Goal: Task Accomplishment & Management: Manage account settings

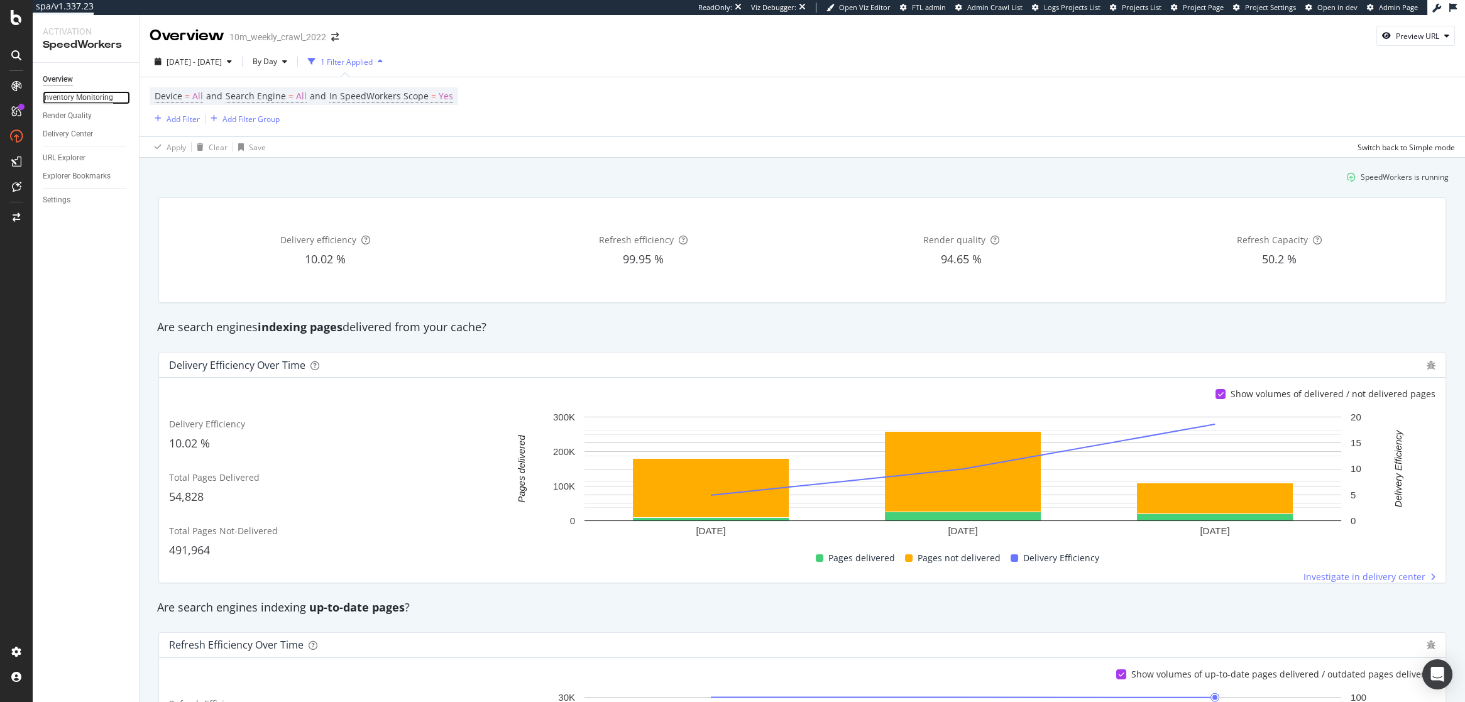
click at [92, 96] on div "Inventory Monitoring" at bounding box center [78, 97] width 70 height 13
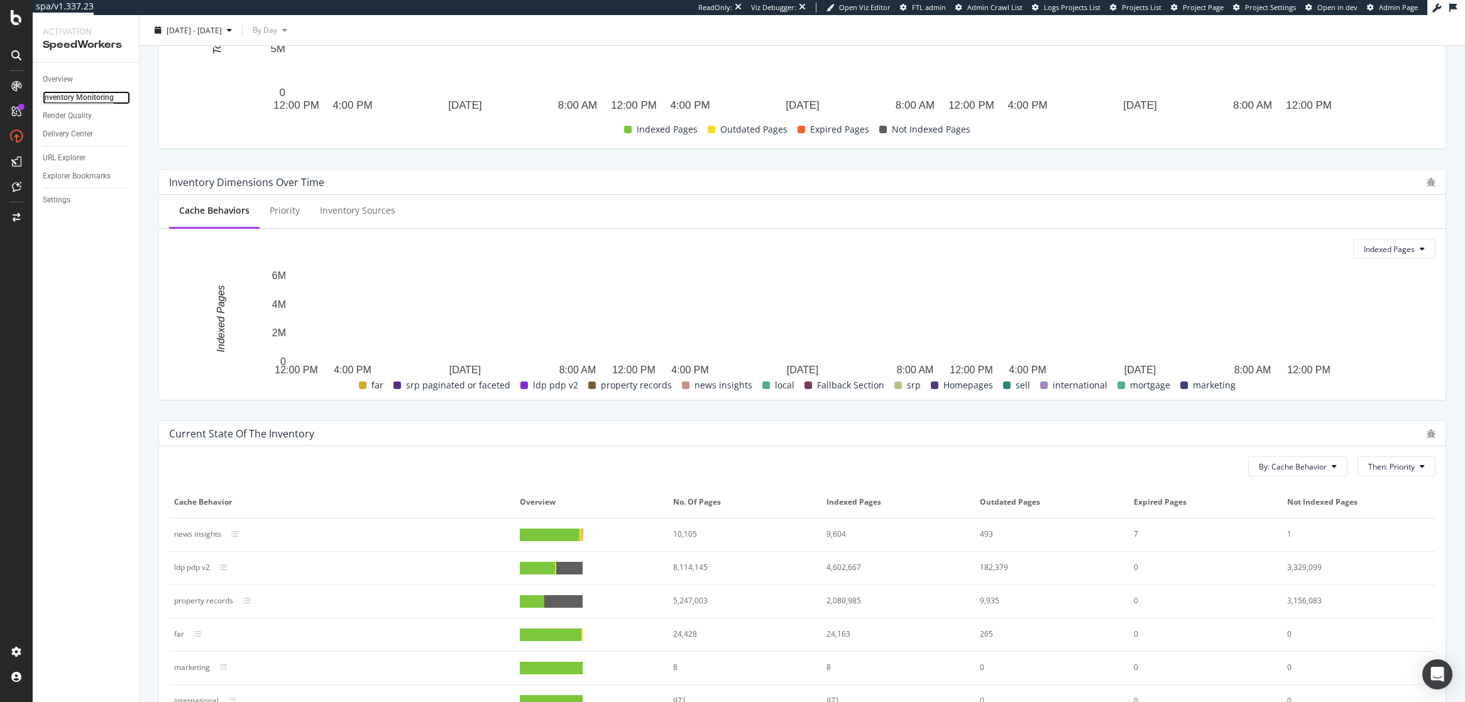
scroll to position [301, 0]
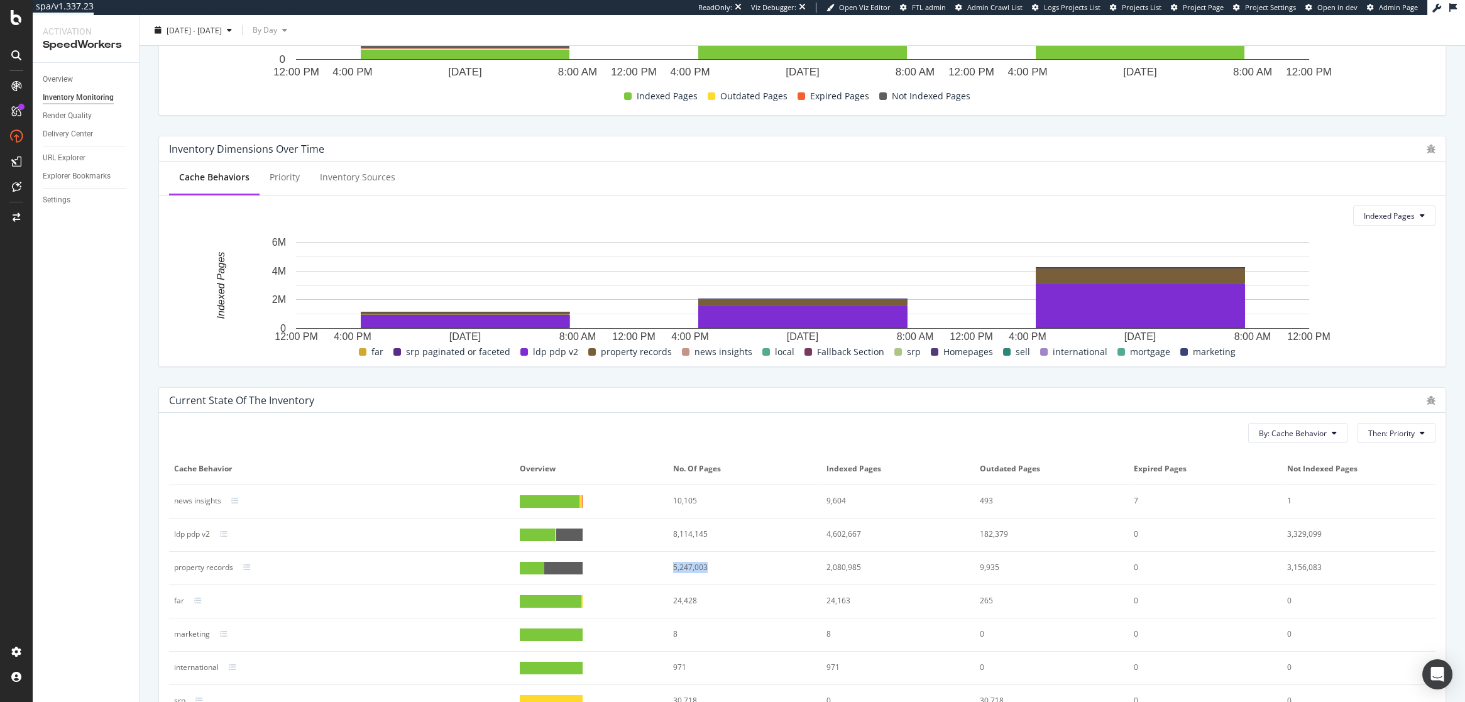
drag, startPoint x: 709, startPoint y: 569, endPoint x: 669, endPoint y: 569, distance: 40.2
click at [669, 569] on td "5,247,003" at bounding box center [744, 568] width 153 height 33
drag, startPoint x: 712, startPoint y: 532, endPoint x: 668, endPoint y: 532, distance: 43.4
click at [668, 532] on td "8,114,145" at bounding box center [744, 535] width 153 height 33
drag, startPoint x: 863, startPoint y: 532, endPoint x: 819, endPoint y: 532, distance: 44.0
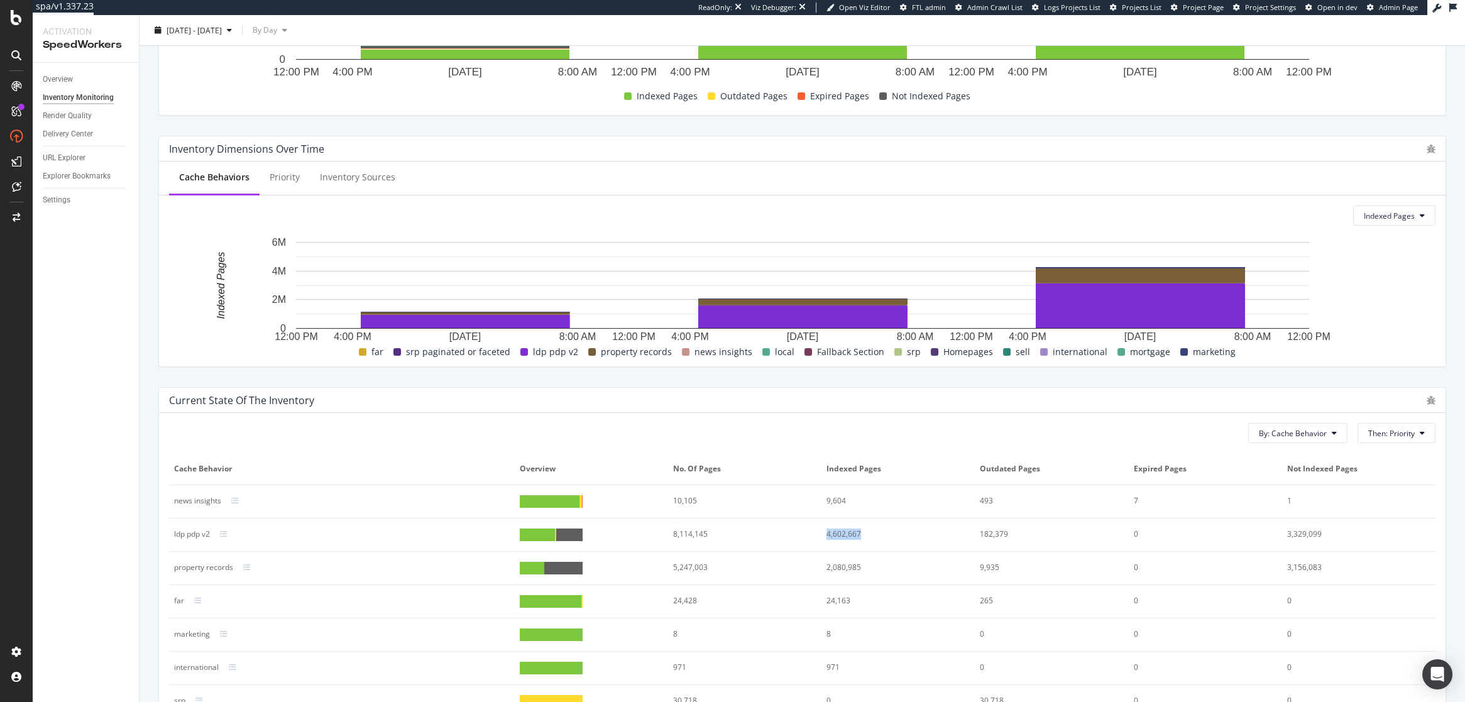
click at [819, 532] on tr "ldp pdp v2 8,114,145 4,602,667 182,379 0 3,329,099" at bounding box center [802, 535] width 1267 height 33
drag, startPoint x: 1325, startPoint y: 533, endPoint x: 1253, endPoint y: 530, distance: 71.7
click at [1253, 530] on tr "ldp pdp v2 8,114,145 4,602,667 182,379 0 3,329,099" at bounding box center [802, 535] width 1267 height 33
drag, startPoint x: 709, startPoint y: 535, endPoint x: 670, endPoint y: 534, distance: 38.4
click at [670, 534] on td "8,114,145" at bounding box center [744, 535] width 153 height 33
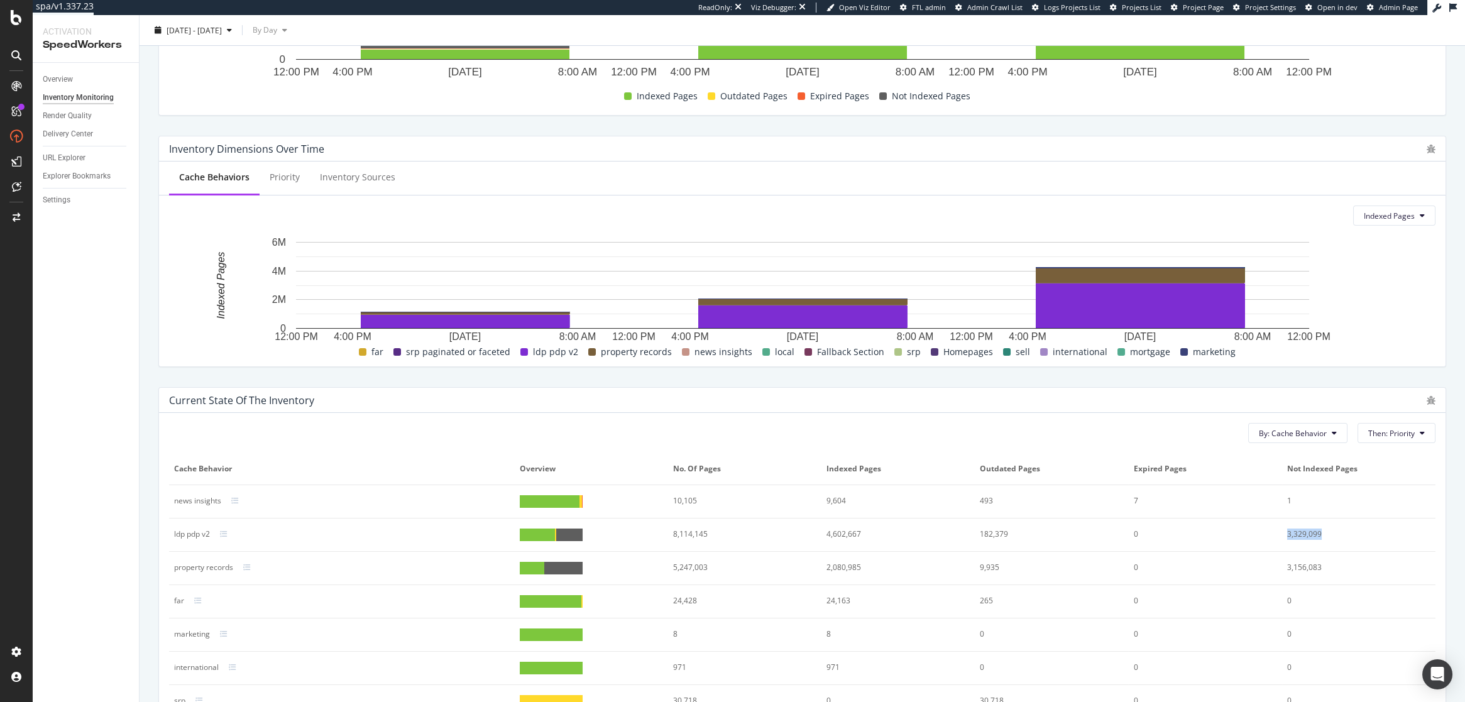
drag, startPoint x: 1326, startPoint y: 535, endPoint x: 1289, endPoint y: 534, distance: 37.1
click at [1289, 534] on div "3,329,099" at bounding box center [1352, 534] width 129 height 11
drag, startPoint x: 1314, startPoint y: 535, endPoint x: 1291, endPoint y: 534, distance: 22.6
click at [1291, 534] on div "3,329,099" at bounding box center [1352, 534] width 129 height 11
drag, startPoint x: 1326, startPoint y: 536, endPoint x: 1287, endPoint y: 534, distance: 39.1
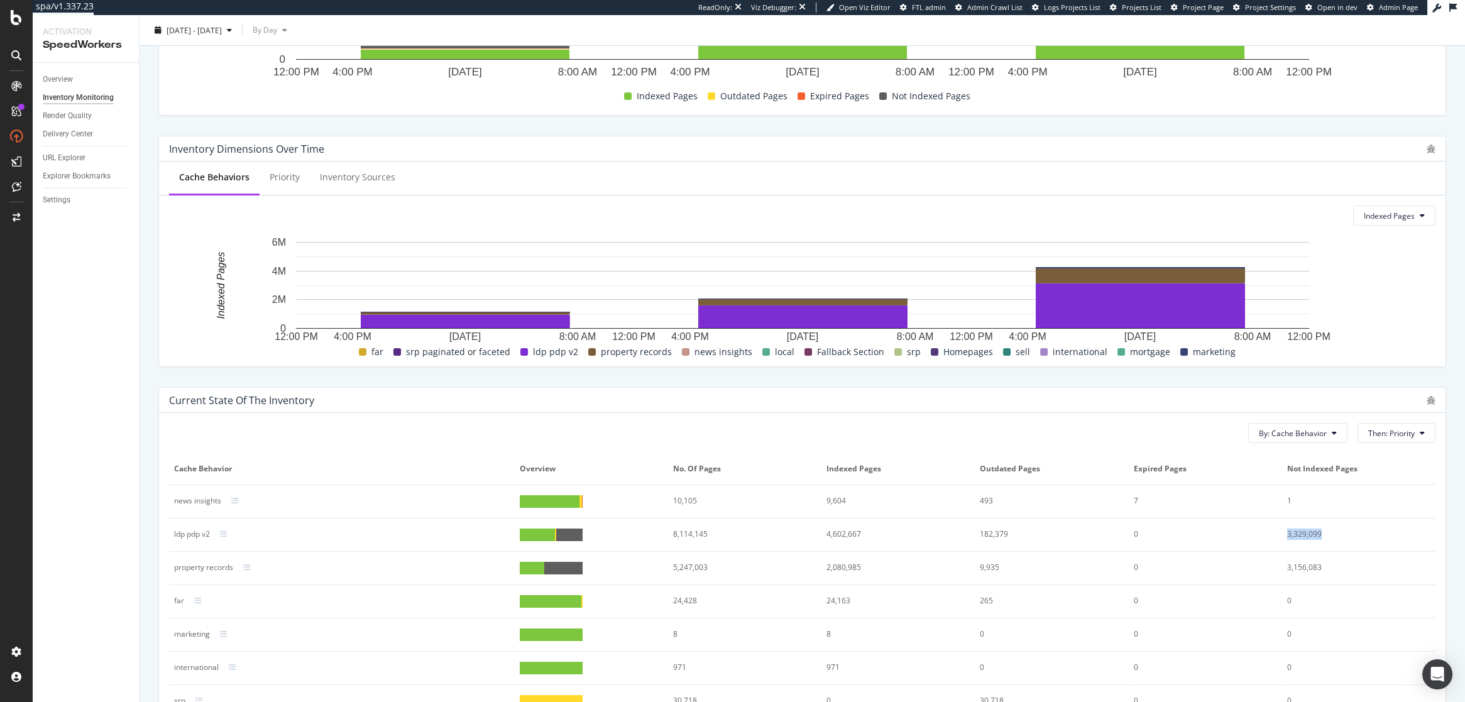
click at [1288, 534] on div "3,329,099" at bounding box center [1352, 534] width 129 height 11
drag, startPoint x: 707, startPoint y: 532, endPoint x: 672, endPoint y: 532, distance: 35.2
click at [672, 532] on td "8,114,145" at bounding box center [744, 535] width 153 height 33
drag, startPoint x: 1327, startPoint y: 534, endPoint x: 1286, endPoint y: 534, distance: 40.9
click at [1286, 534] on td "3,329,099" at bounding box center [1358, 535] width 153 height 33
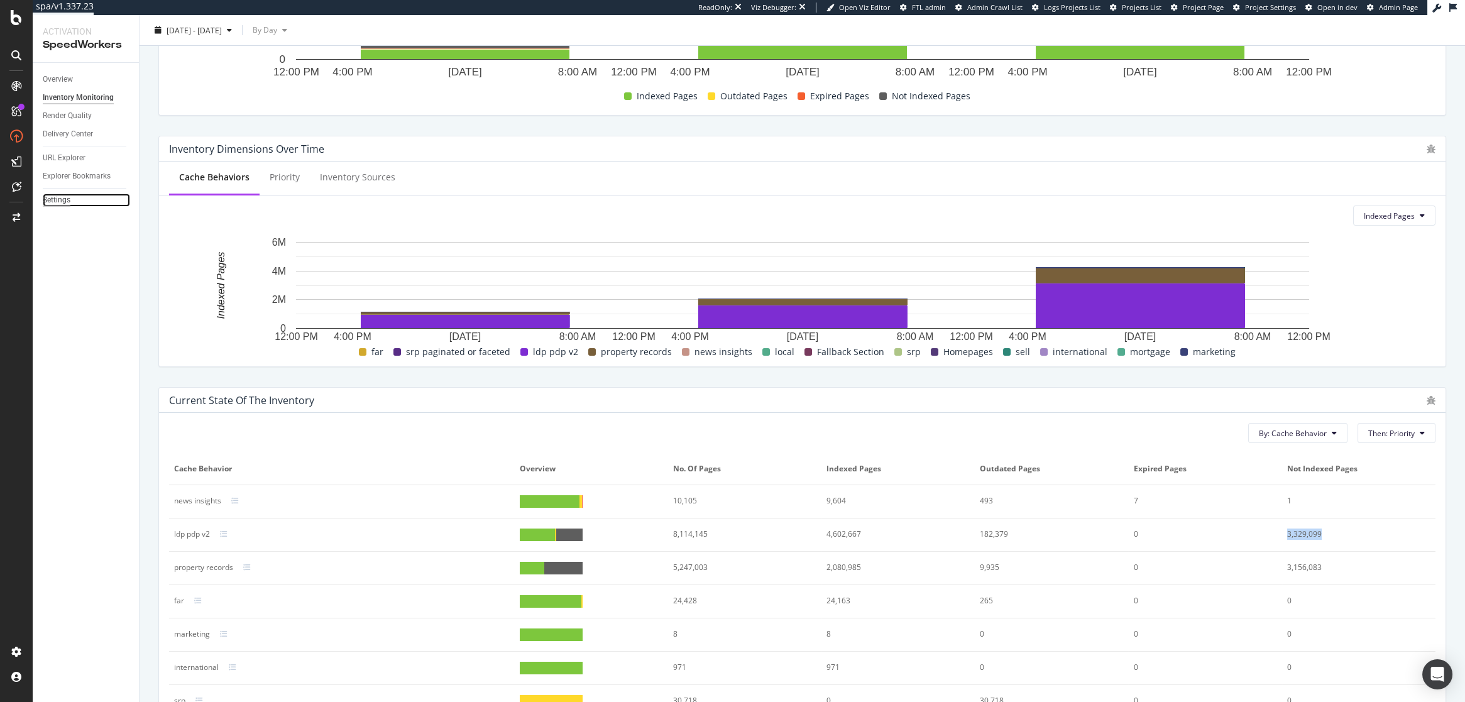
click at [56, 201] on div "Settings" at bounding box center [57, 200] width 28 height 13
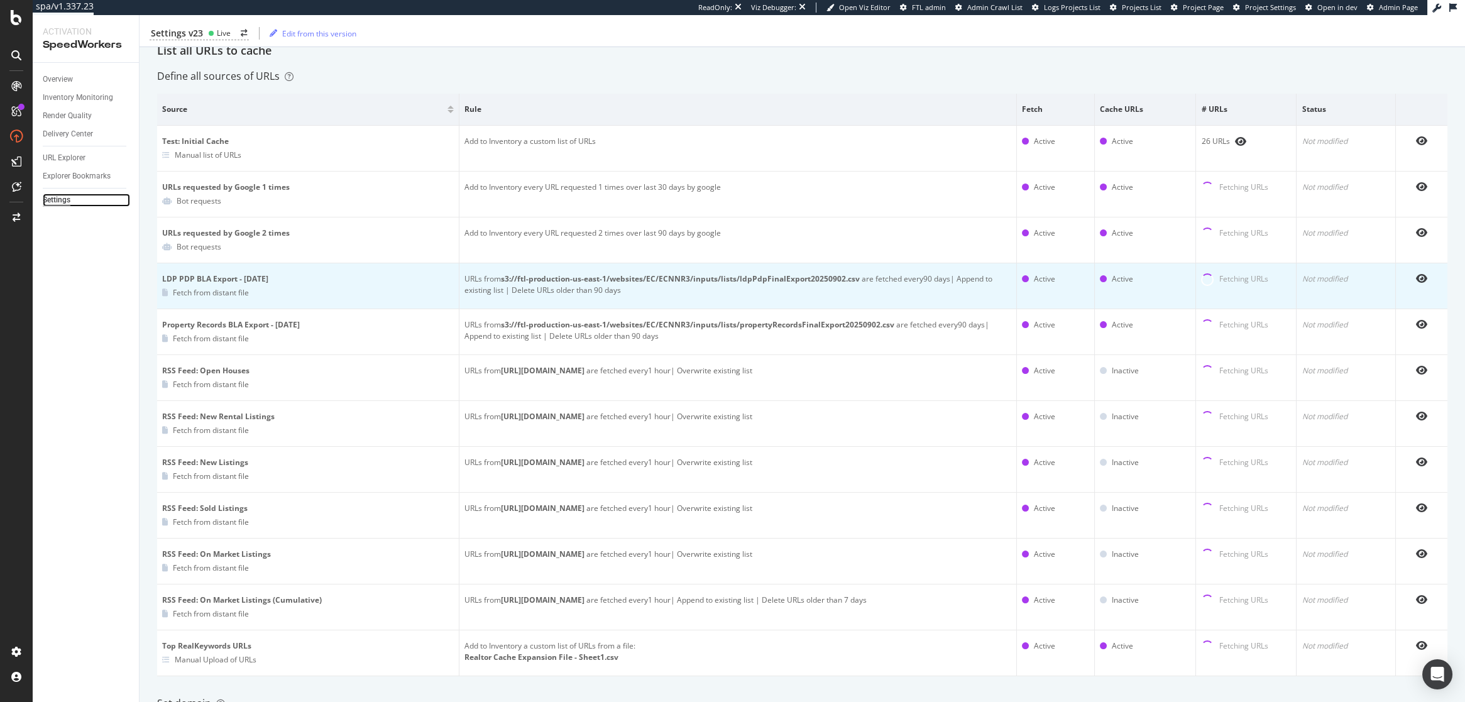
scroll to position [197, 0]
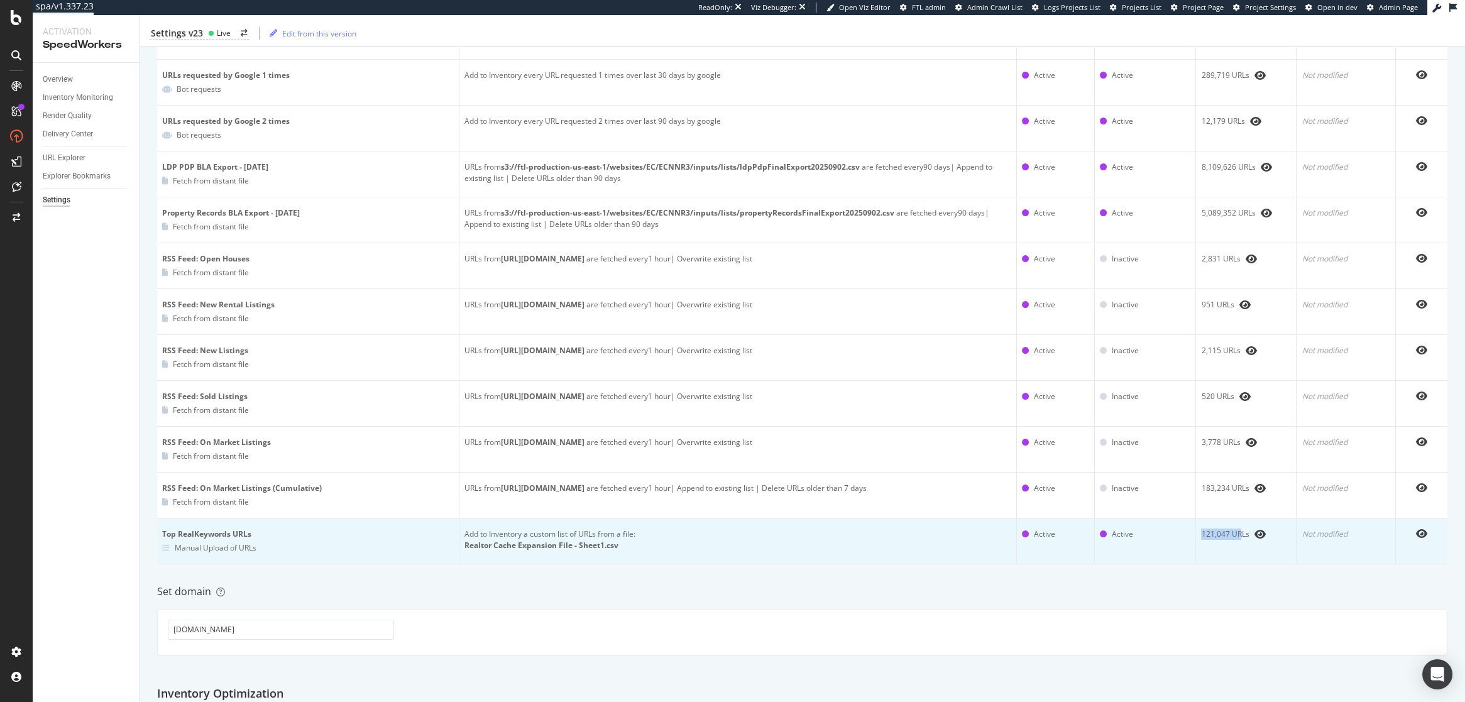
drag, startPoint x: 1200, startPoint y: 533, endPoint x: 1241, endPoint y: 535, distance: 41.5
click at [1241, 535] on div "121,047 URLs" at bounding box center [1246, 534] width 90 height 11
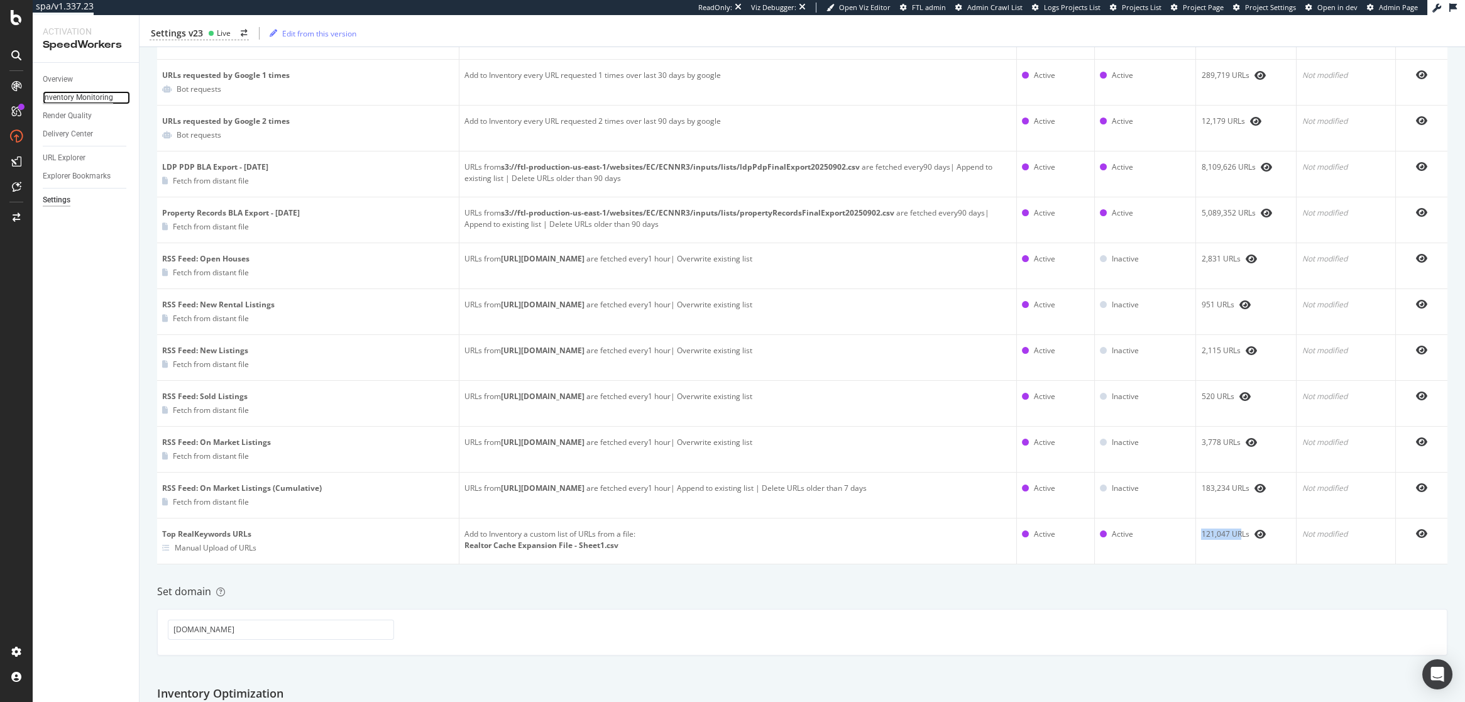
click at [62, 96] on div "Inventory Monitoring" at bounding box center [78, 97] width 70 height 13
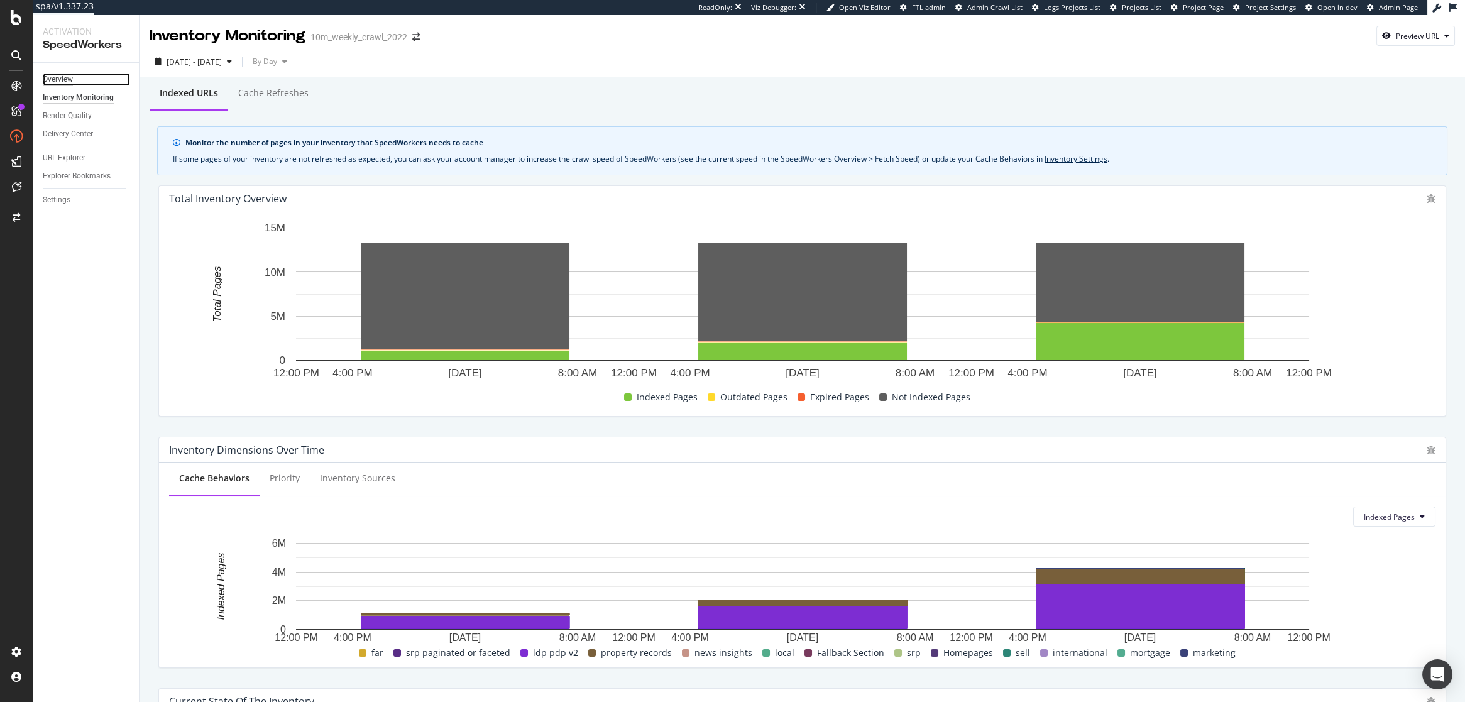
click at [60, 82] on div "Overview" at bounding box center [58, 79] width 30 height 13
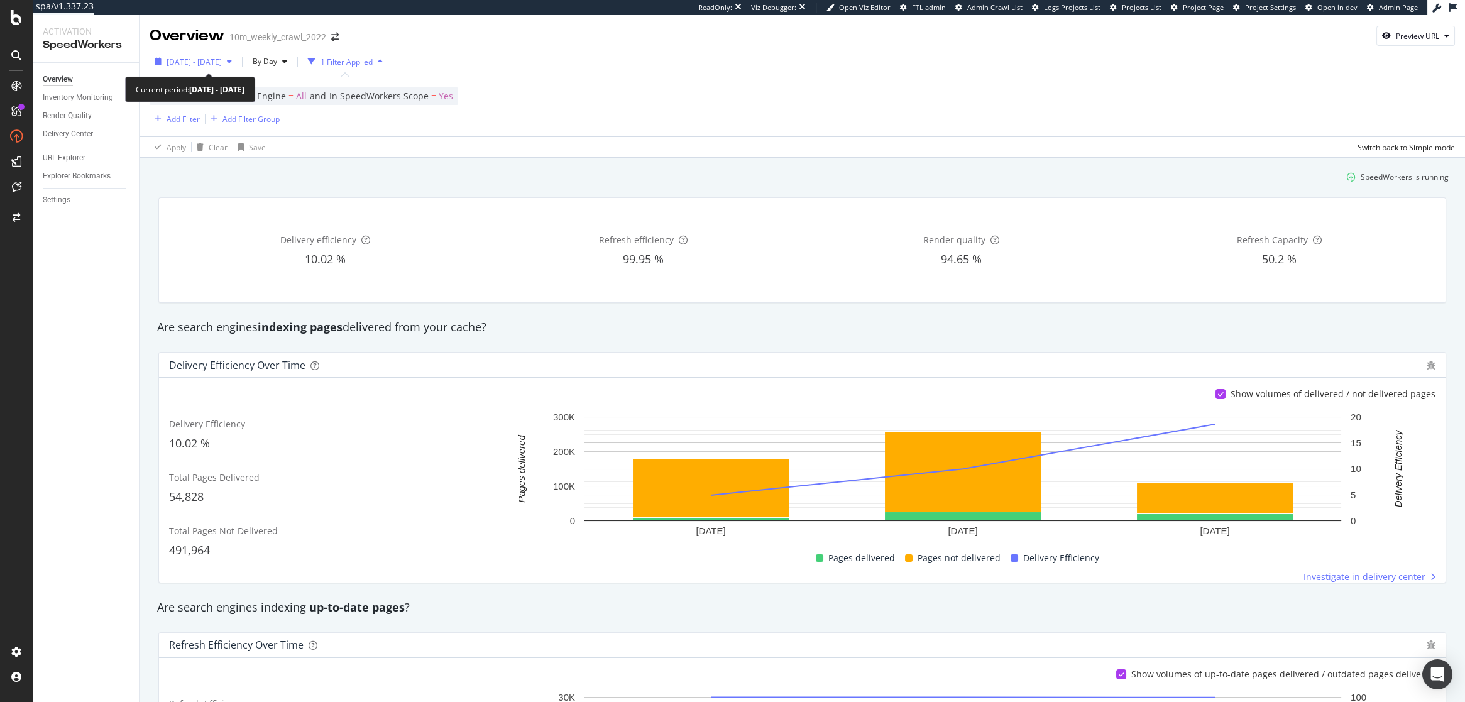
click at [222, 59] on span "2025 Sep. 9th - Sep. 11th" at bounding box center [194, 62] width 55 height 11
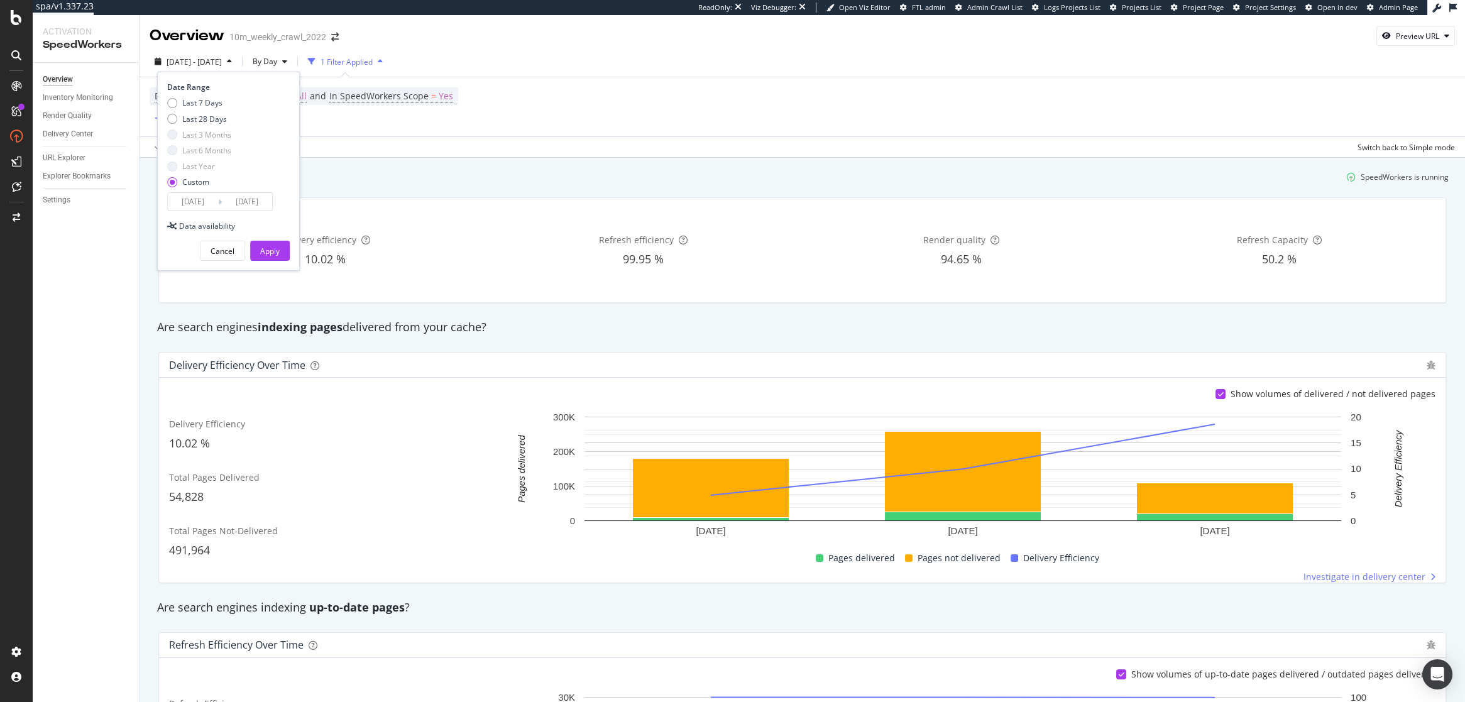
click at [353, 144] on div "Apply Clear Save Switch back to Simple mode" at bounding box center [803, 146] width 1326 height 21
click at [277, 57] on span "By Day" at bounding box center [263, 61] width 30 height 11
click at [403, 140] on div "Apply Clear Save Switch back to Simple mode" at bounding box center [803, 146] width 1326 height 21
click at [184, 118] on div "Add Filter" at bounding box center [183, 119] width 33 height 11
click at [431, 155] on div "Apply Clear Save Switch back to Simple mode" at bounding box center [803, 146] width 1326 height 21
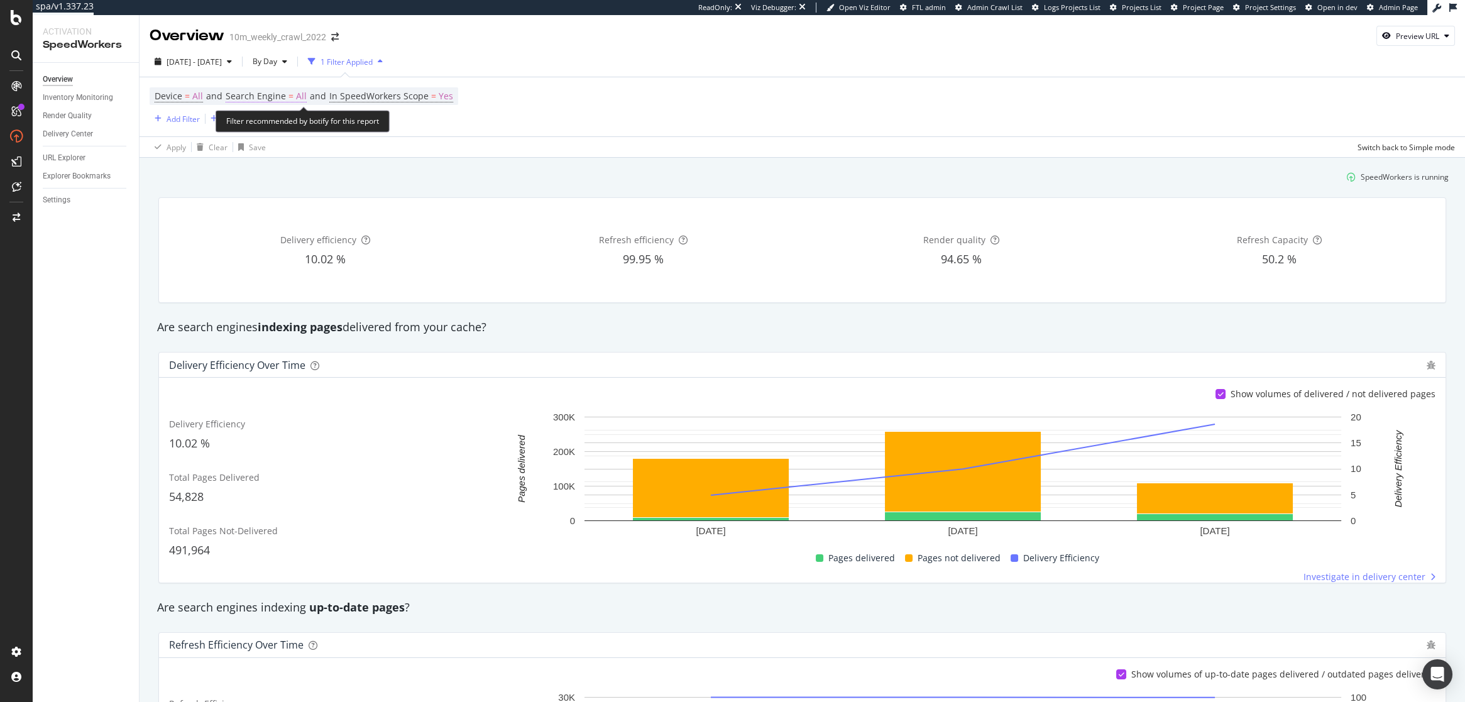
click at [263, 97] on span "Search Engine" at bounding box center [256, 96] width 60 height 12
click at [270, 124] on span "All Search Engines" at bounding box center [272, 126] width 65 height 11
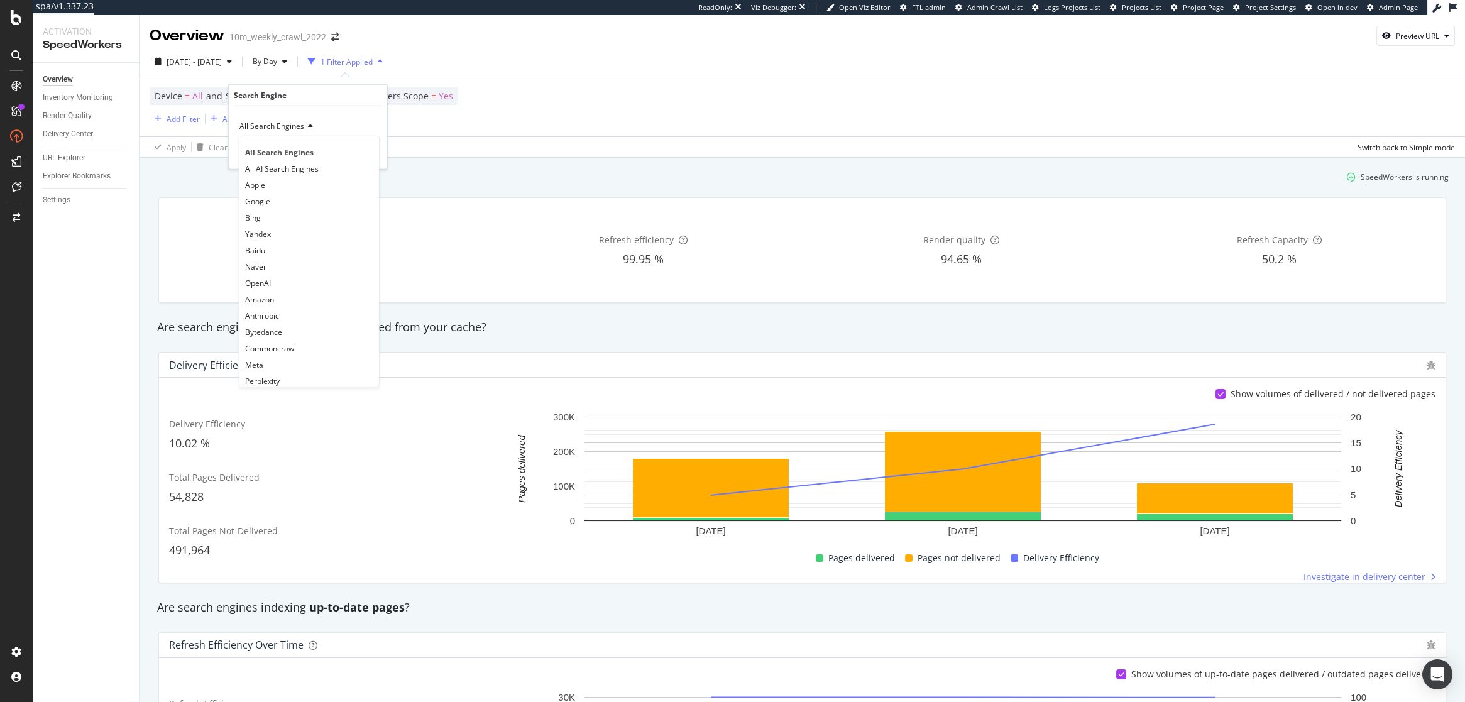
click at [427, 141] on div "Apply Clear Save Switch back to Simple mode" at bounding box center [803, 146] width 1326 height 21
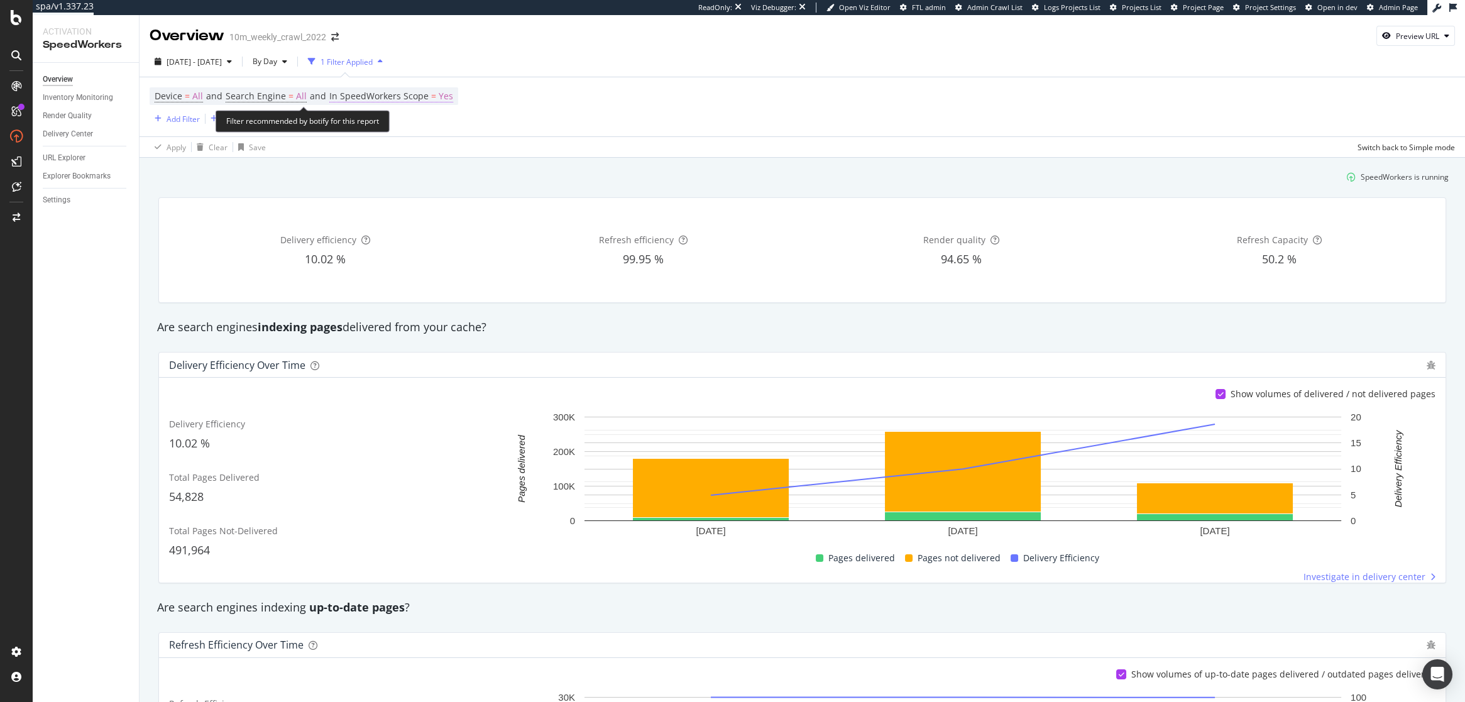
click at [409, 95] on span "In SpeedWorkers Scope" at bounding box center [378, 96] width 99 height 12
click at [585, 134] on div "Device = All and Search Engine = All and In SpeedWorkers Scope = Yes Add Filter…" at bounding box center [803, 106] width 1306 height 59
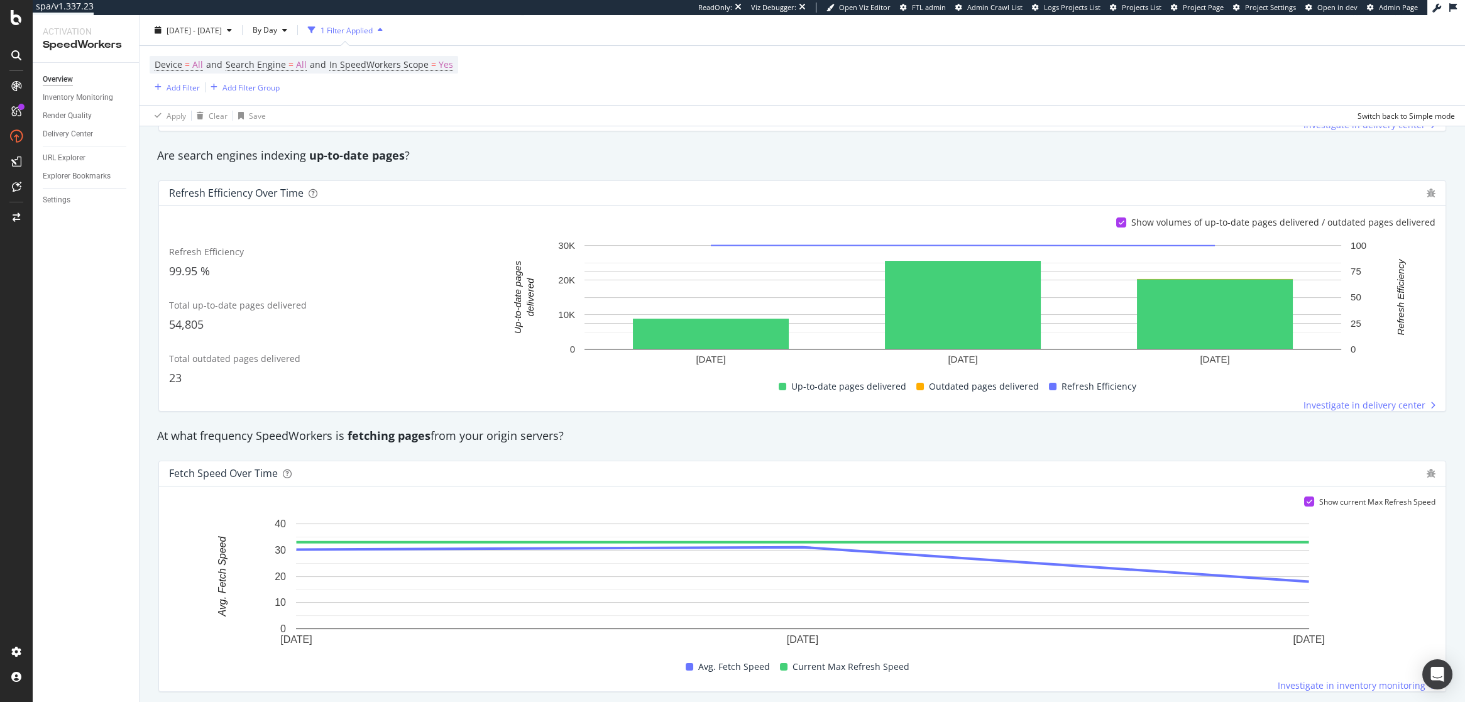
scroll to position [566, 0]
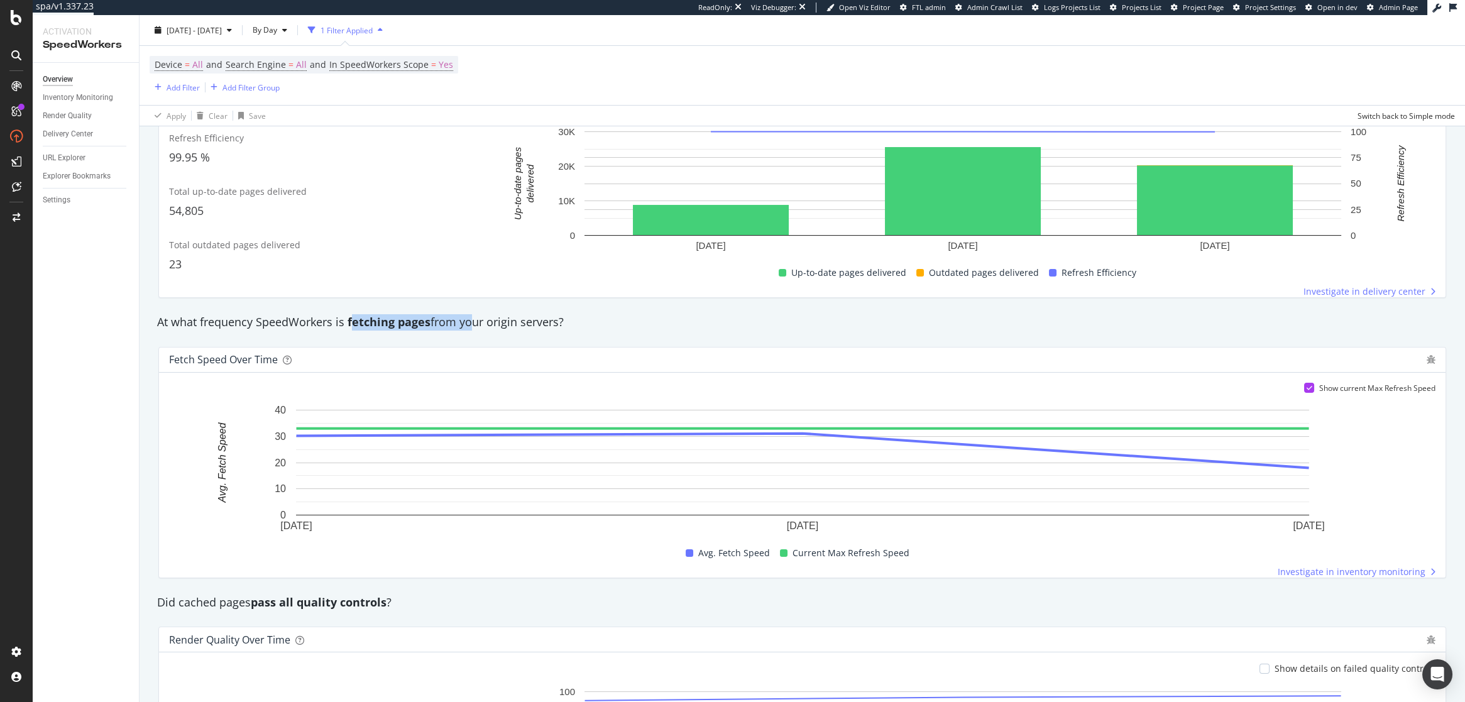
drag, startPoint x: 353, startPoint y: 319, endPoint x: 465, endPoint y: 320, distance: 111.3
click at [465, 320] on div "At what frequency SpeedWorkers is fetching pages from your origin servers?" at bounding box center [802, 322] width 1303 height 16
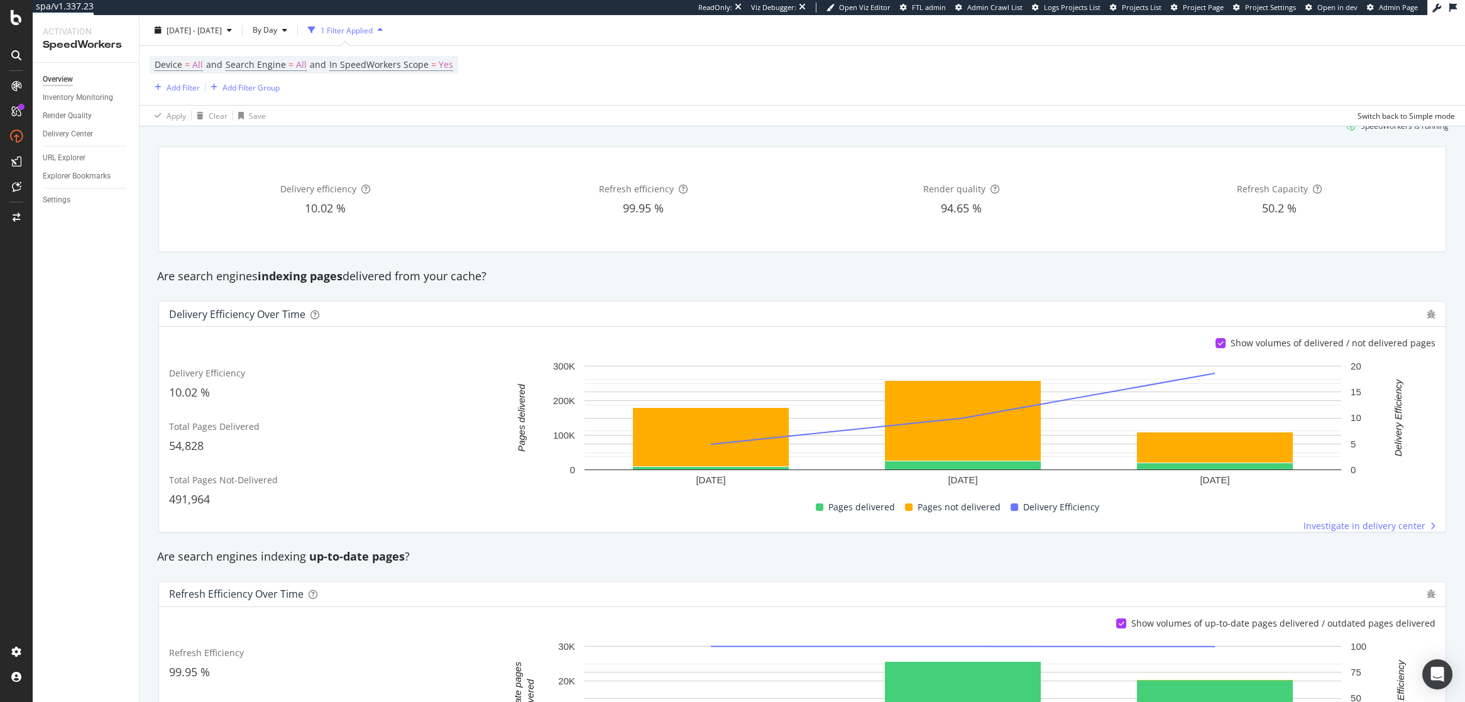
scroll to position [0, 0]
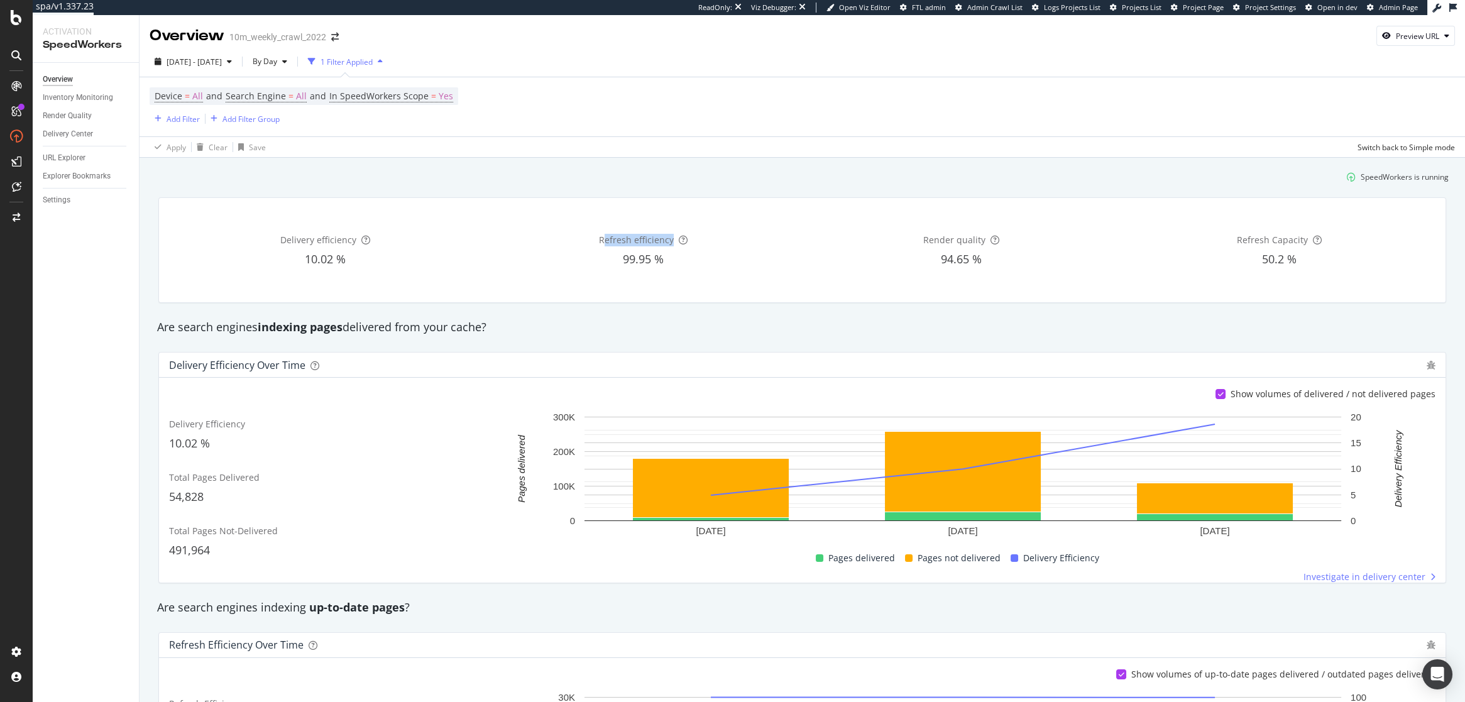
drag, startPoint x: 671, startPoint y: 236, endPoint x: 609, endPoint y: 237, distance: 62.9
click at [609, 237] on span "Refresh efficiency" at bounding box center [636, 240] width 75 height 12
click at [93, 95] on div "Inventory Monitoring" at bounding box center [78, 97] width 70 height 13
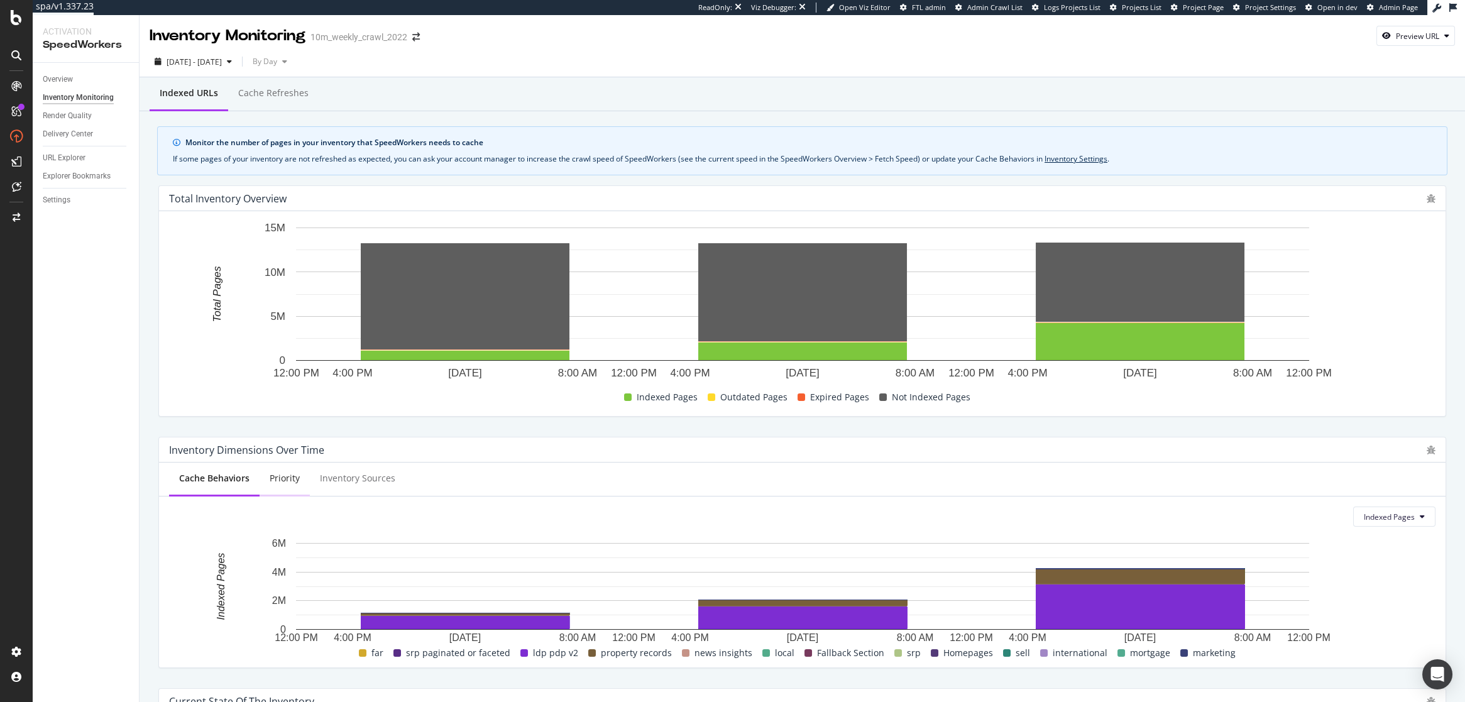
click at [282, 477] on div "Priority" at bounding box center [285, 478] width 30 height 13
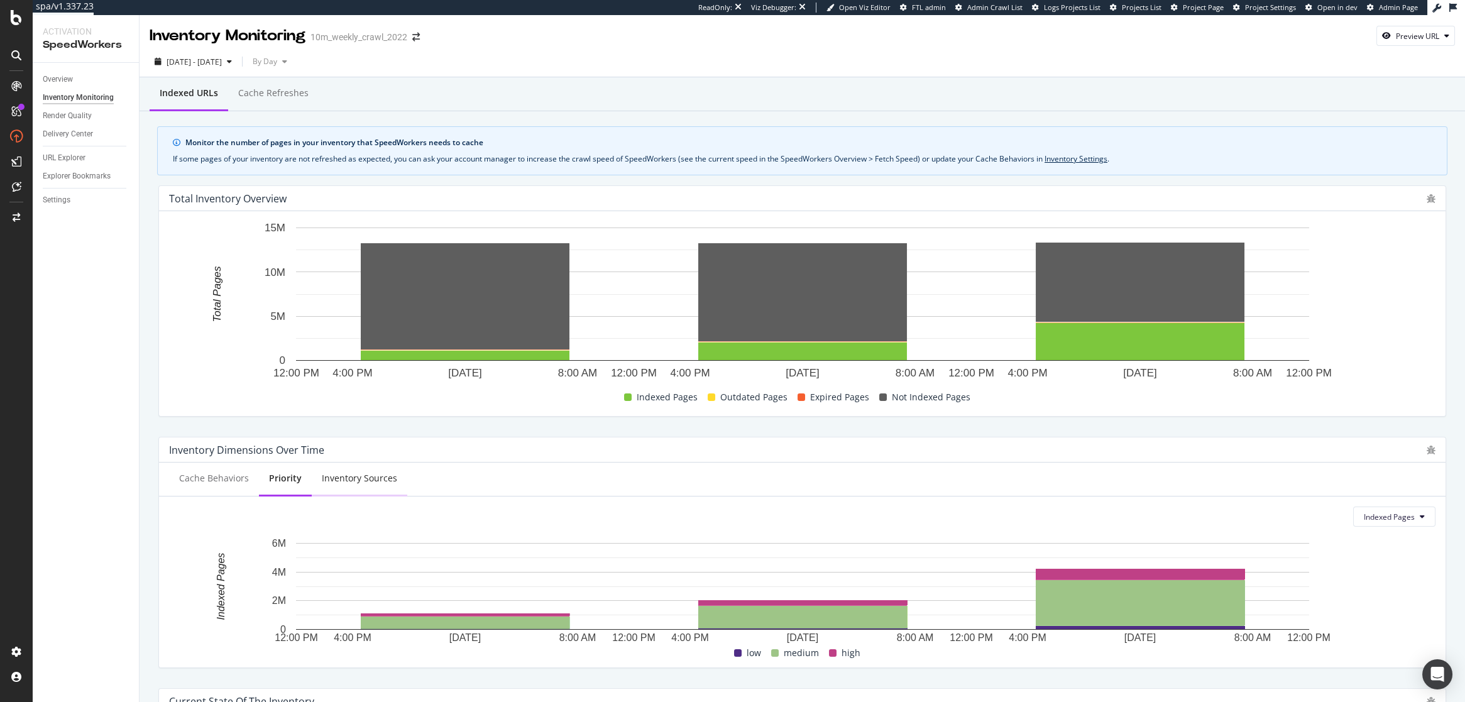
click at [369, 476] on div "Inventory Sources" at bounding box center [359, 478] width 75 height 13
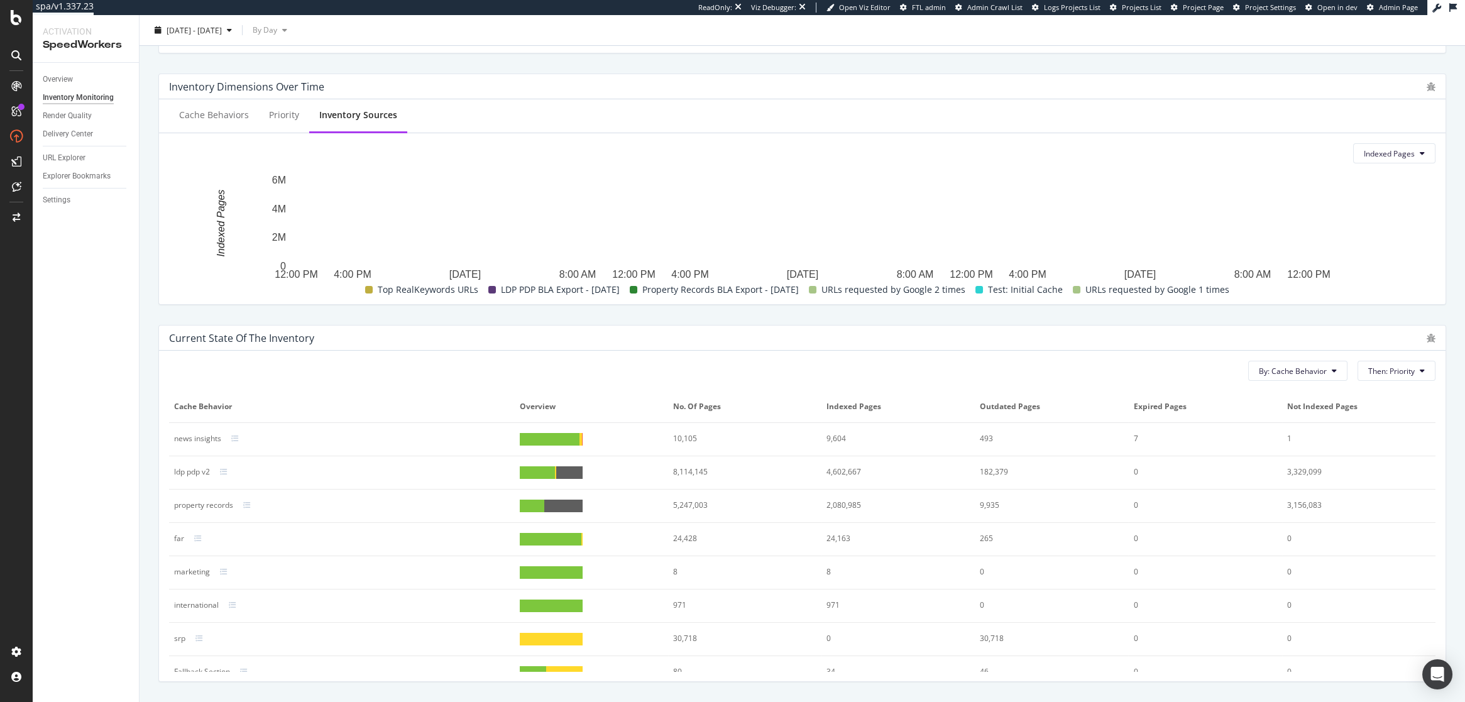
scroll to position [396, 0]
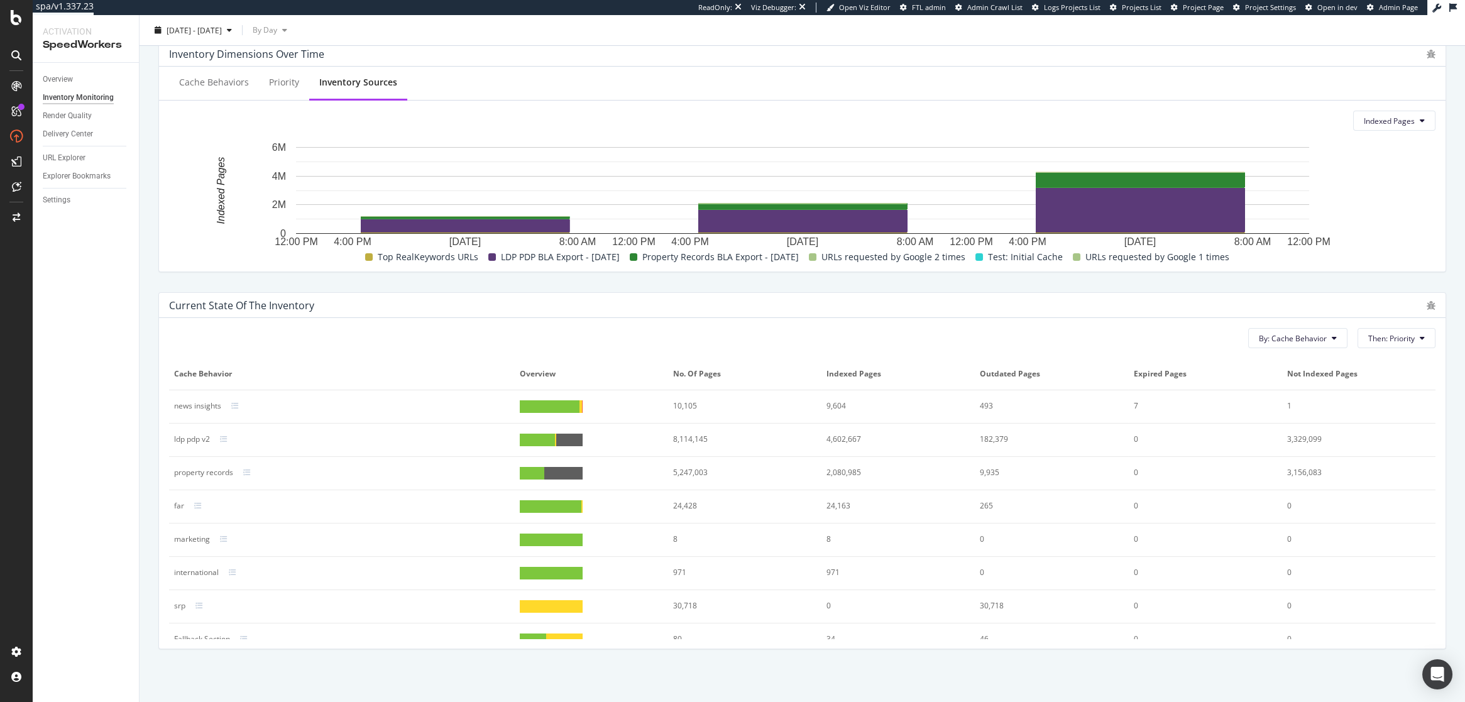
click at [597, 321] on div "By: Cache Behavior Then: Priority Cache Behavior Overview No. of Pages Indexed …" at bounding box center [802, 483] width 1287 height 331
drag, startPoint x: 866, startPoint y: 439, endPoint x: 837, endPoint y: 439, distance: 28.3
click at [837, 439] on div "4,602,667" at bounding box center [891, 439] width 129 height 11
drag, startPoint x: 1323, startPoint y: 438, endPoint x: 1282, endPoint y: 438, distance: 41.5
click at [1282, 438] on td "3,329,099" at bounding box center [1358, 440] width 153 height 33
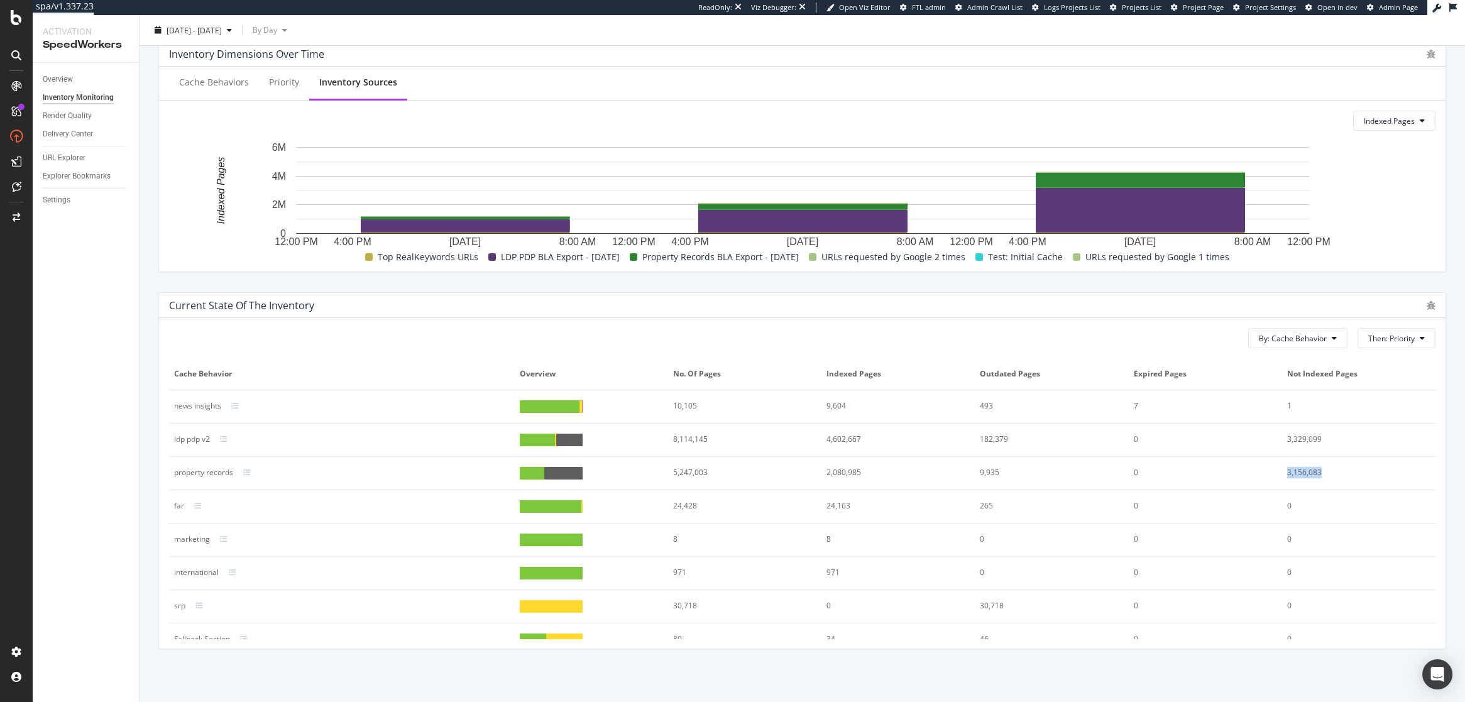
drag, startPoint x: 1325, startPoint y: 467, endPoint x: 1261, endPoint y: 468, distance: 63.5
click at [1261, 468] on tr "property records 5,247,003 2,080,985 9,935 0 3,156,083" at bounding box center [802, 473] width 1267 height 33
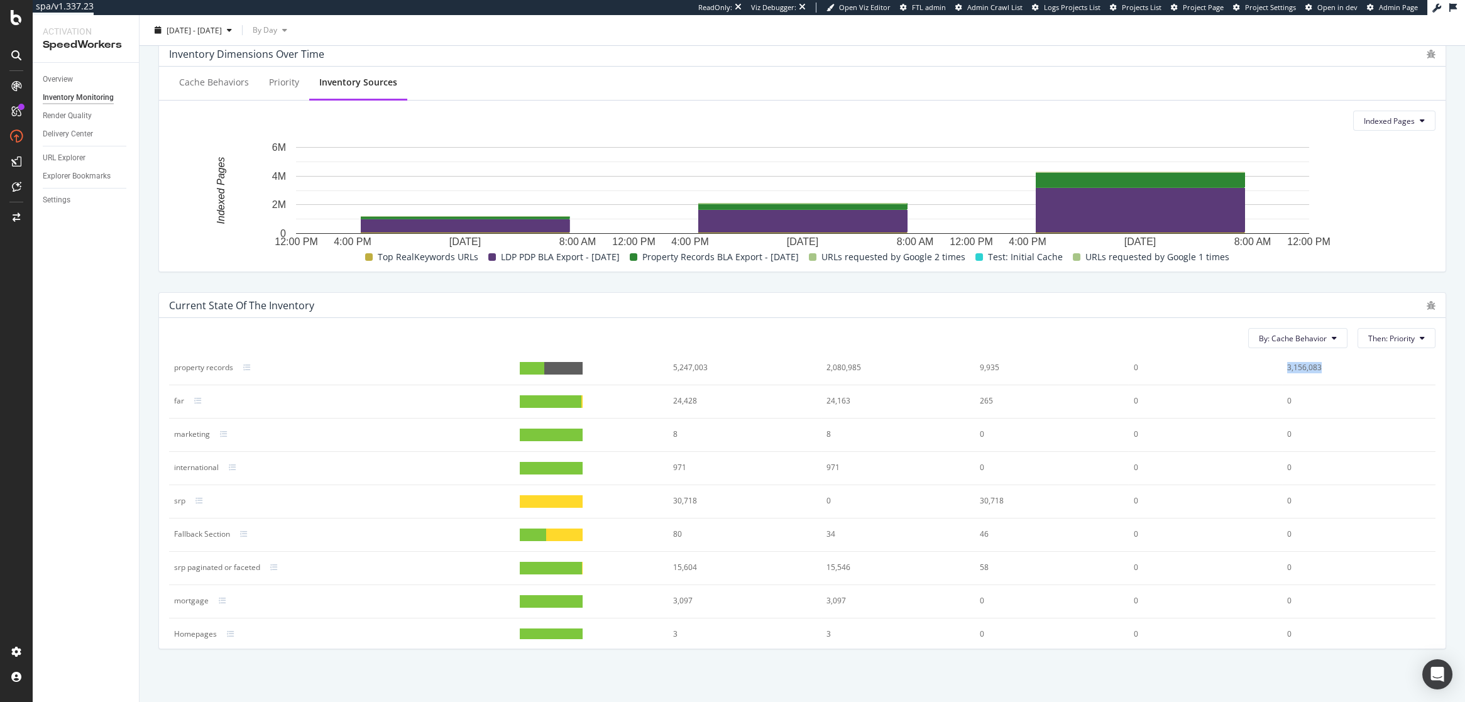
scroll to position [0, 0]
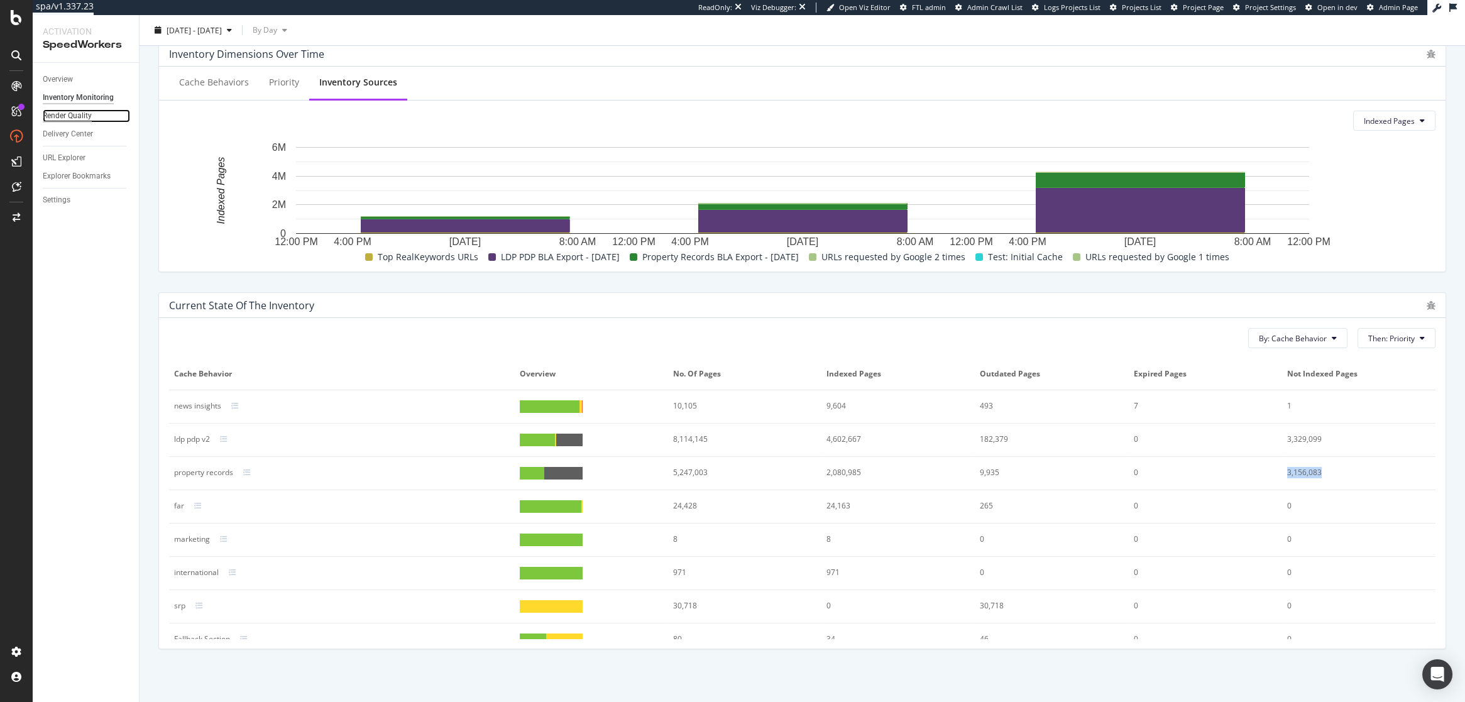
click at [87, 115] on div "Render Quality" at bounding box center [67, 115] width 49 height 13
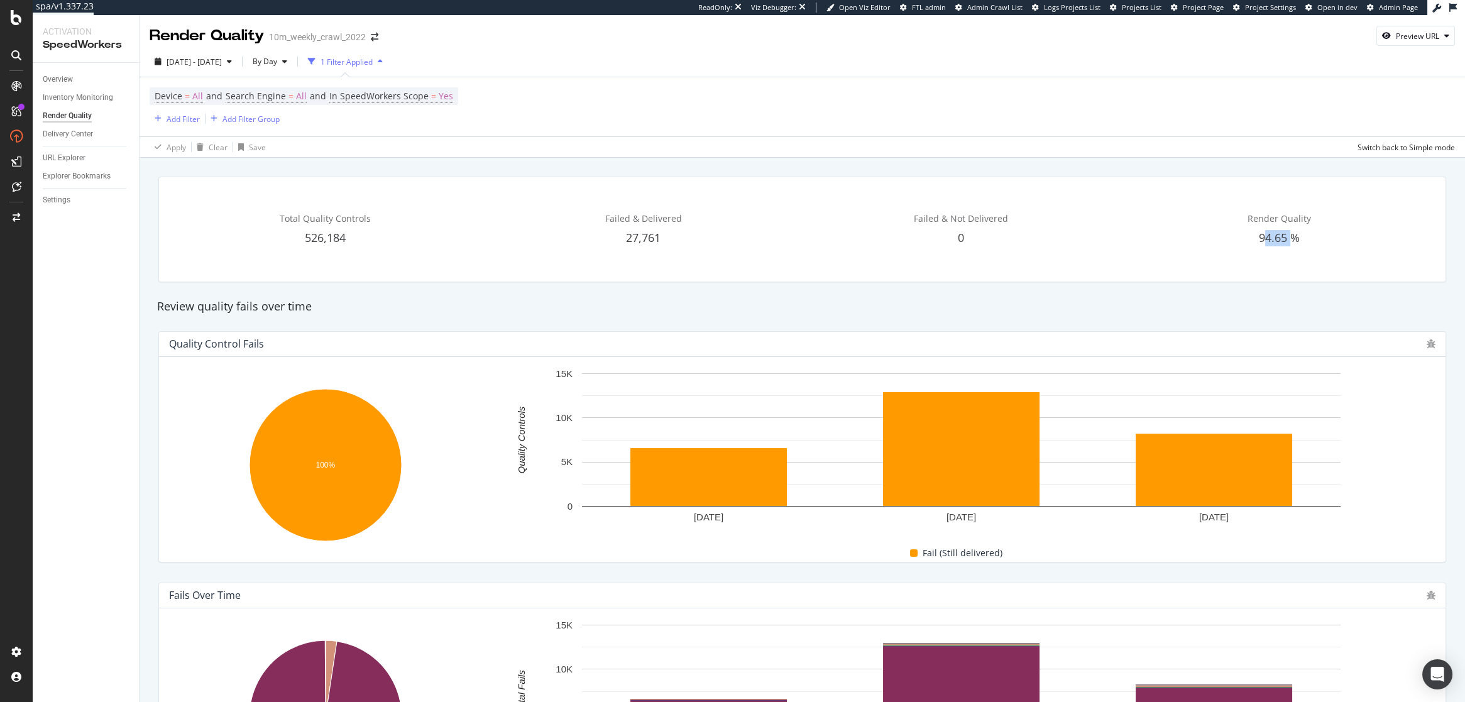
drag, startPoint x: 1264, startPoint y: 238, endPoint x: 1293, endPoint y: 237, distance: 28.9
click at [1293, 237] on span "94.65 %" at bounding box center [1279, 237] width 41 height 15
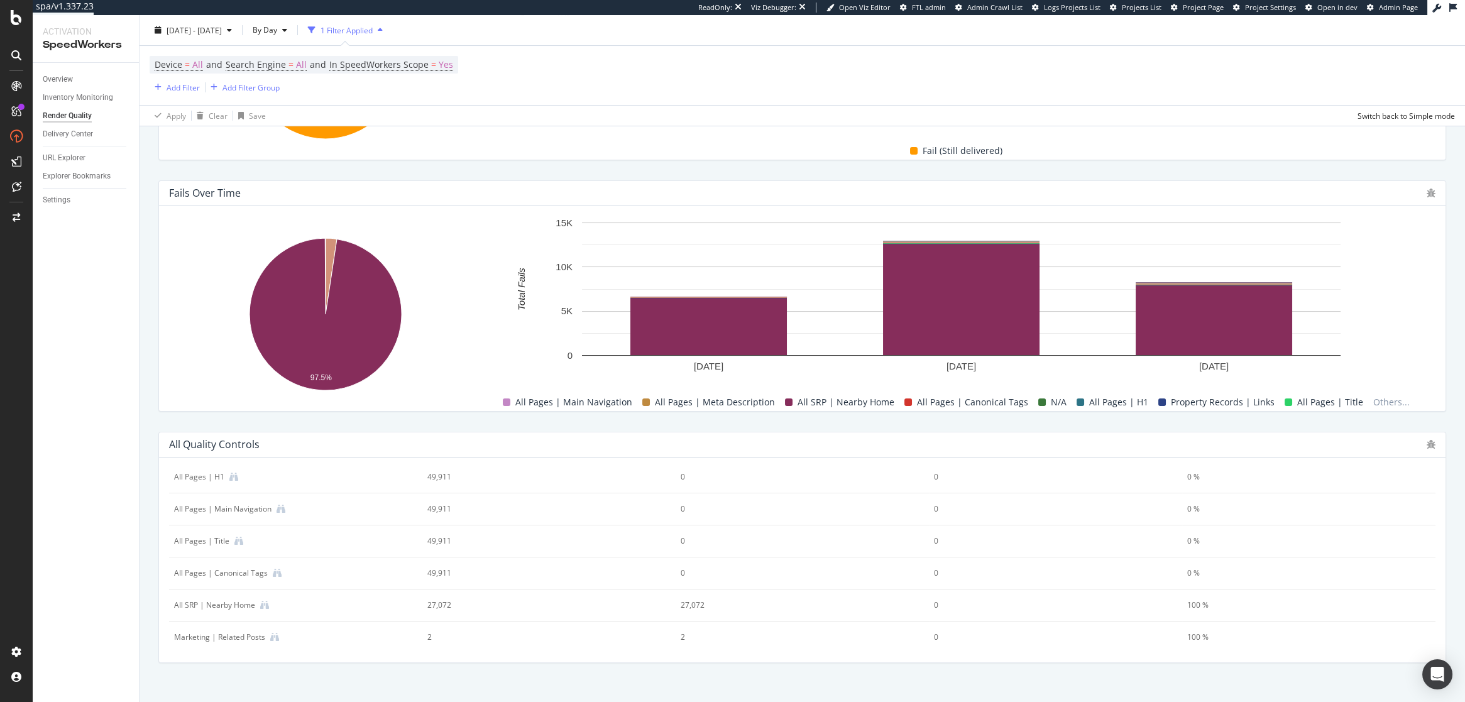
scroll to position [416, 0]
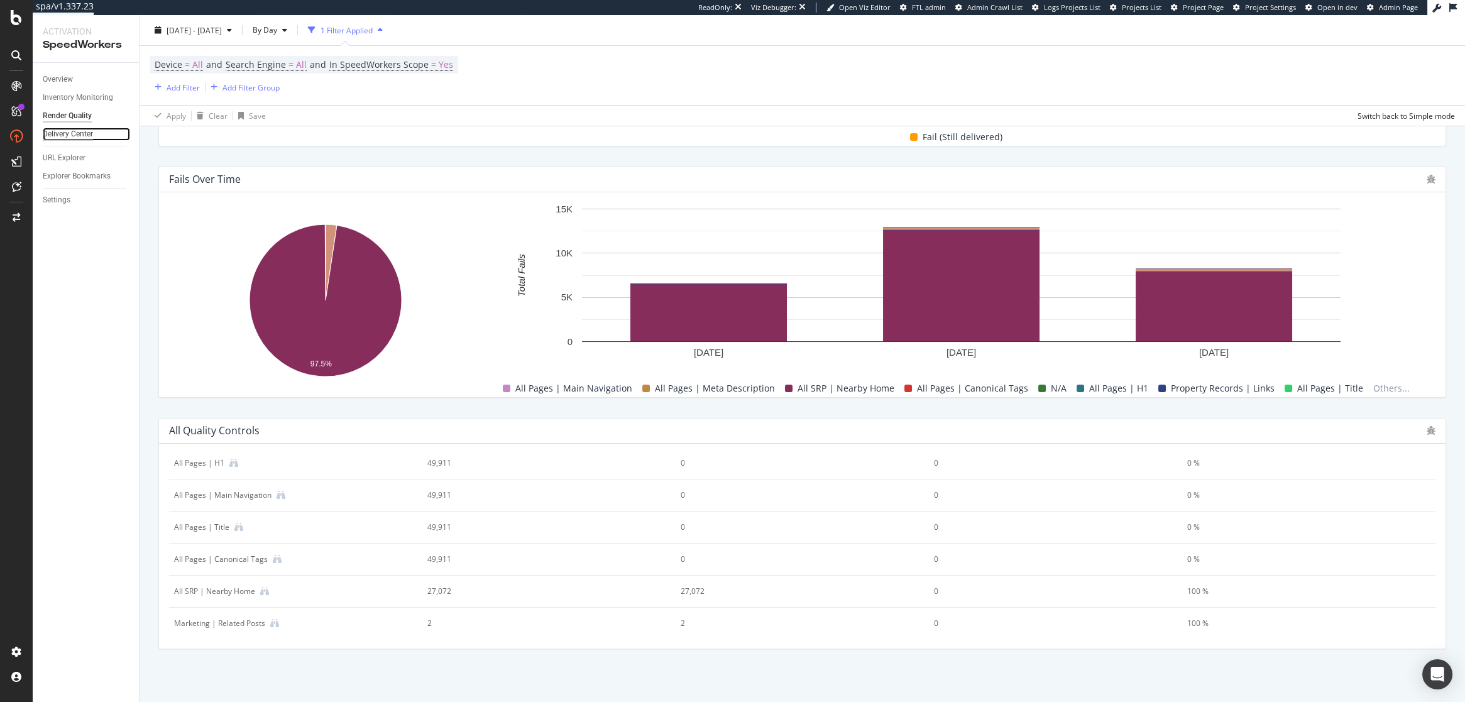
click at [69, 131] on div "Delivery Center" at bounding box center [68, 134] width 50 height 13
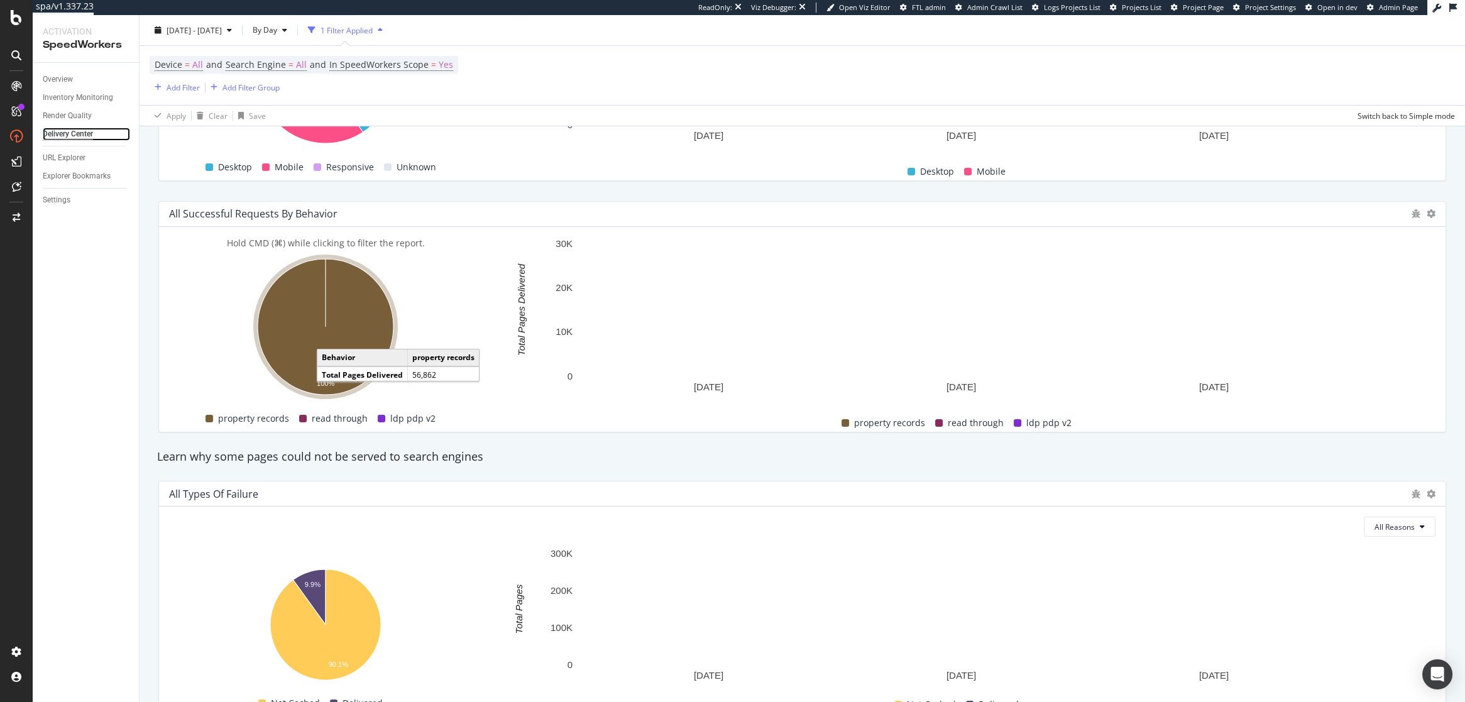
scroll to position [976, 0]
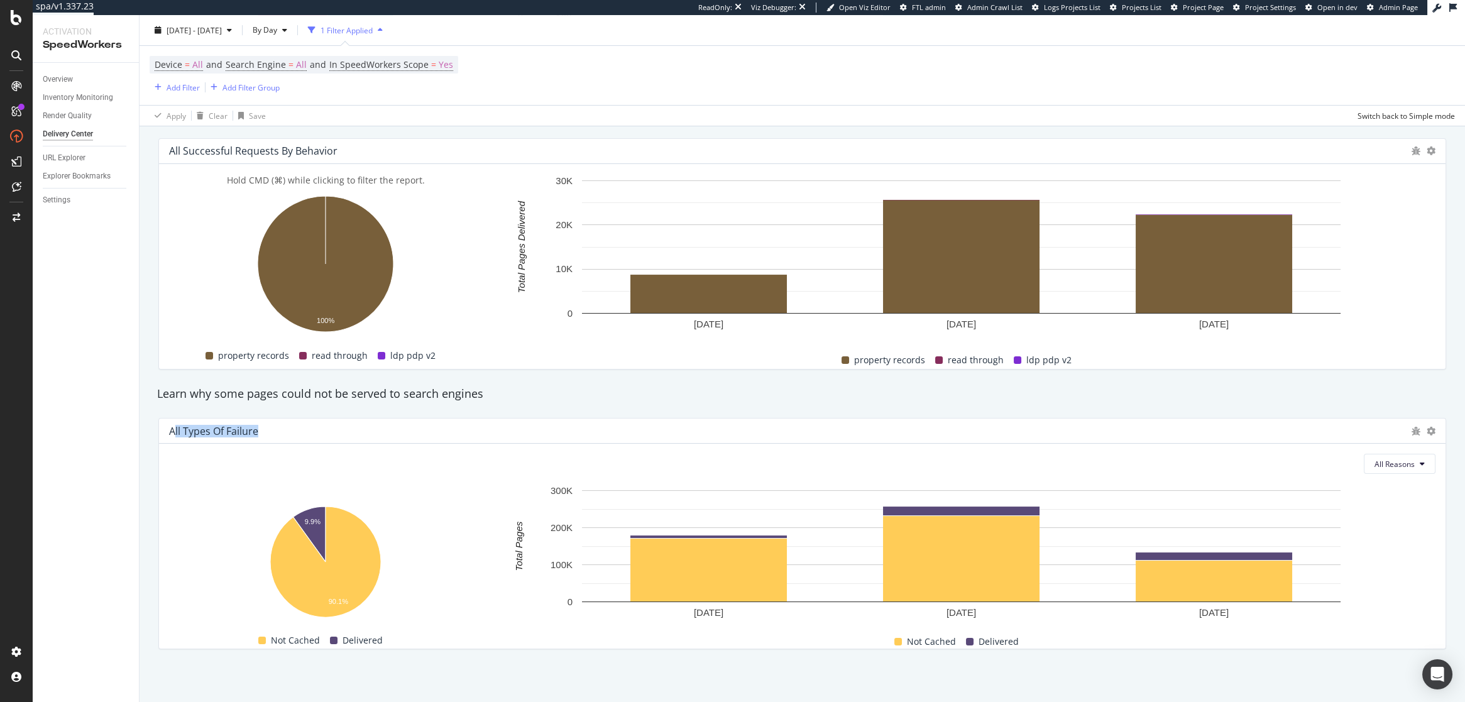
drag, startPoint x: 259, startPoint y: 431, endPoint x: 175, endPoint y: 427, distance: 84.3
click at [175, 427] on div "All Types of Failure" at bounding box center [787, 431] width 1237 height 13
click at [532, 395] on div "Learn why some pages could not be served to search engines" at bounding box center [802, 394] width 1303 height 16
drag, startPoint x: 397, startPoint y: 635, endPoint x: 272, endPoint y: 635, distance: 125.1
click at [272, 635] on div "Not Cached Delivered" at bounding box center [320, 640] width 313 height 16
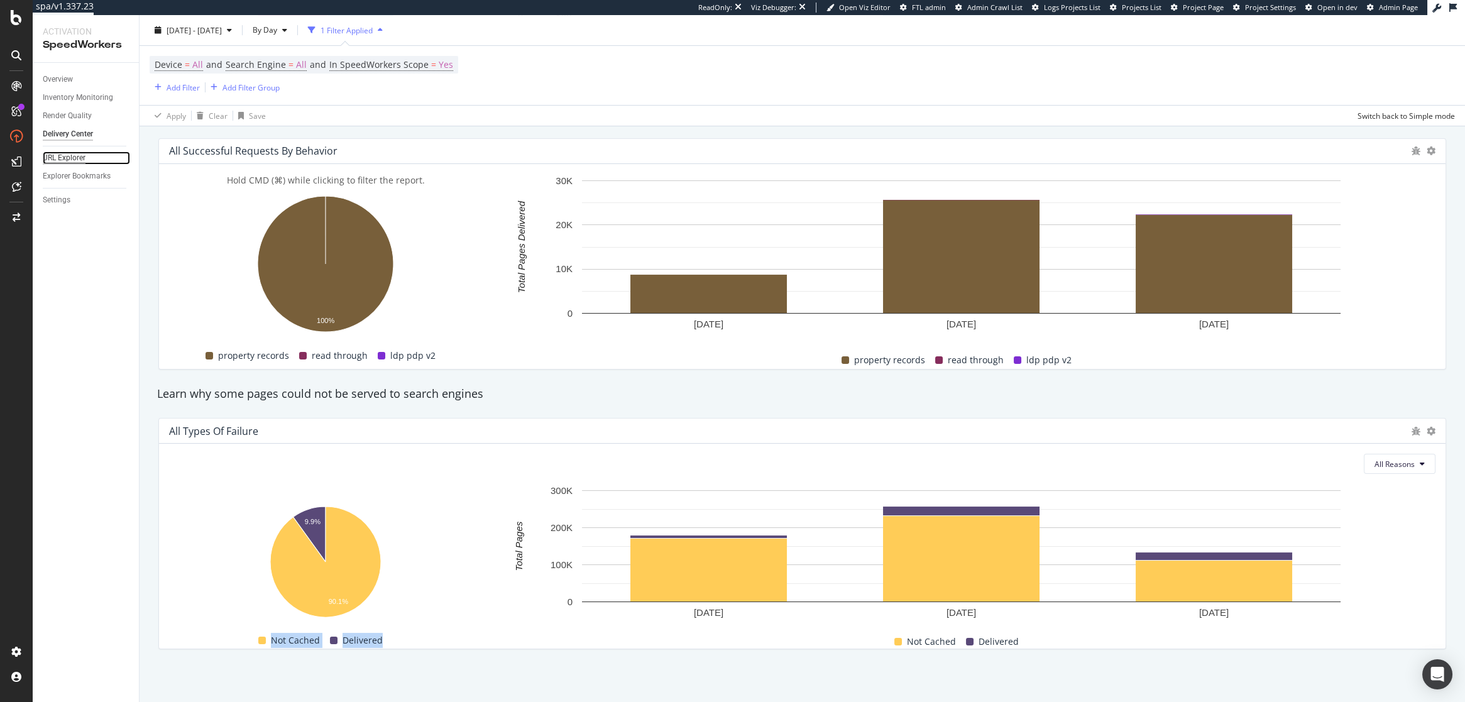
click at [75, 156] on div "URL Explorer" at bounding box center [64, 158] width 43 height 13
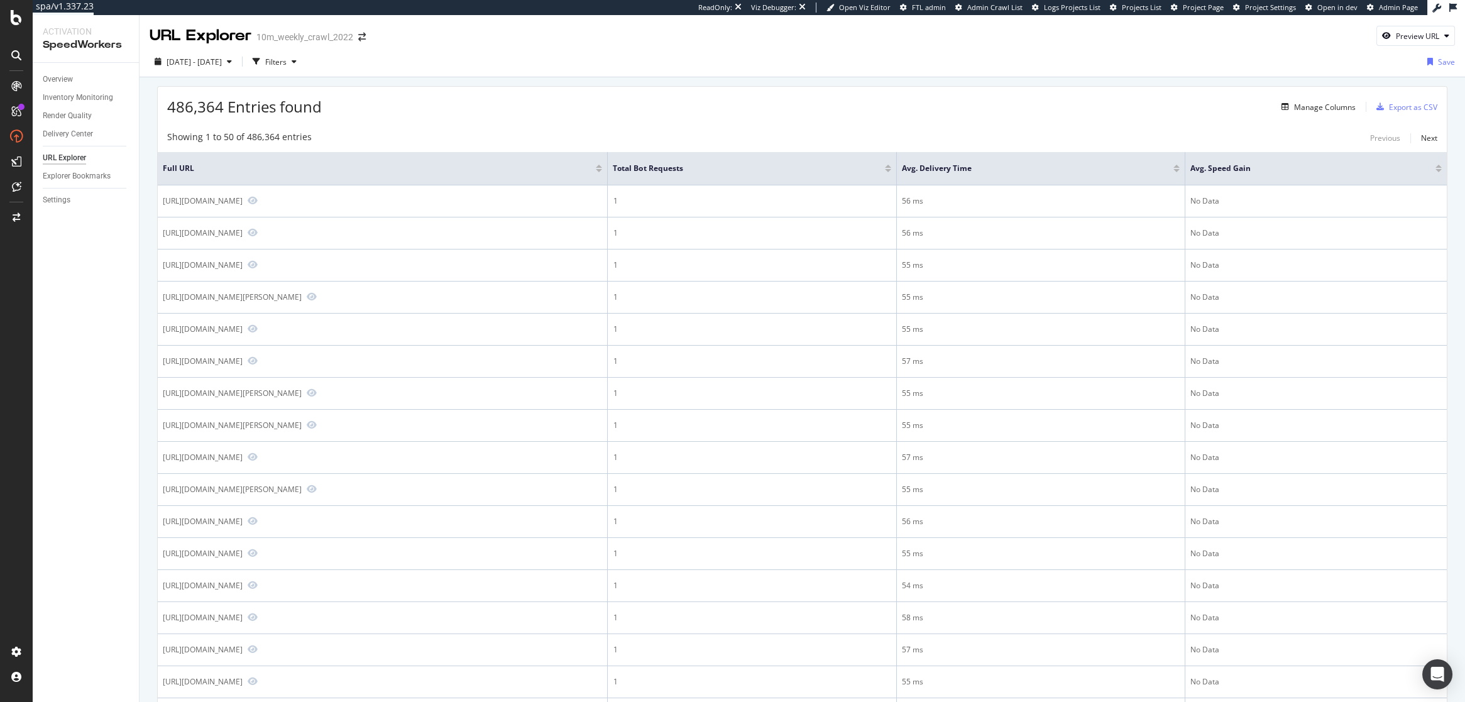
click at [891, 169] on div at bounding box center [888, 170] width 6 height 3
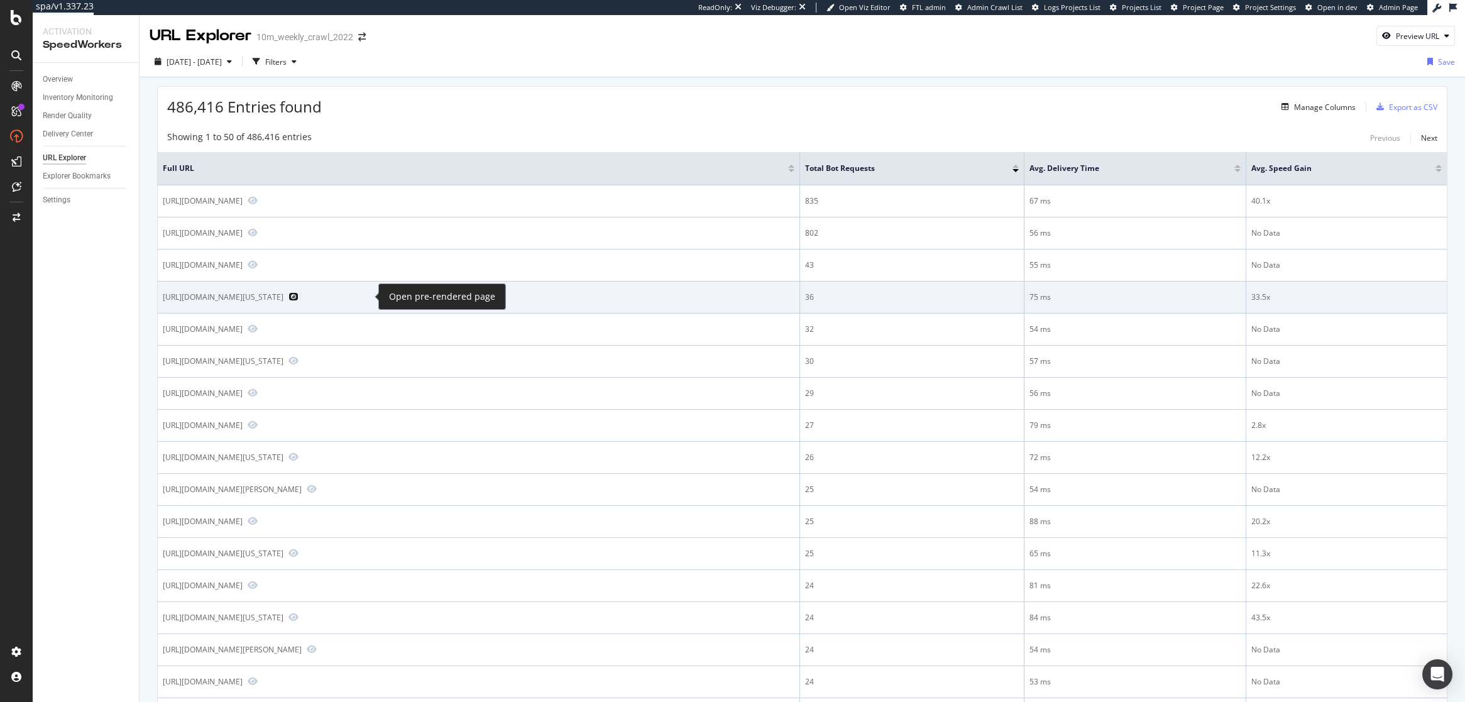
click at [299, 297] on icon "Preview https://www.realtor.com/propertyrecord-search/Florida" at bounding box center [294, 296] width 10 height 9
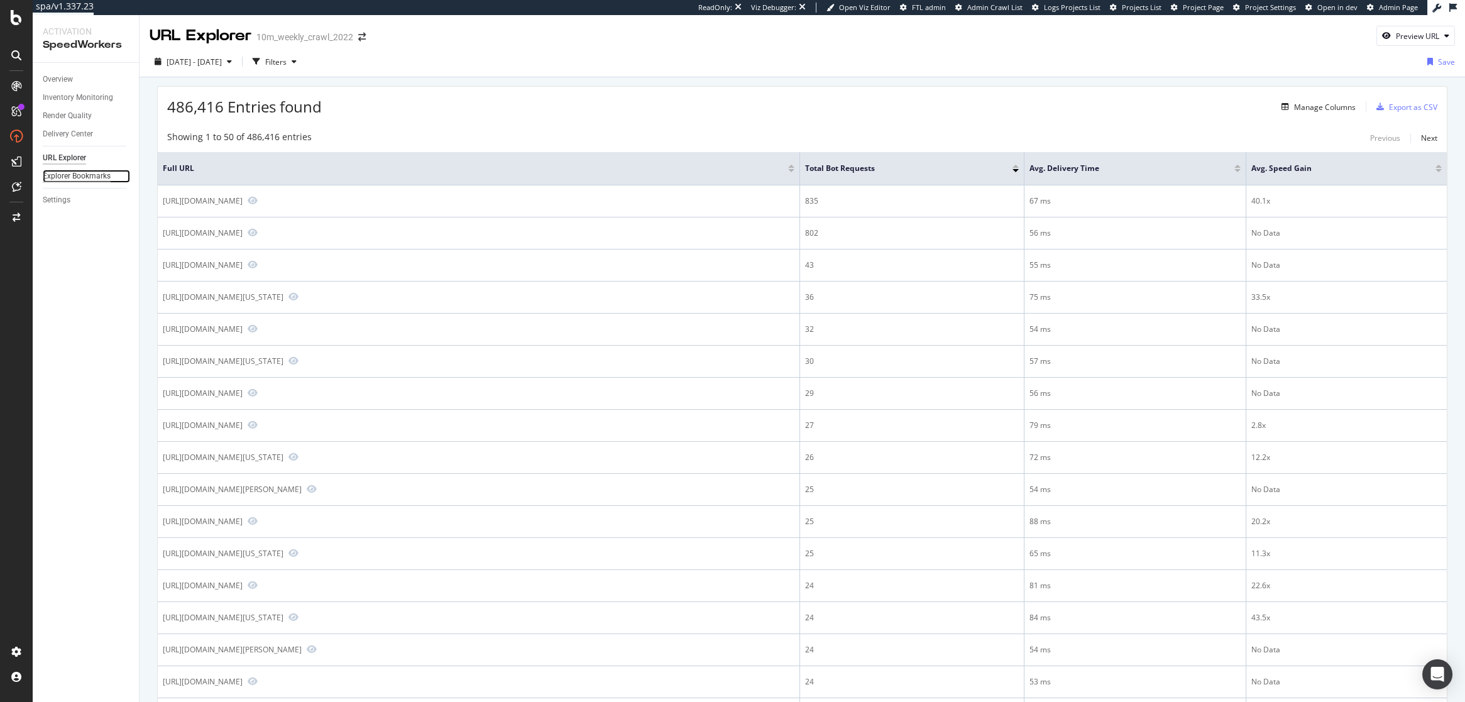
click at [97, 176] on div "Explorer Bookmarks" at bounding box center [77, 176] width 68 height 13
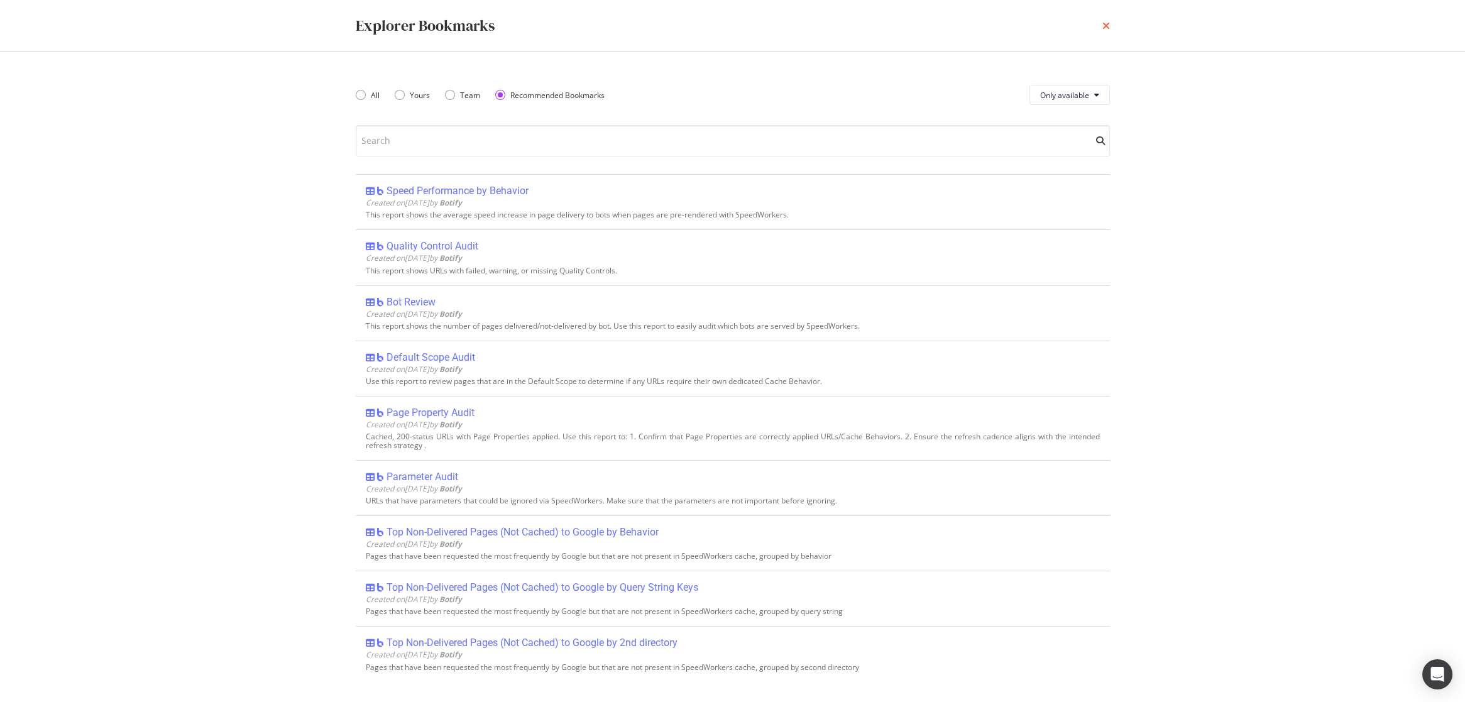
click at [1106, 26] on icon "times" at bounding box center [1107, 26] width 8 height 10
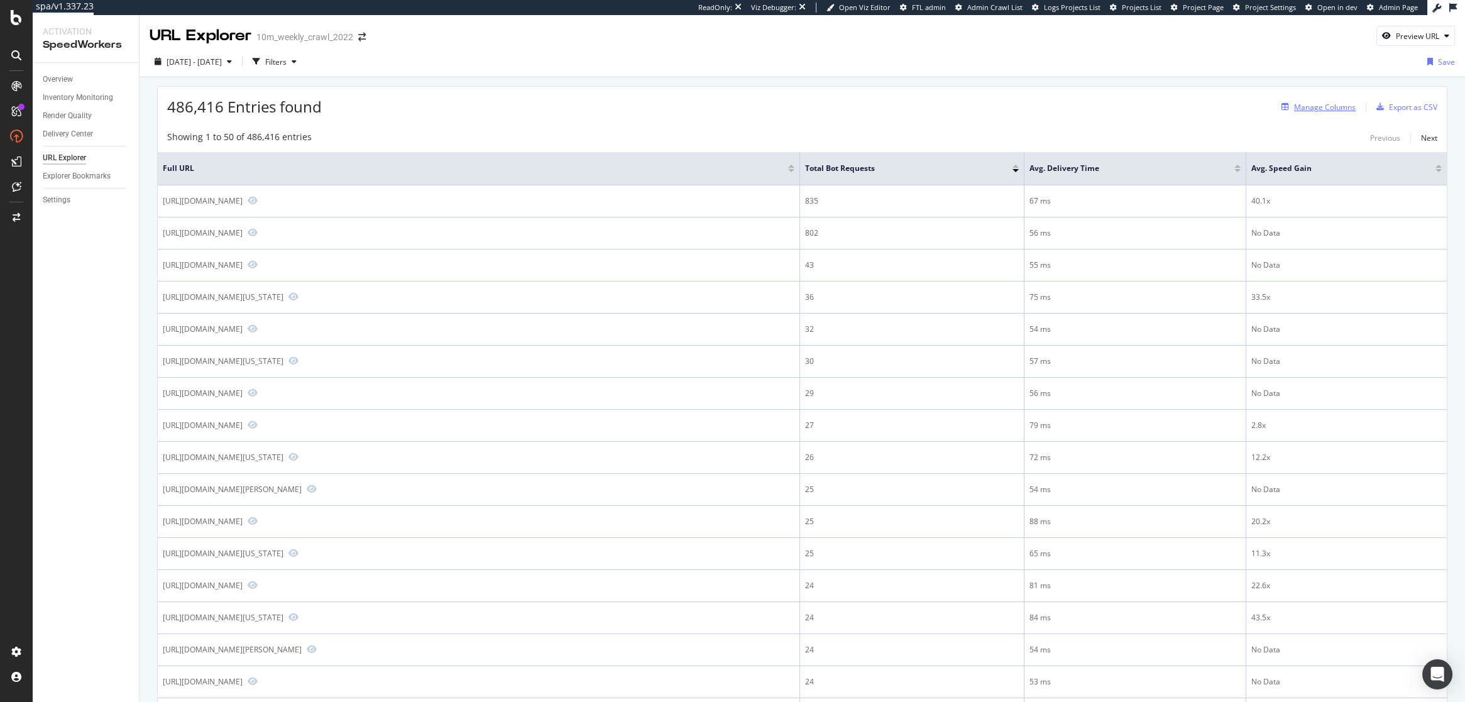
click at [1315, 111] on div "Manage Columns" at bounding box center [1325, 107] width 62 height 11
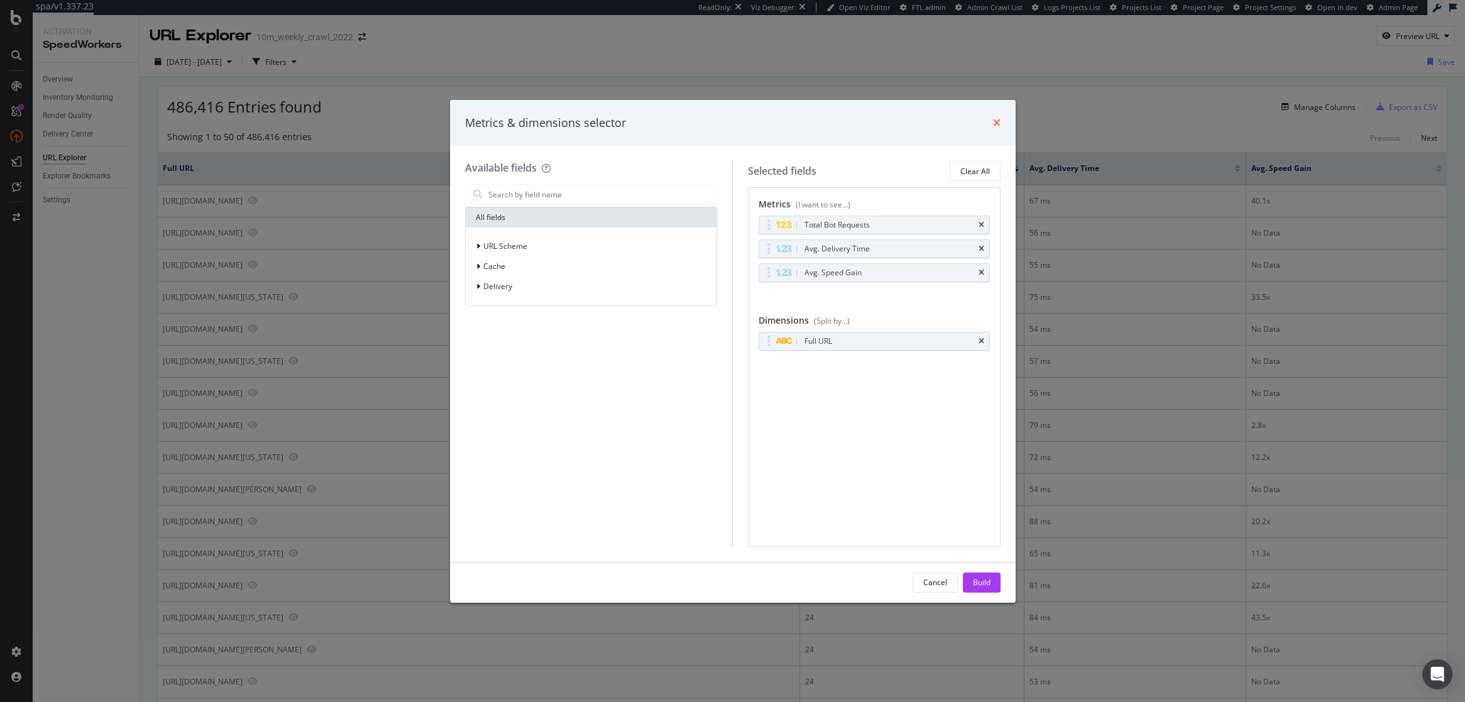
click at [997, 123] on icon "times" at bounding box center [997, 123] width 8 height 10
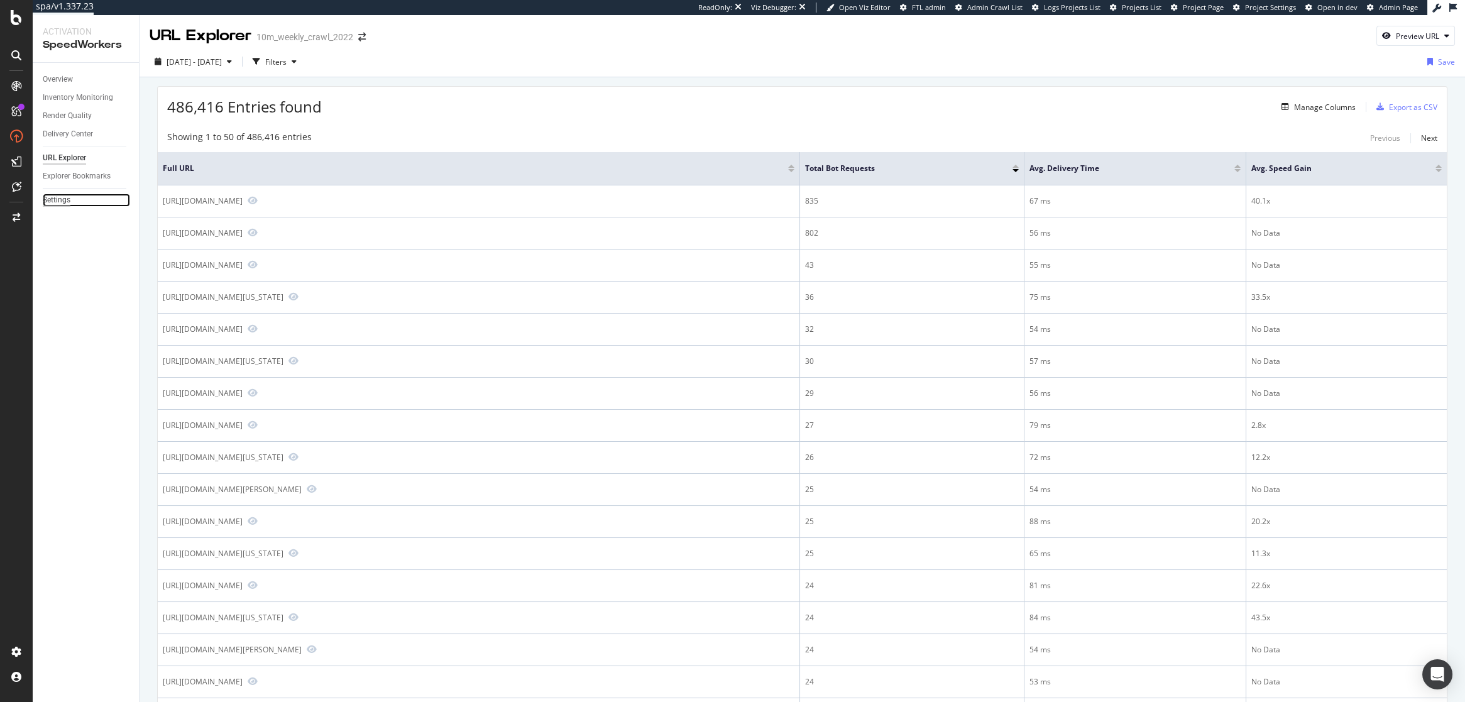
click at [58, 199] on div "Settings" at bounding box center [57, 200] width 28 height 13
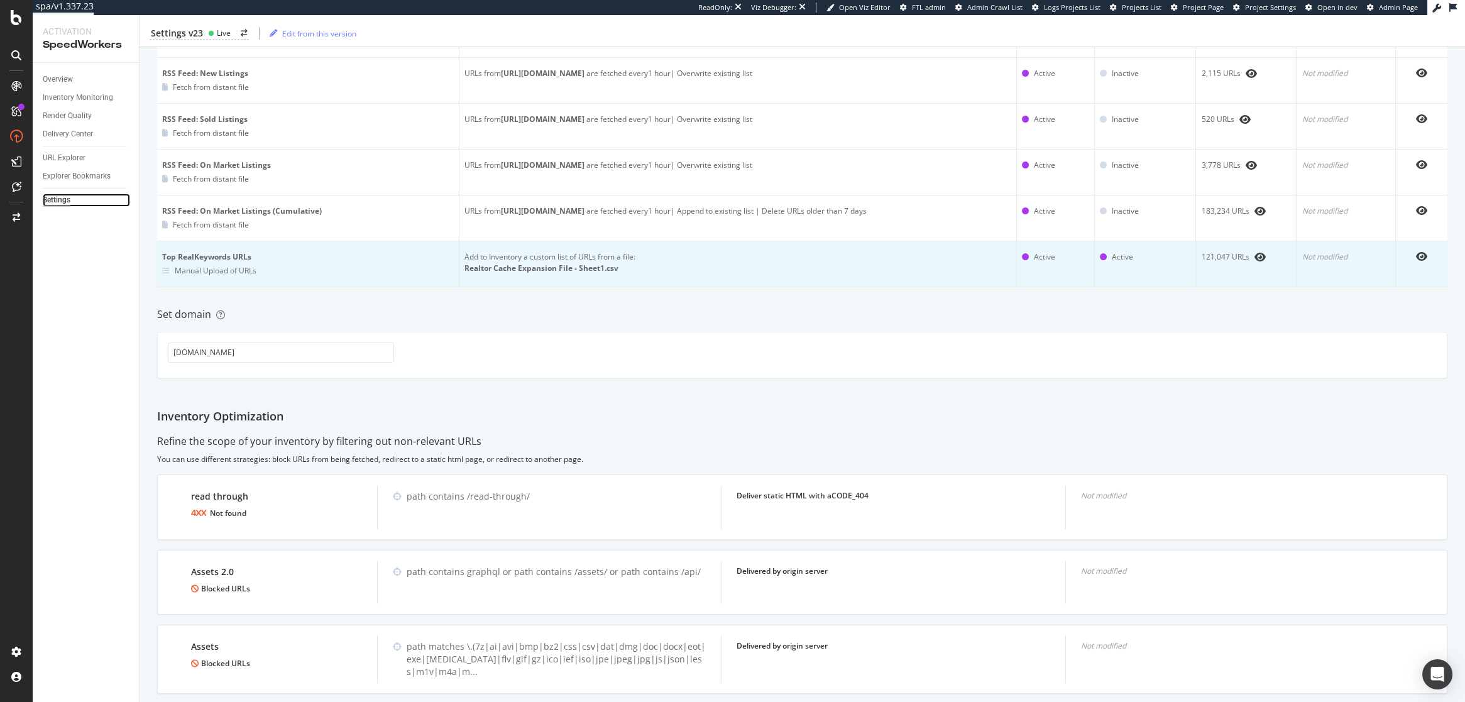
scroll to position [503, 0]
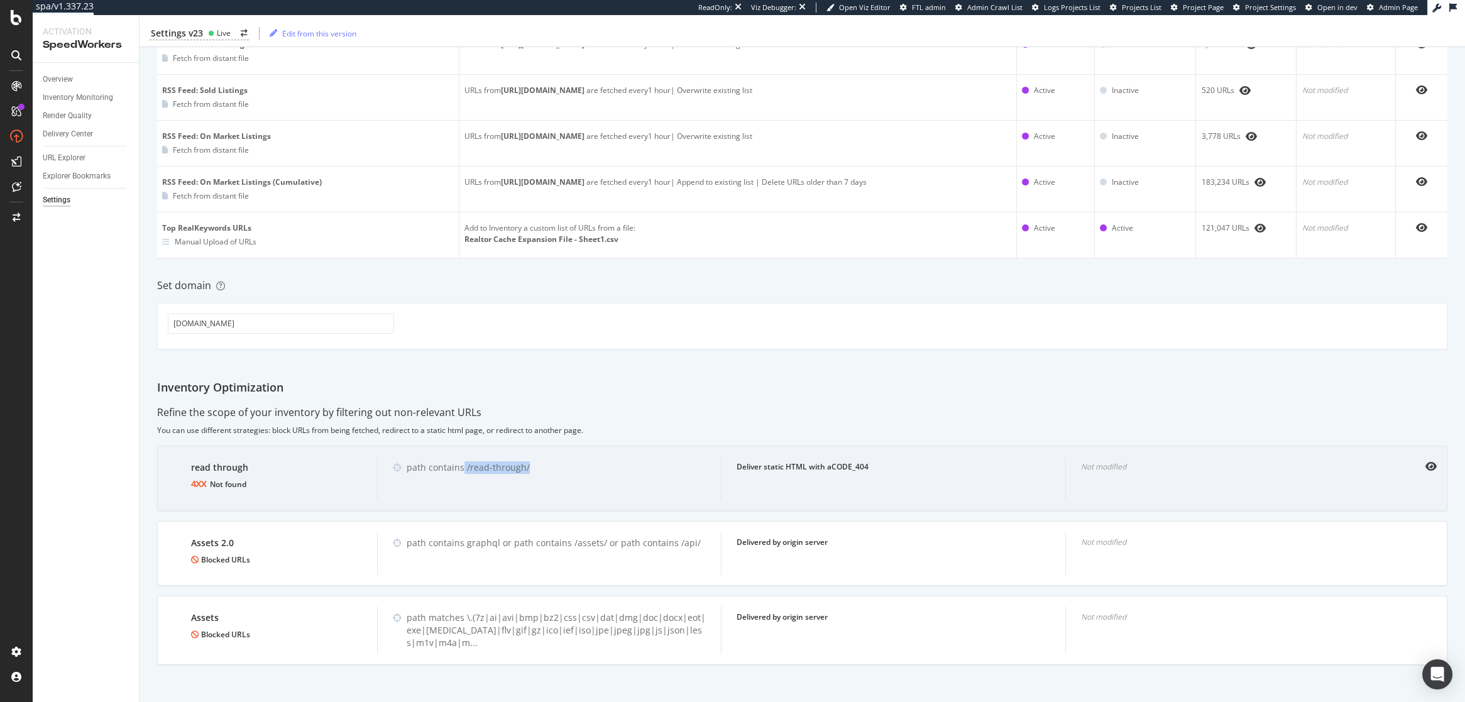
drag, startPoint x: 529, startPoint y: 468, endPoint x: 464, endPoint y: 466, distance: 65.4
click at [464, 466] on div "path contains /read-through/" at bounding box center [556, 467] width 299 height 13
click at [526, 462] on div "path contains /read-through/" at bounding box center [556, 467] width 299 height 13
drag, startPoint x: 532, startPoint y: 464, endPoint x: 465, endPoint y: 466, distance: 67.3
click at [465, 466] on div "path contains /read-through/" at bounding box center [556, 467] width 299 height 13
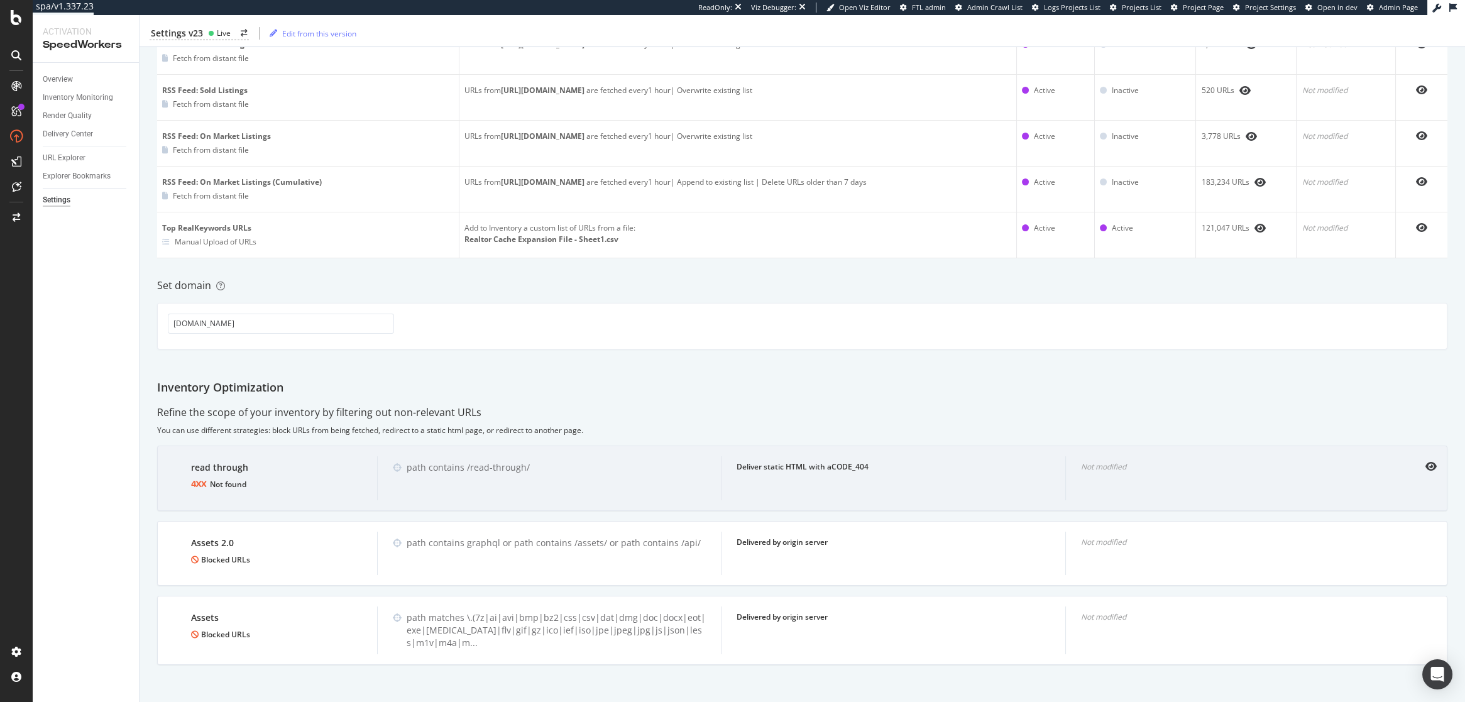
click at [427, 466] on div "path contains /read-through/" at bounding box center [556, 467] width 299 height 13
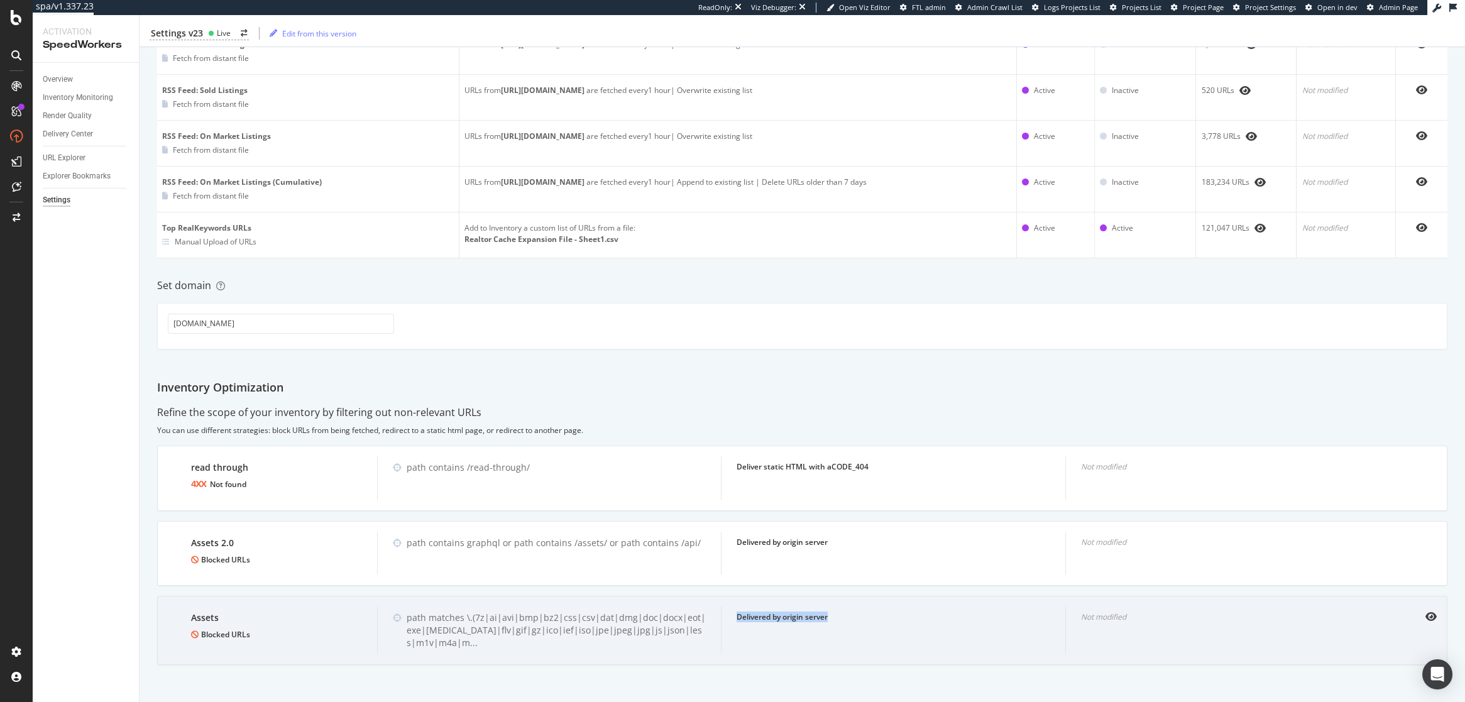
drag, startPoint x: 834, startPoint y: 617, endPoint x: 737, endPoint y: 612, distance: 96.3
click at [738, 612] on div "Delivered by origin server" at bounding box center [893, 617] width 313 height 11
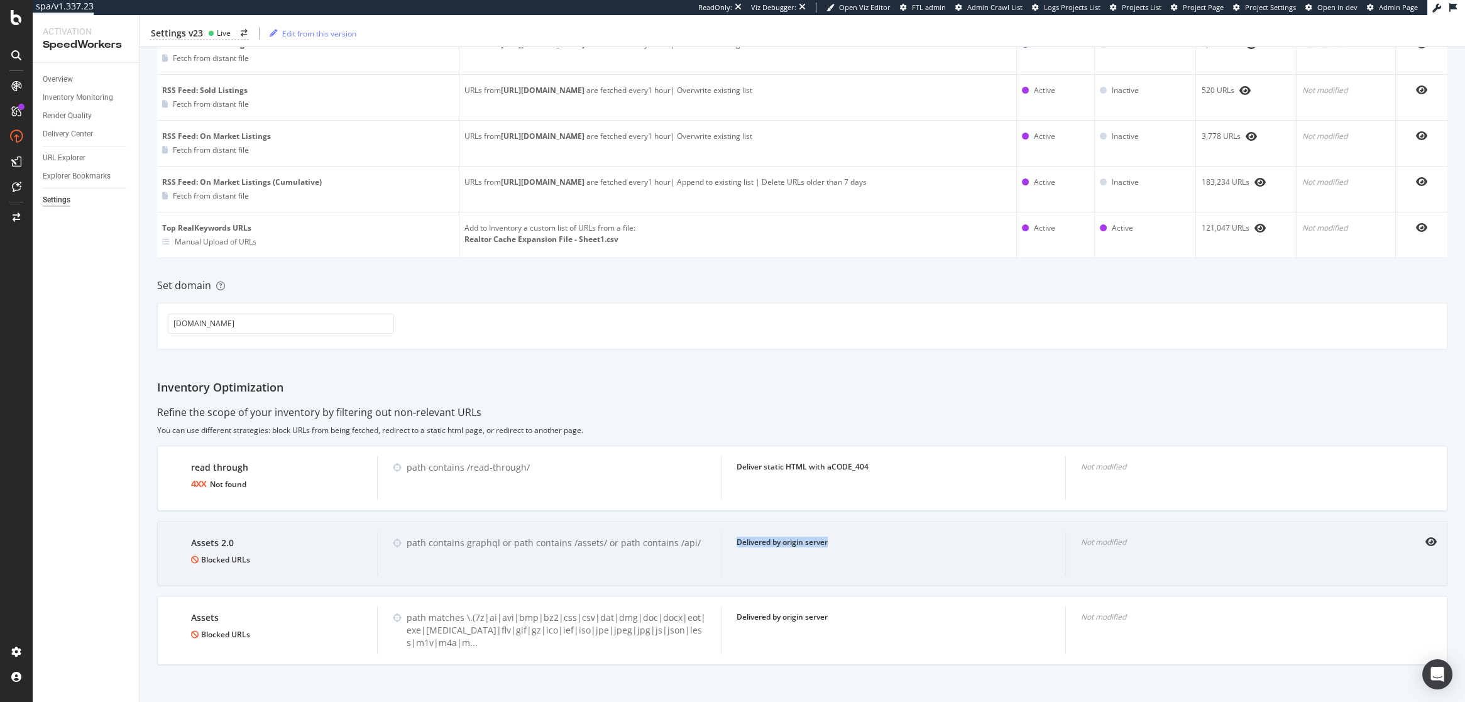
drag, startPoint x: 835, startPoint y: 538, endPoint x: 733, endPoint y: 539, distance: 101.9
click at [733, 539] on div "Delivered by origin server" at bounding box center [893, 553] width 344 height 43
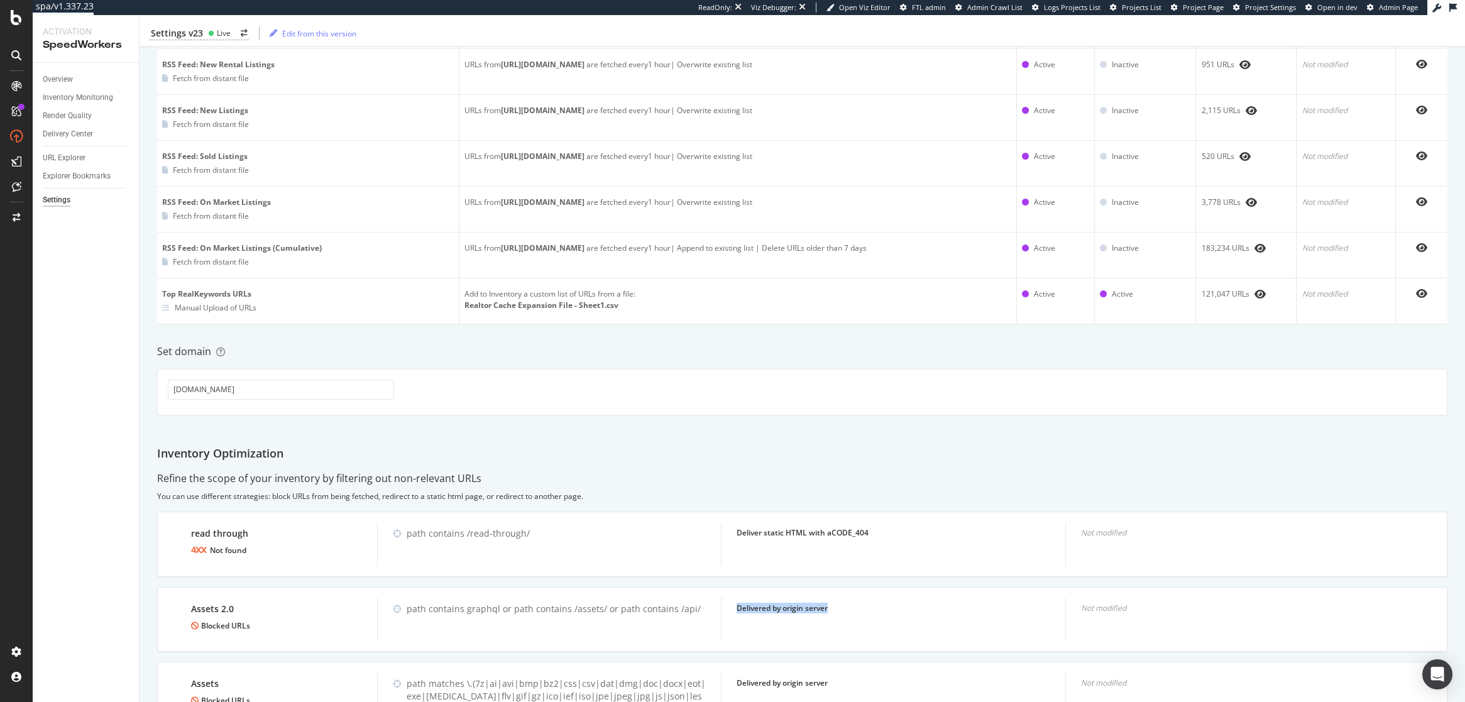
scroll to position [0, 0]
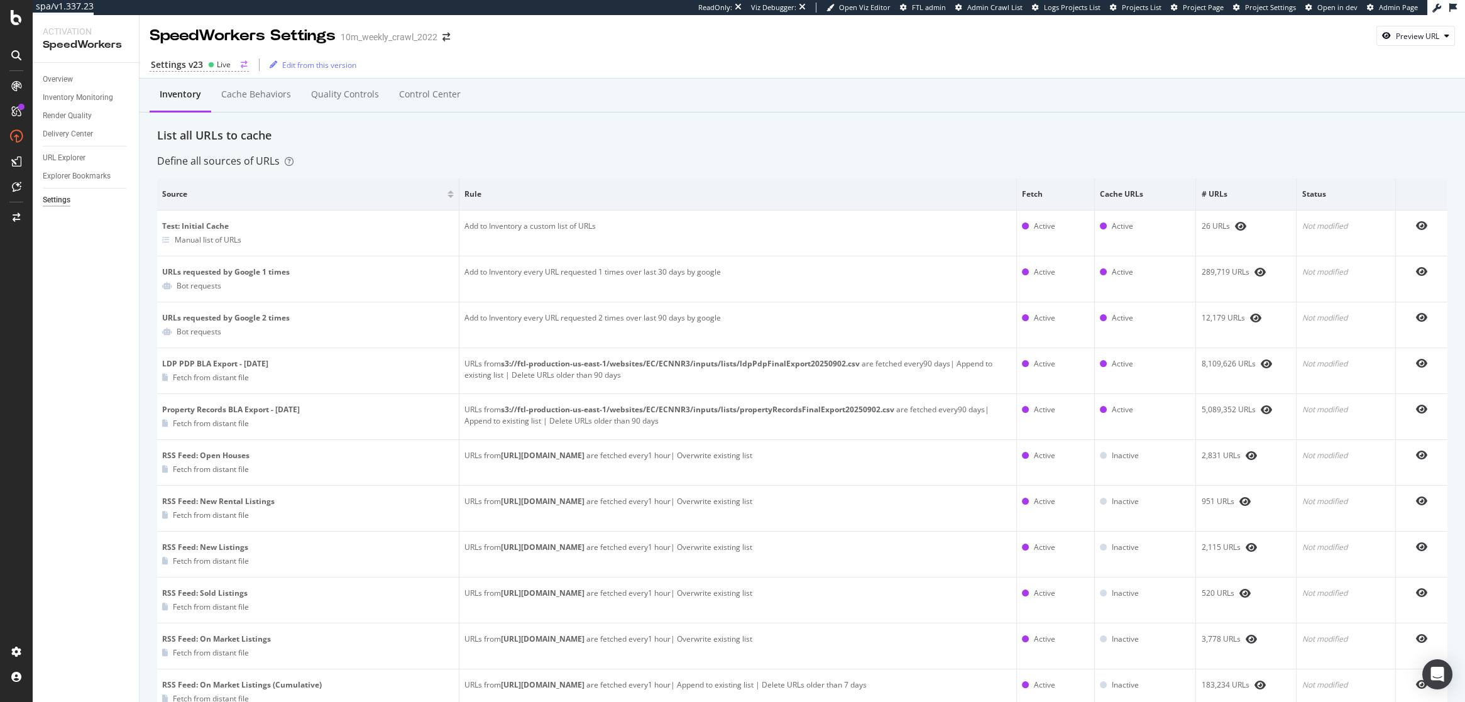
click at [204, 68] on div "Settings v23 Live" at bounding box center [199, 64] width 99 height 13
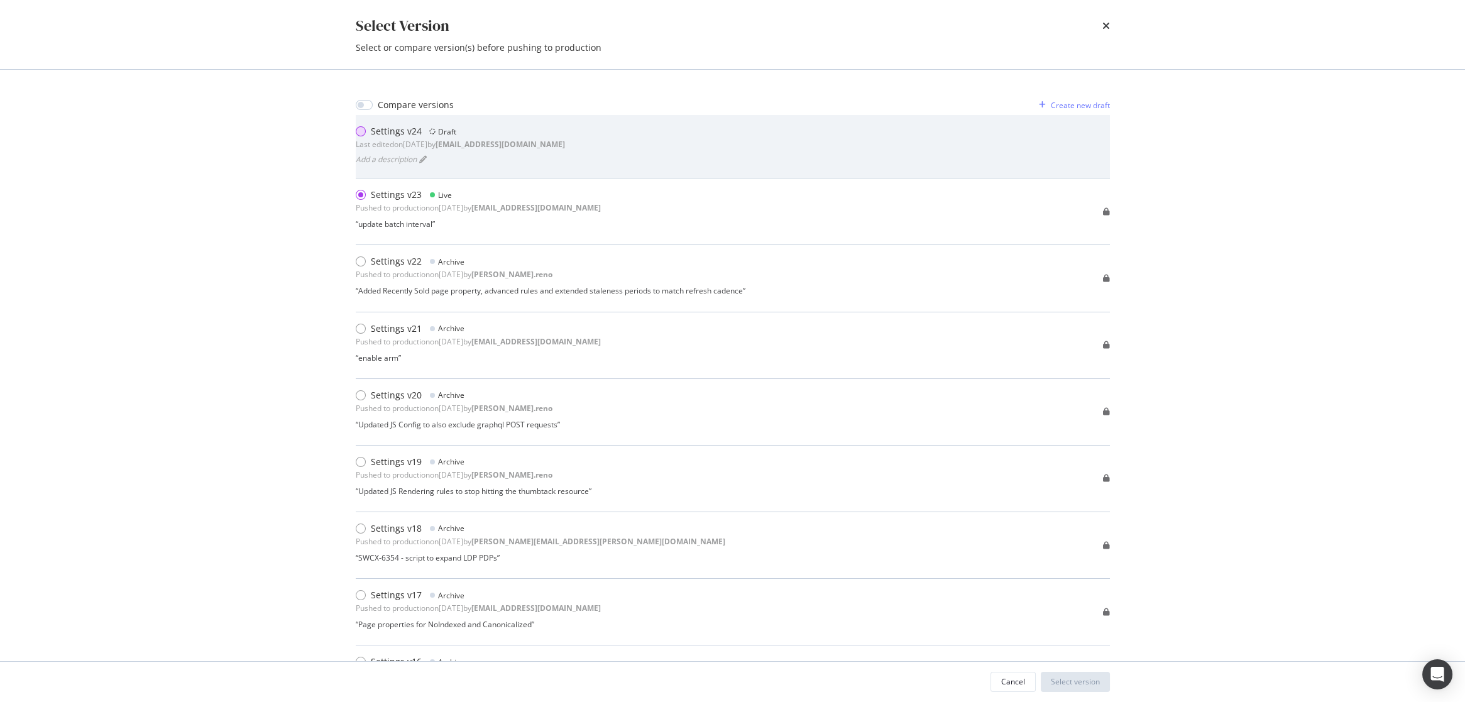
click at [362, 132] on div "modal" at bounding box center [361, 131] width 10 height 10
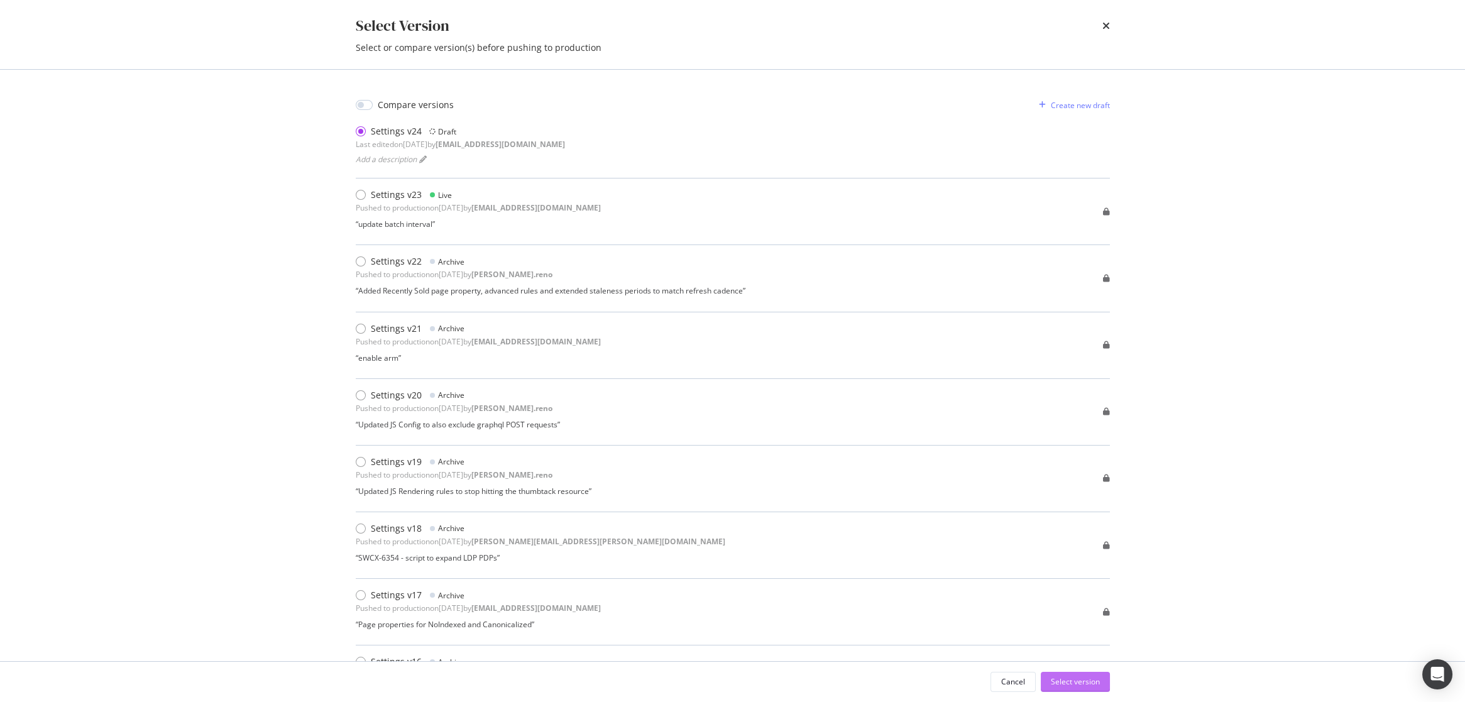
click at [1075, 680] on div "Select version" at bounding box center [1075, 681] width 49 height 11
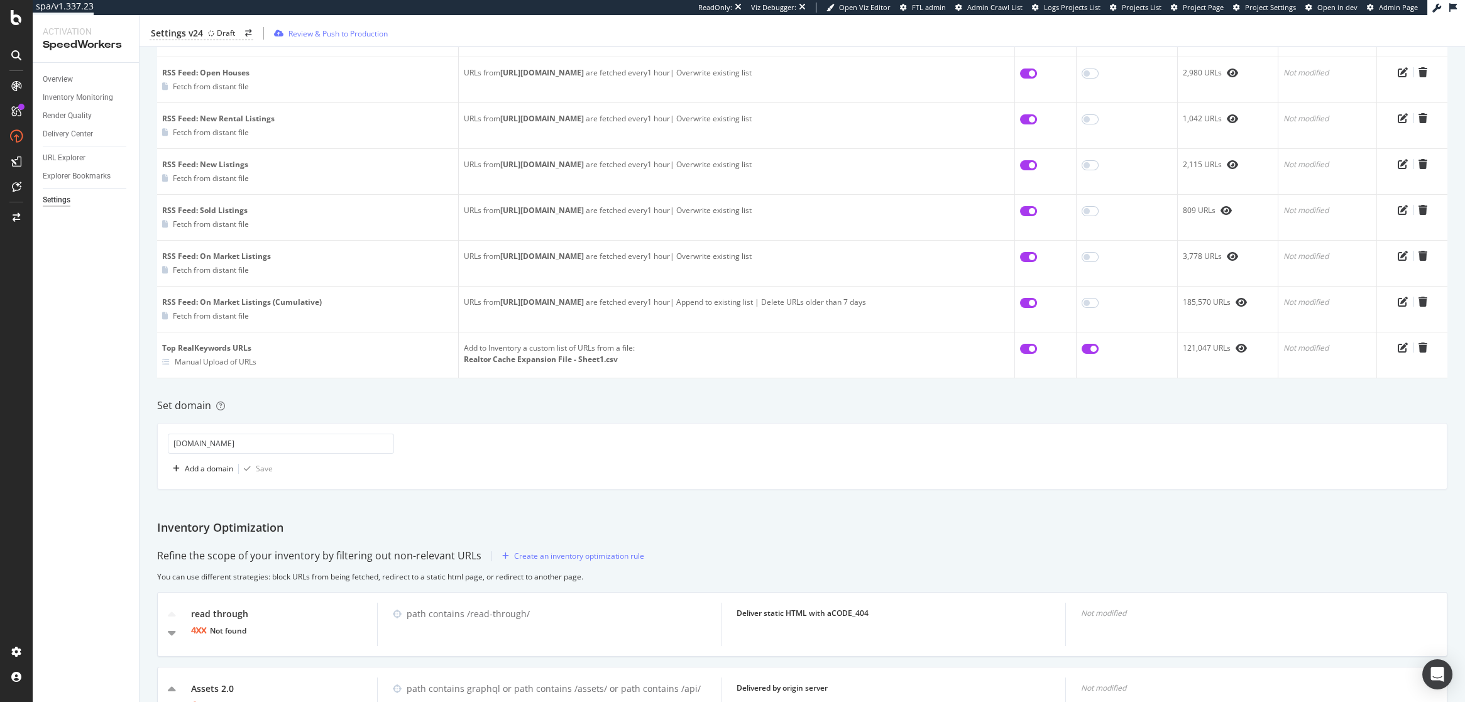
scroll to position [534, 0]
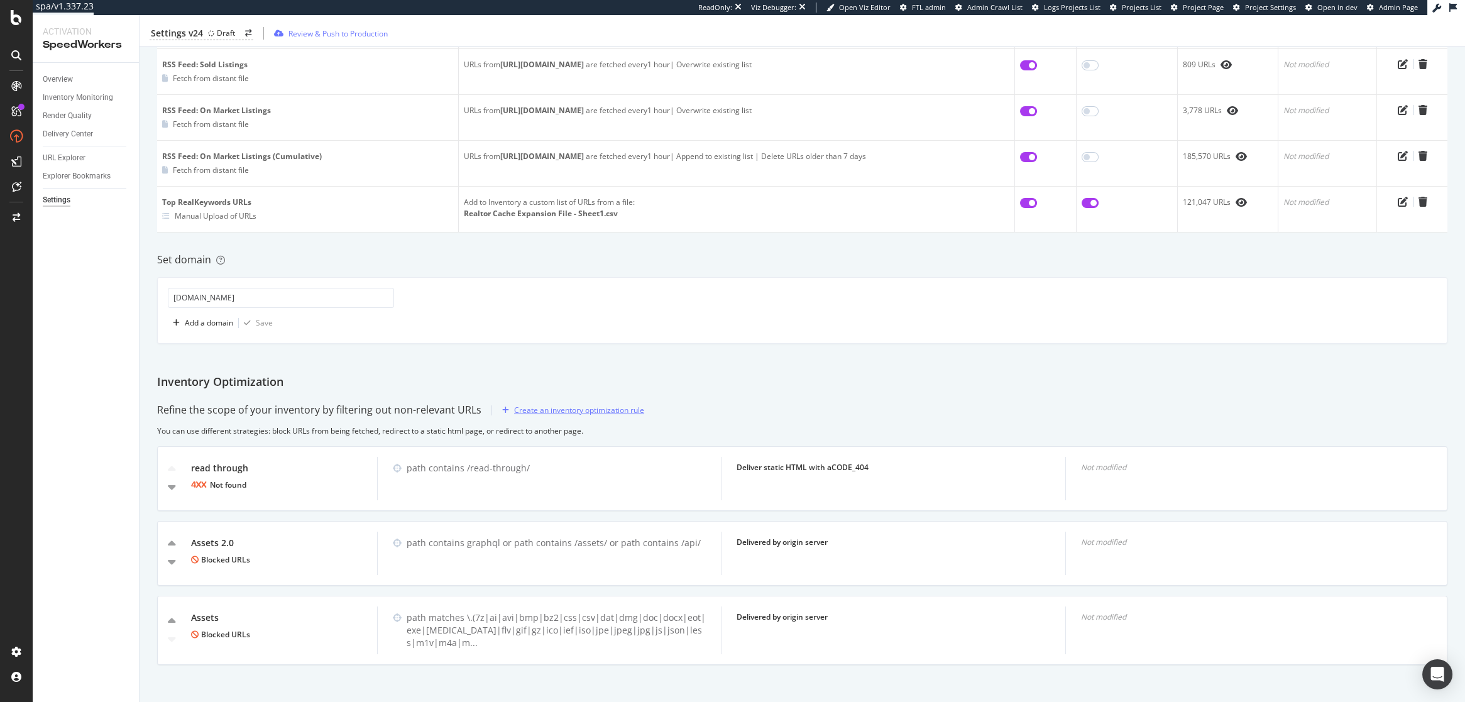
click at [563, 406] on div "Create an inventory optimization rule" at bounding box center [579, 410] width 130 height 11
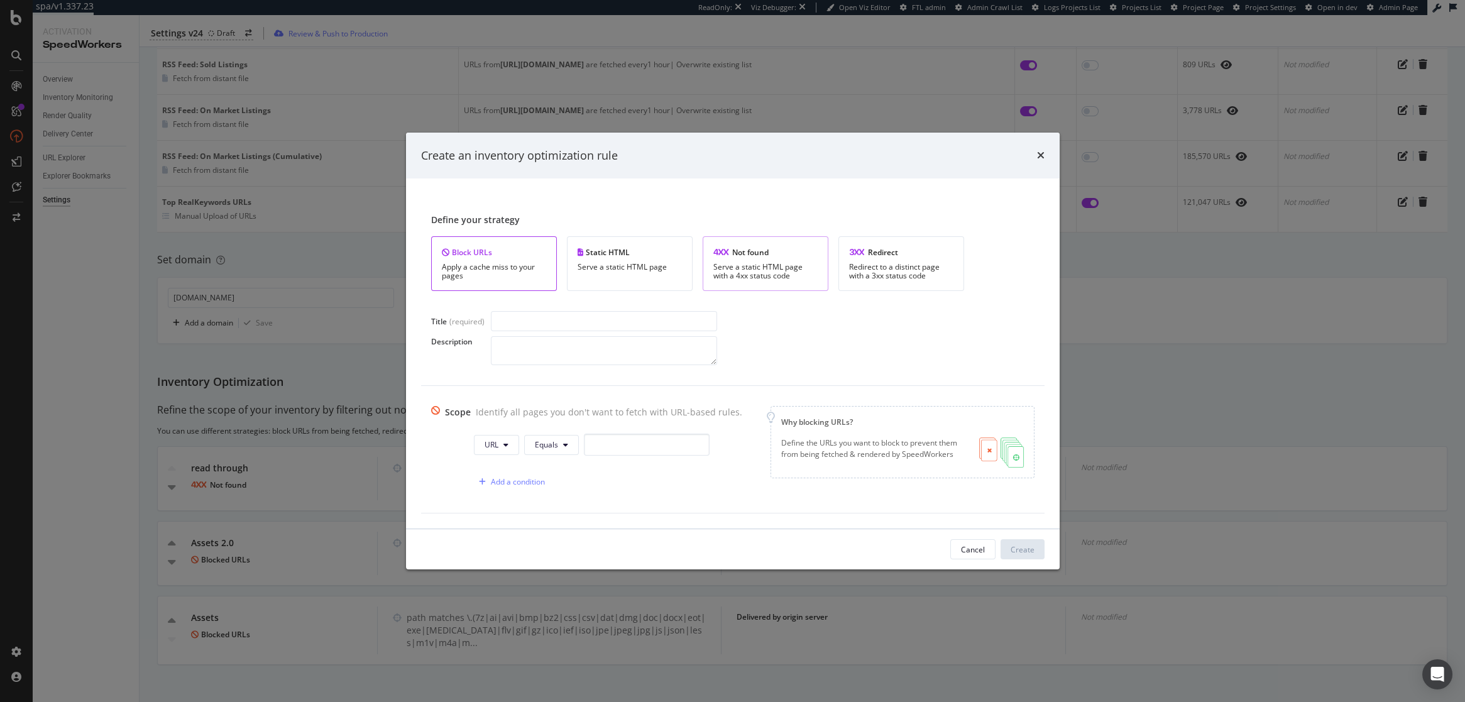
click at [756, 265] on div "Serve a static HTML page with a 4xx status code" at bounding box center [766, 272] width 104 height 18
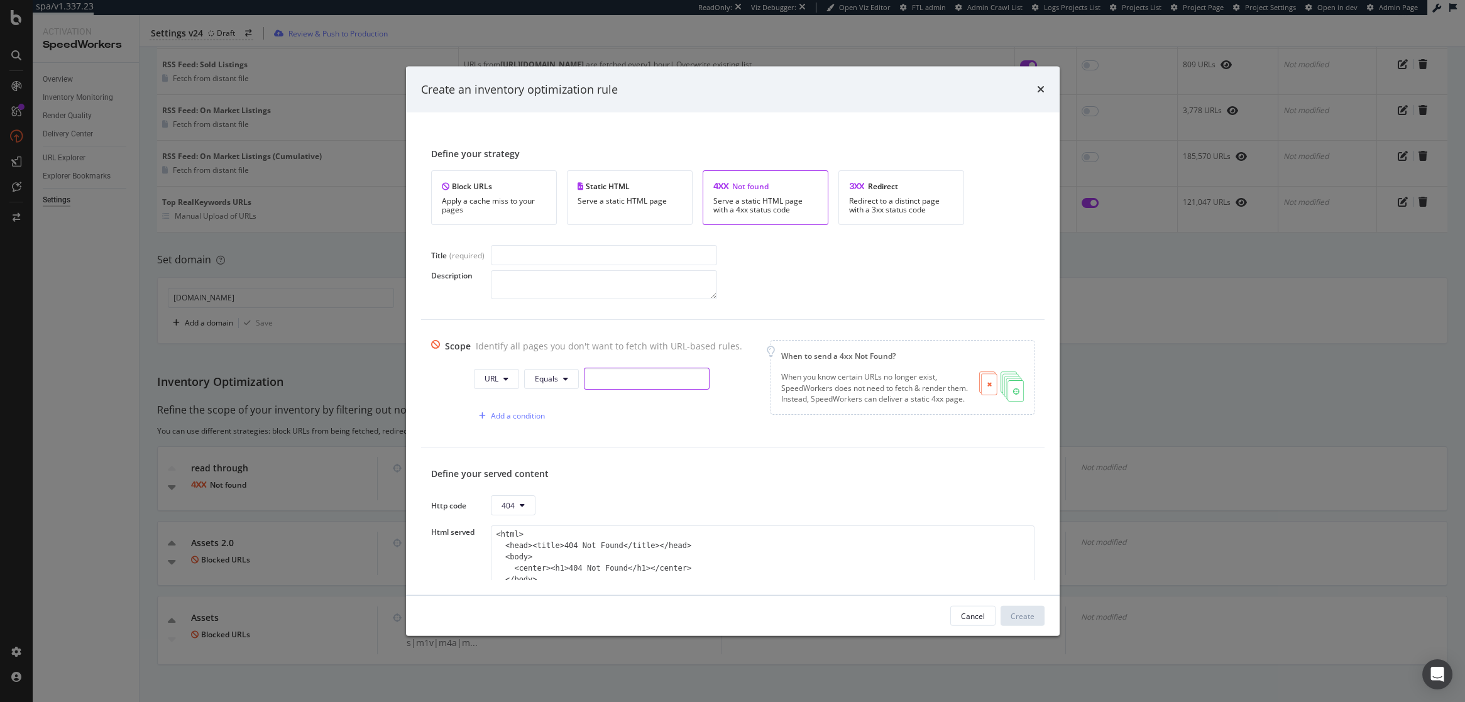
click at [610, 385] on input "modal" at bounding box center [647, 379] width 126 height 22
click at [548, 380] on span "Equals" at bounding box center [546, 378] width 23 height 11
click at [560, 470] on span "Contains" at bounding box center [566, 473] width 74 height 11
click at [611, 387] on input "modal" at bounding box center [651, 379] width 126 height 22
paste input "/realestateandhomes-detail/https://www.realtor.com/"
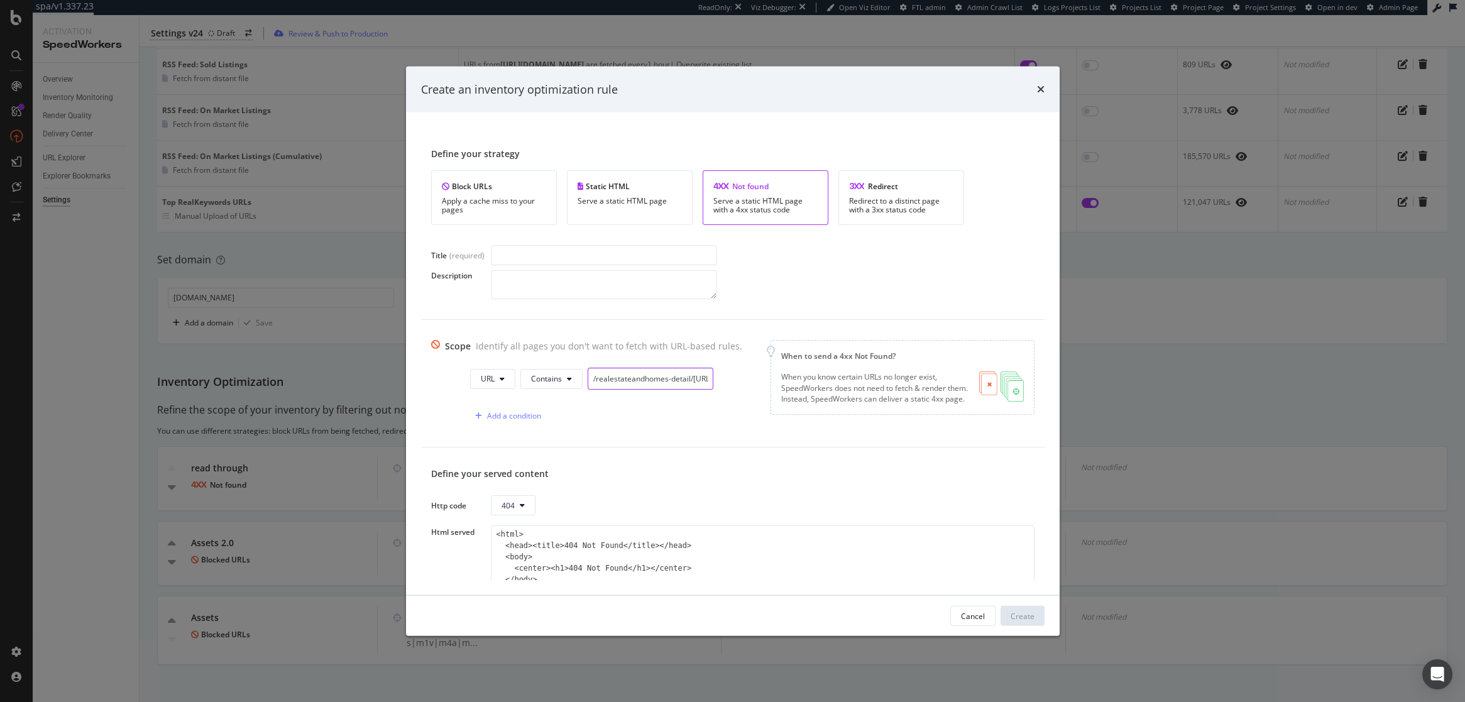
scroll to position [0, 74]
type input "/realestateandhomes-detail/https://www.realtor.com/"
click at [569, 249] on input "modal" at bounding box center [604, 255] width 226 height 20
click at [668, 374] on input "/realestateandhomes-detail/https://www.realtor.com/" at bounding box center [651, 379] width 126 height 22
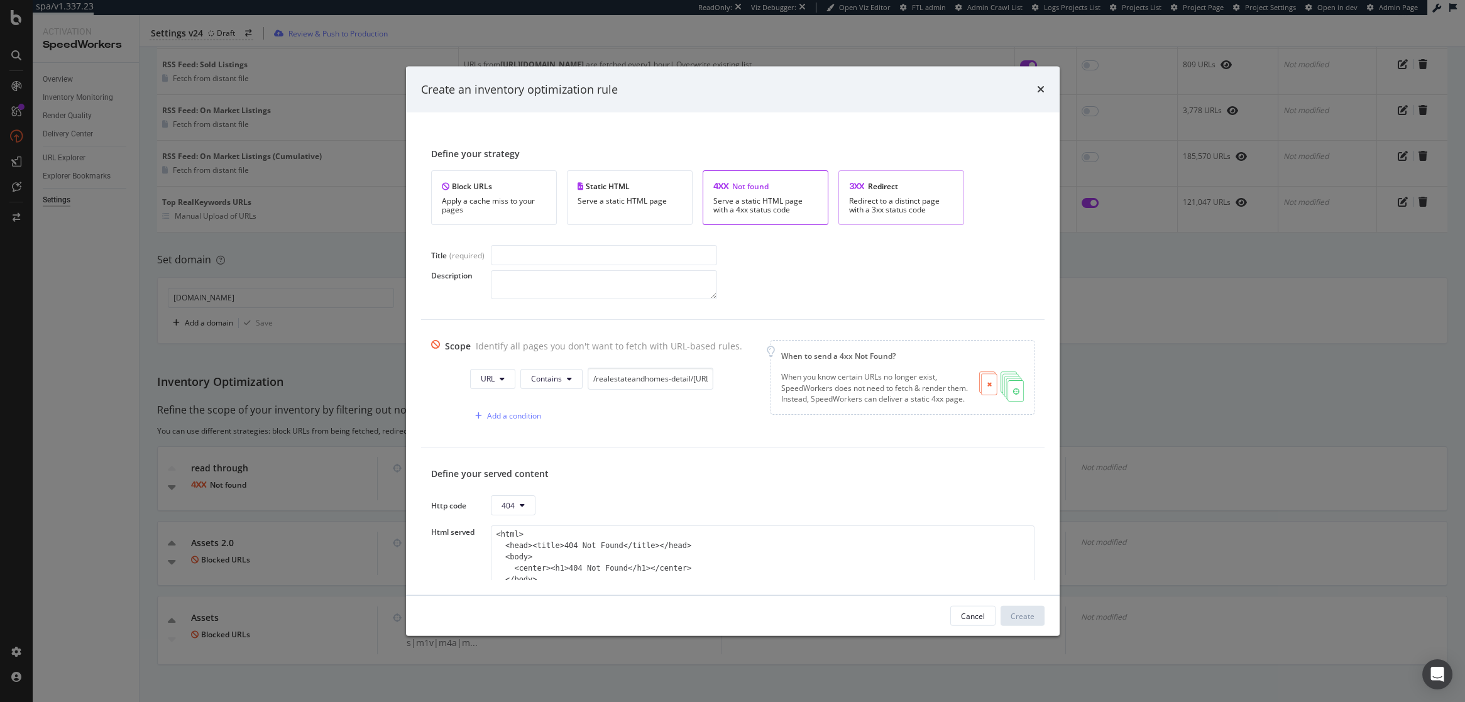
click at [886, 199] on div "Redirect to a distinct page with a 3xx status code" at bounding box center [901, 206] width 104 height 18
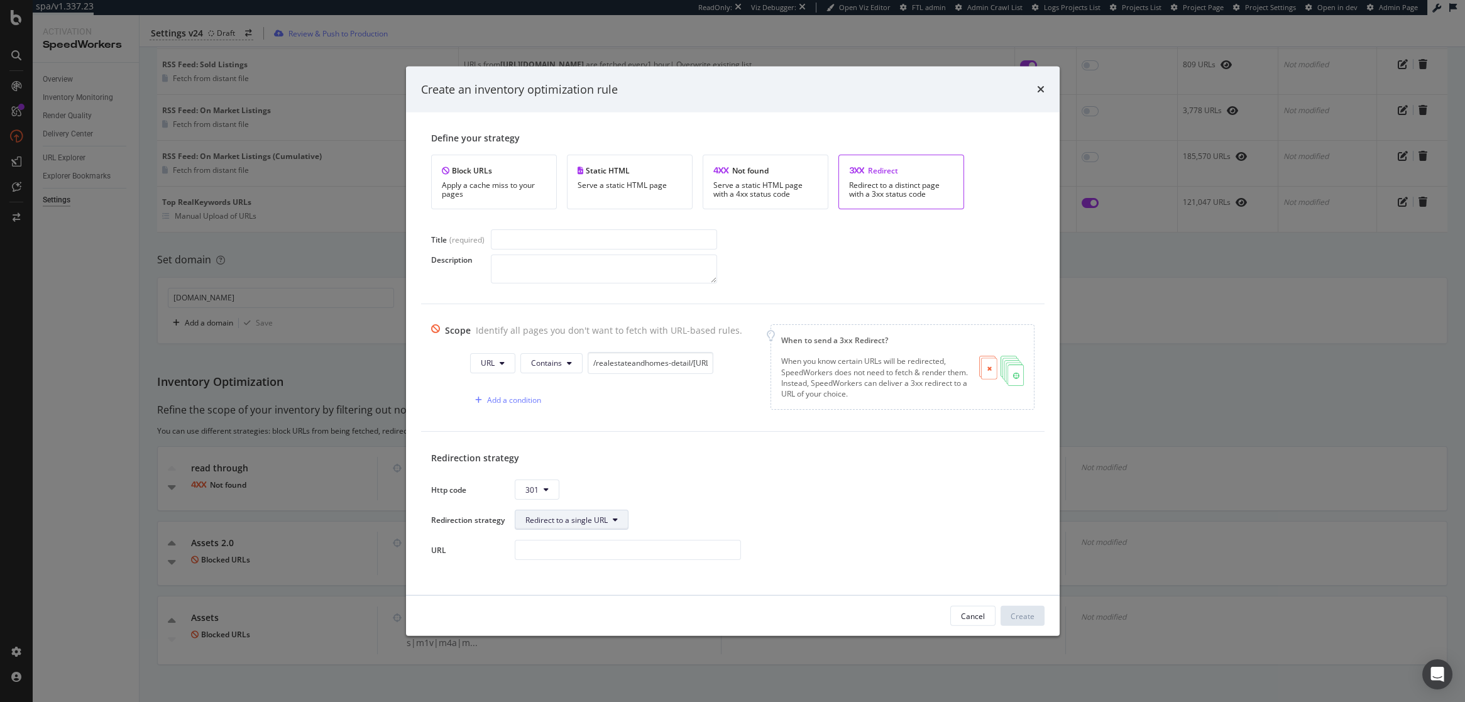
click at [582, 518] on span "Redirect to a single URL" at bounding box center [567, 519] width 82 height 11
click at [567, 566] on span "Custom JS redirection" at bounding box center [568, 566] width 86 height 11
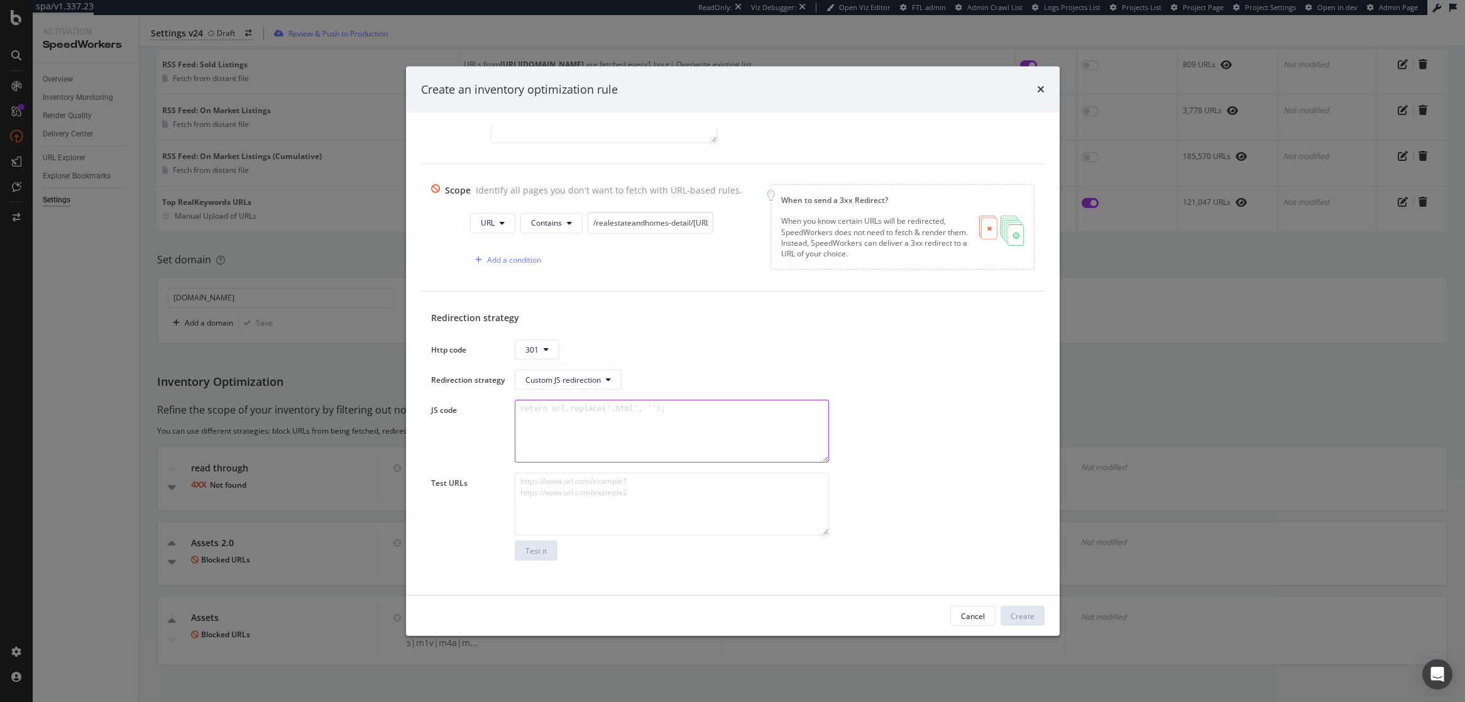
click at [663, 427] on textarea "modal" at bounding box center [672, 431] width 314 height 63
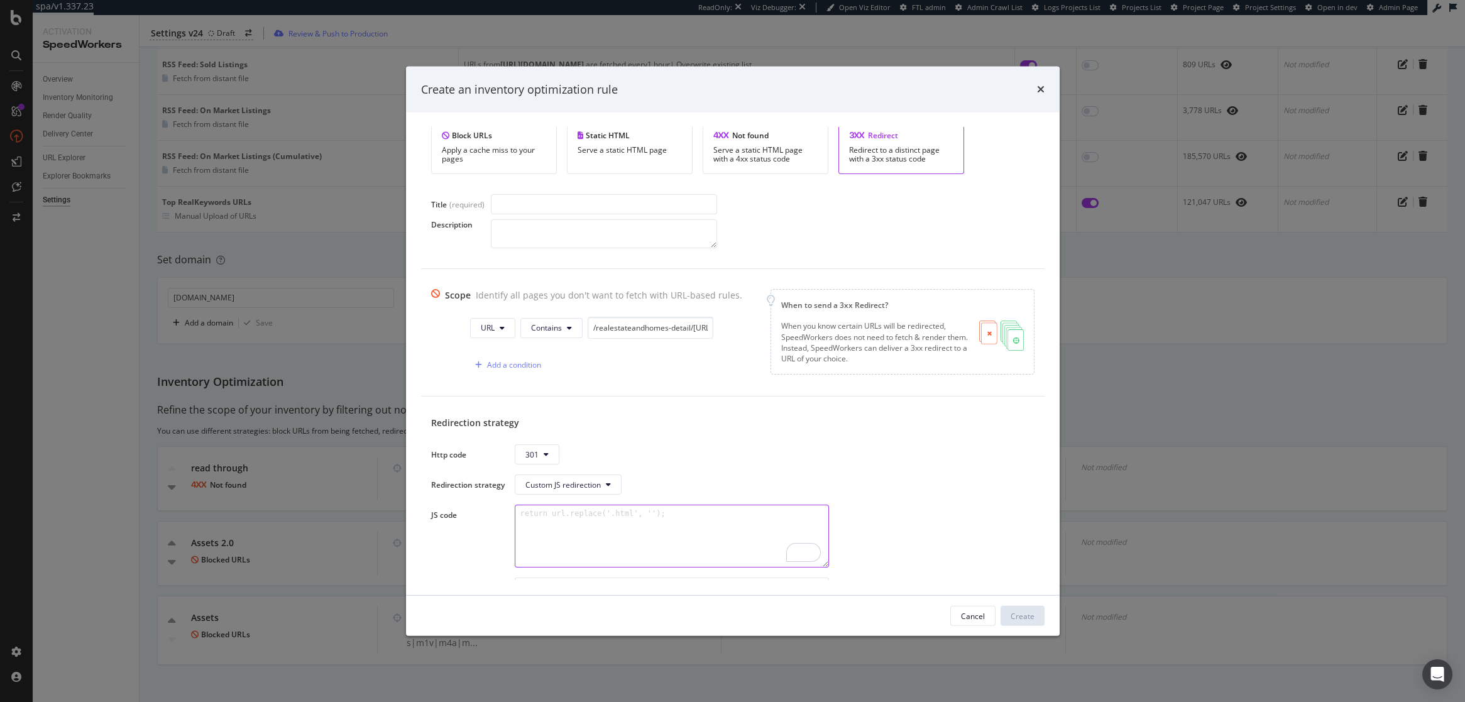
scroll to position [0, 0]
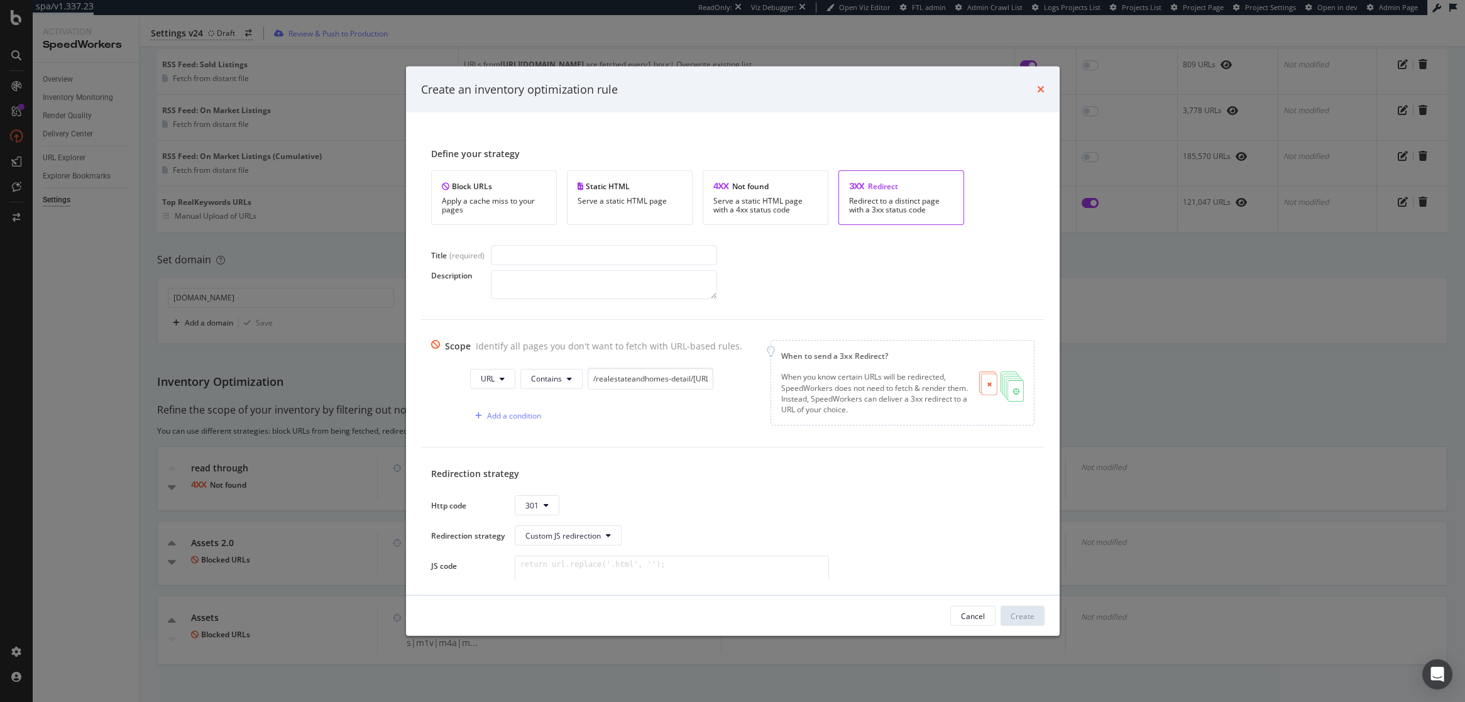
click at [1040, 89] on icon "times" at bounding box center [1041, 89] width 8 height 10
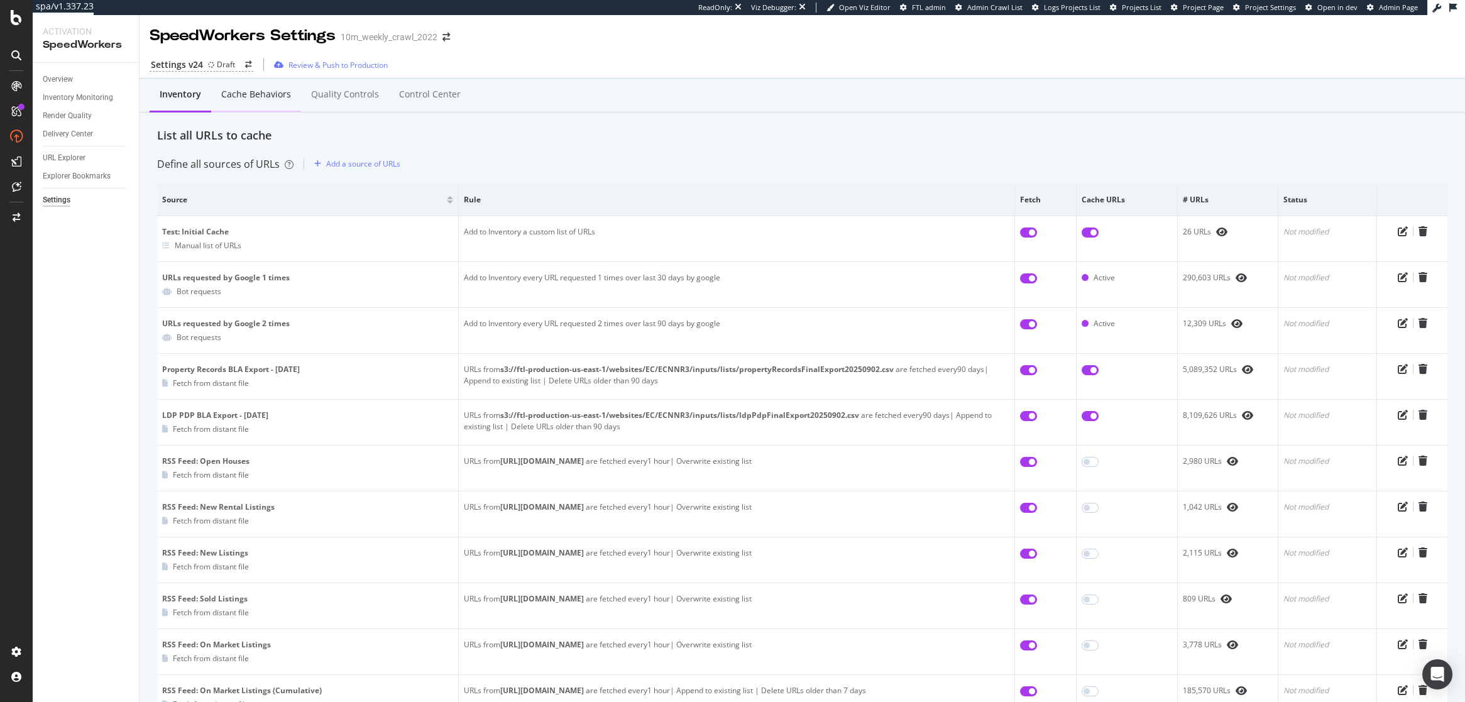
click at [263, 92] on div "Cache behaviors" at bounding box center [256, 94] width 70 height 13
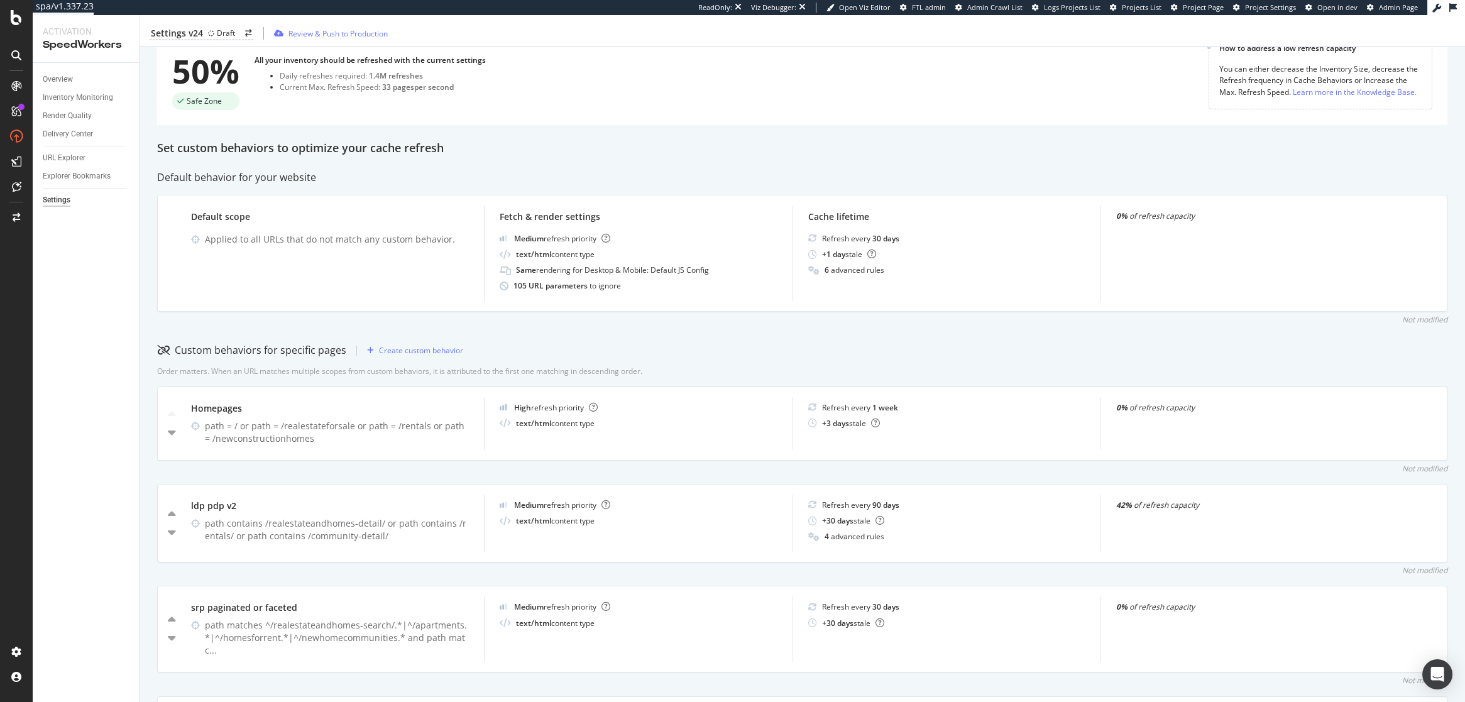
scroll to position [82, 0]
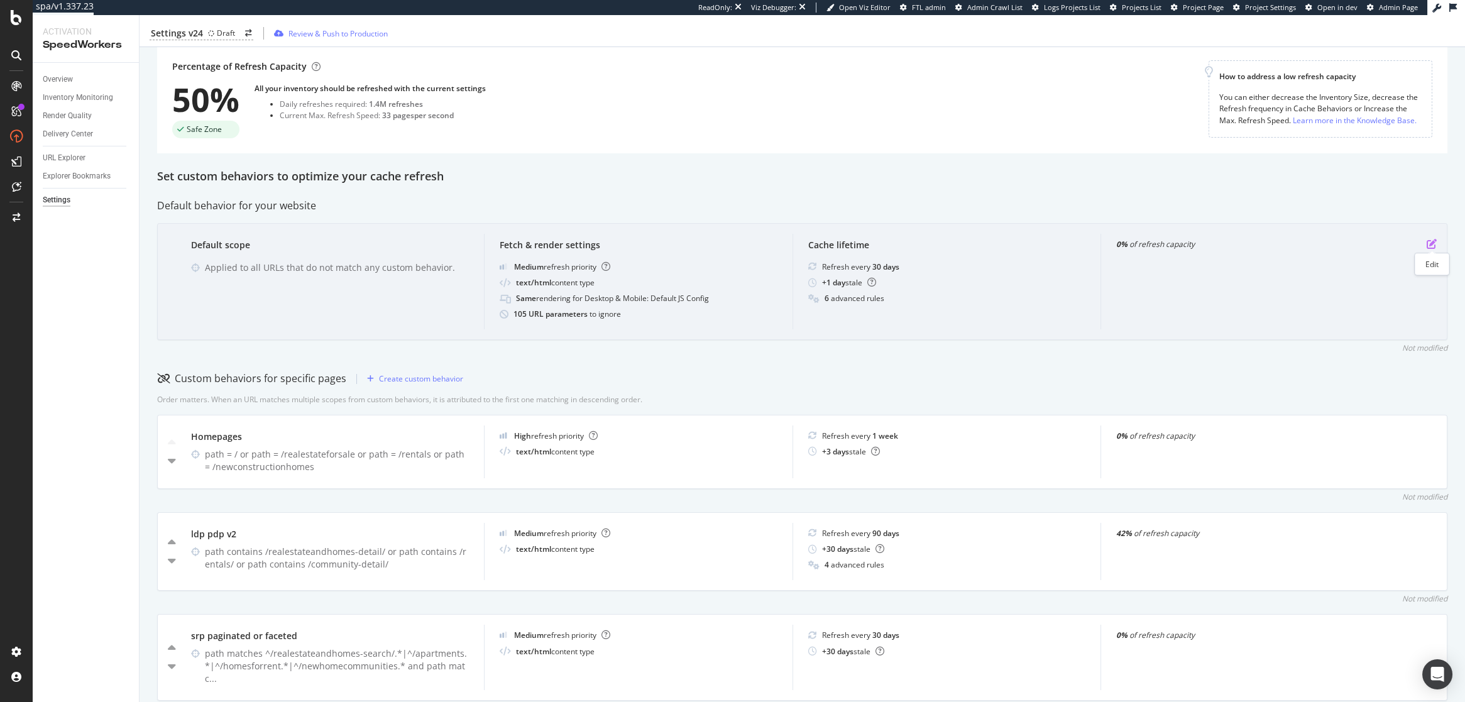
click at [1432, 245] on icon "pen-to-square" at bounding box center [1432, 244] width 10 height 10
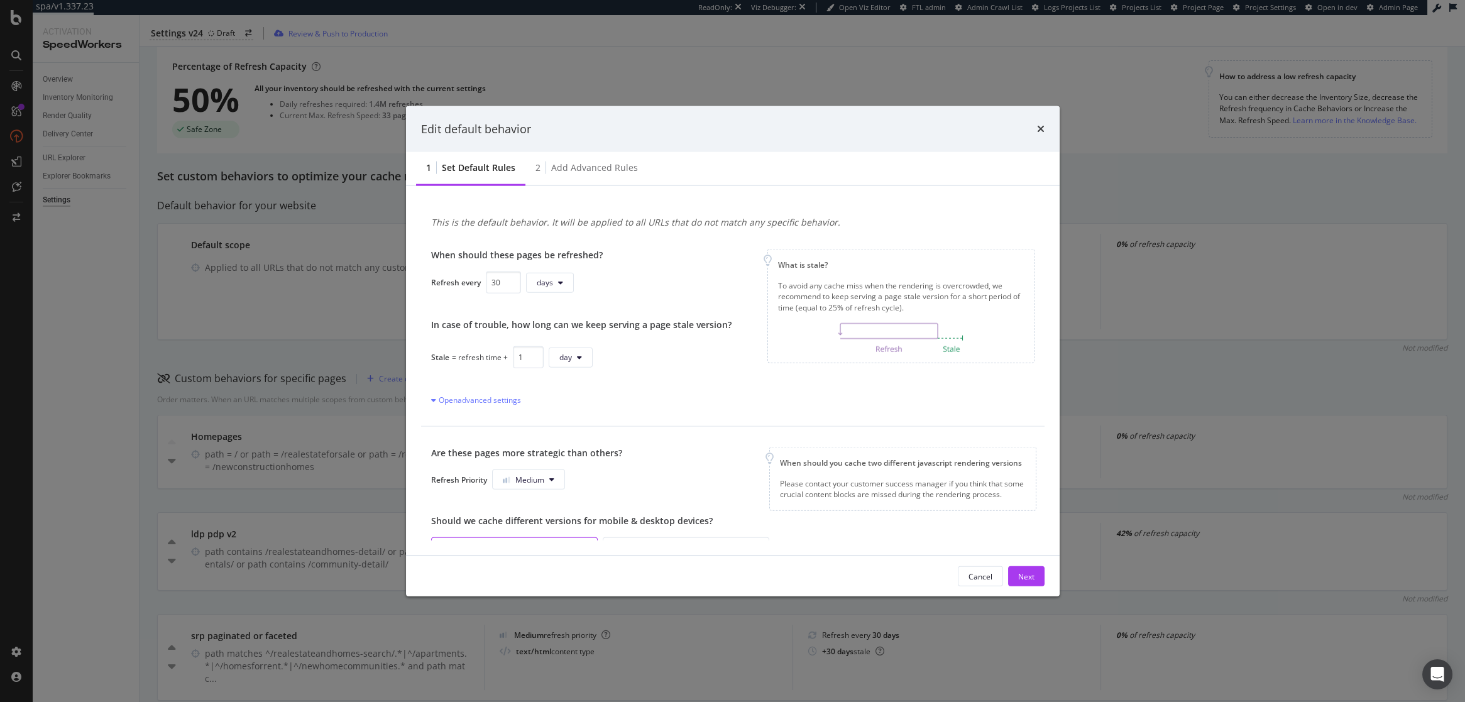
scroll to position [434, 0]
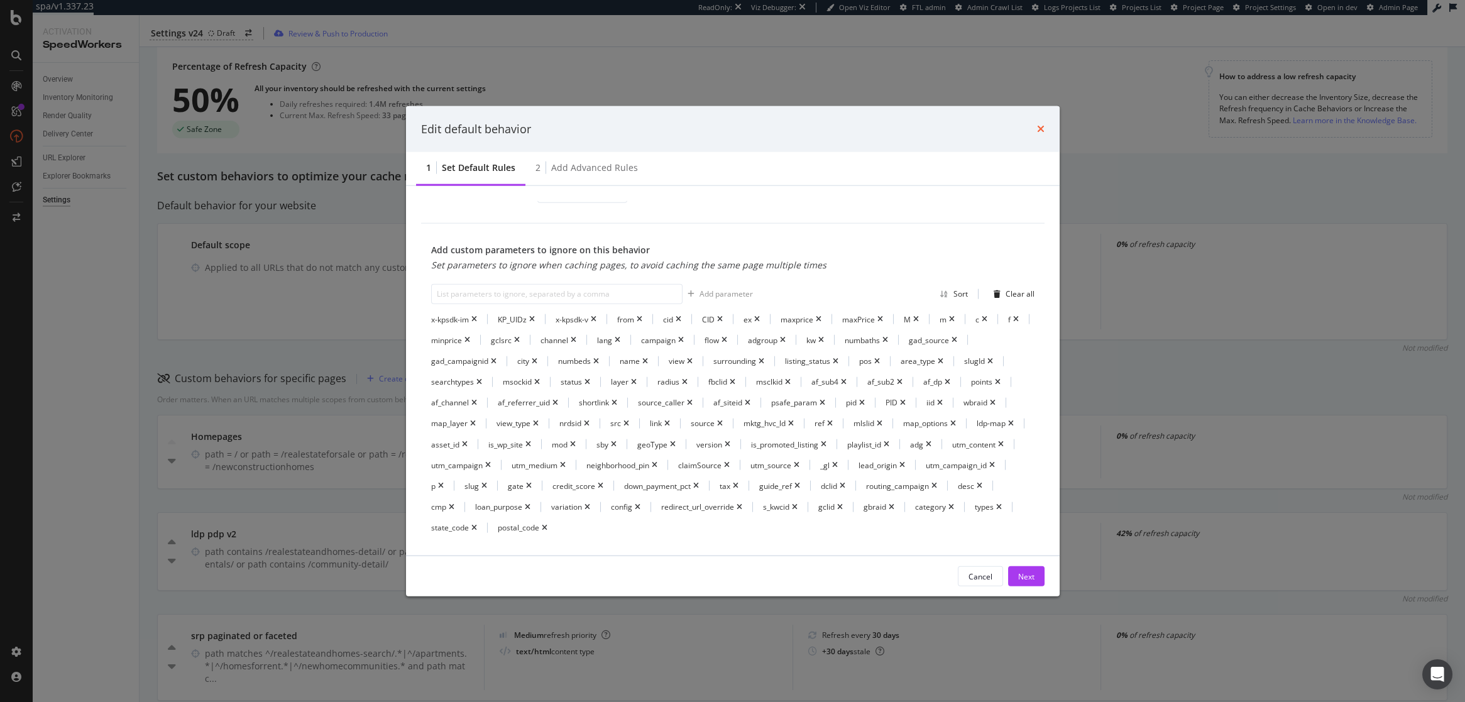
click at [1040, 129] on icon "times" at bounding box center [1041, 129] width 8 height 10
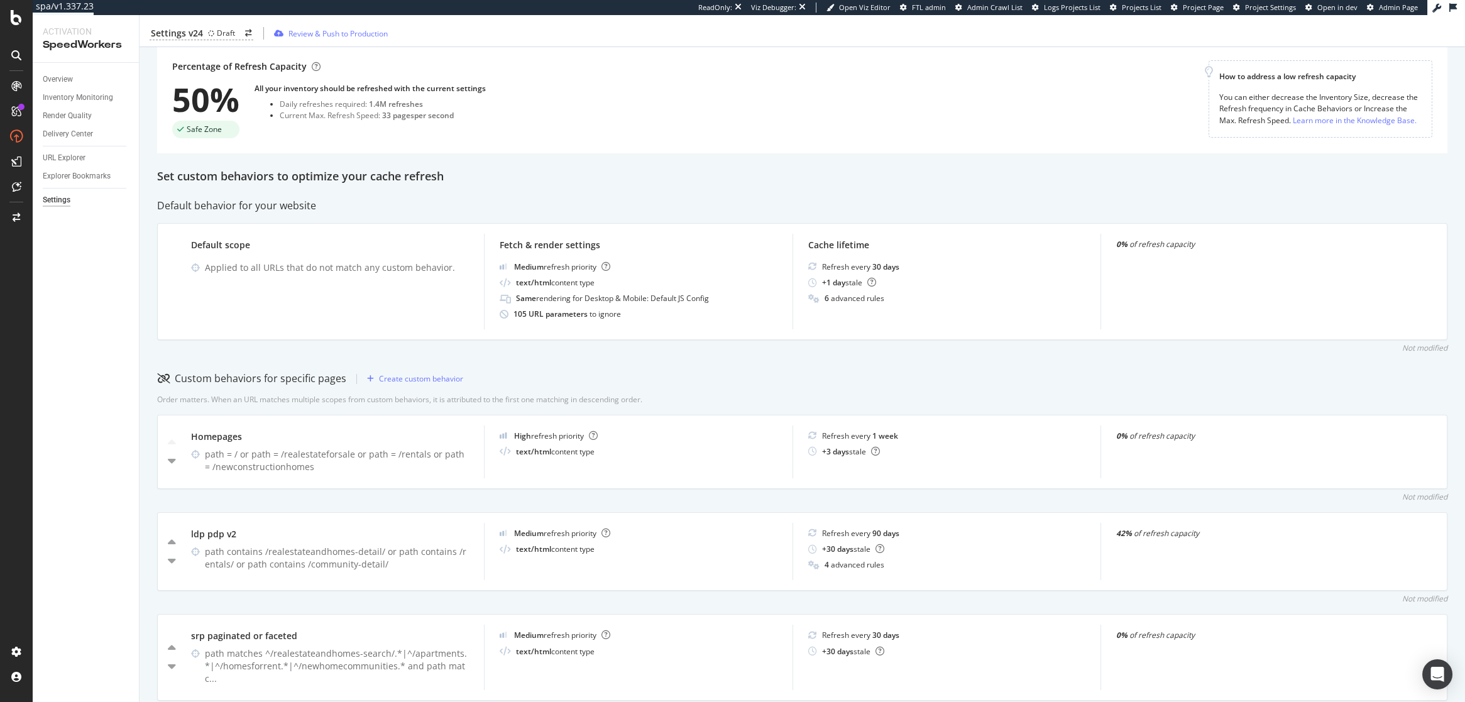
scroll to position [0, 0]
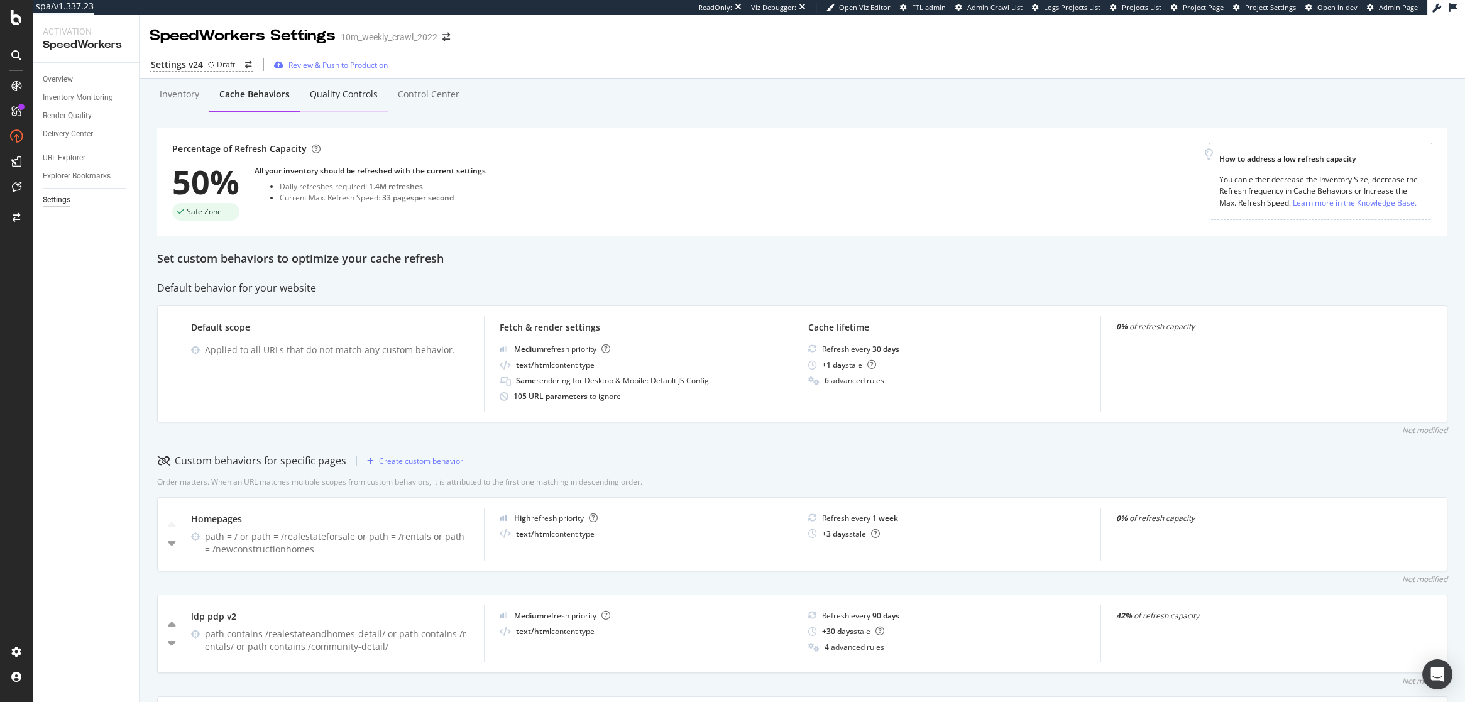
click at [343, 98] on div "Quality Controls" at bounding box center [344, 94] width 68 height 13
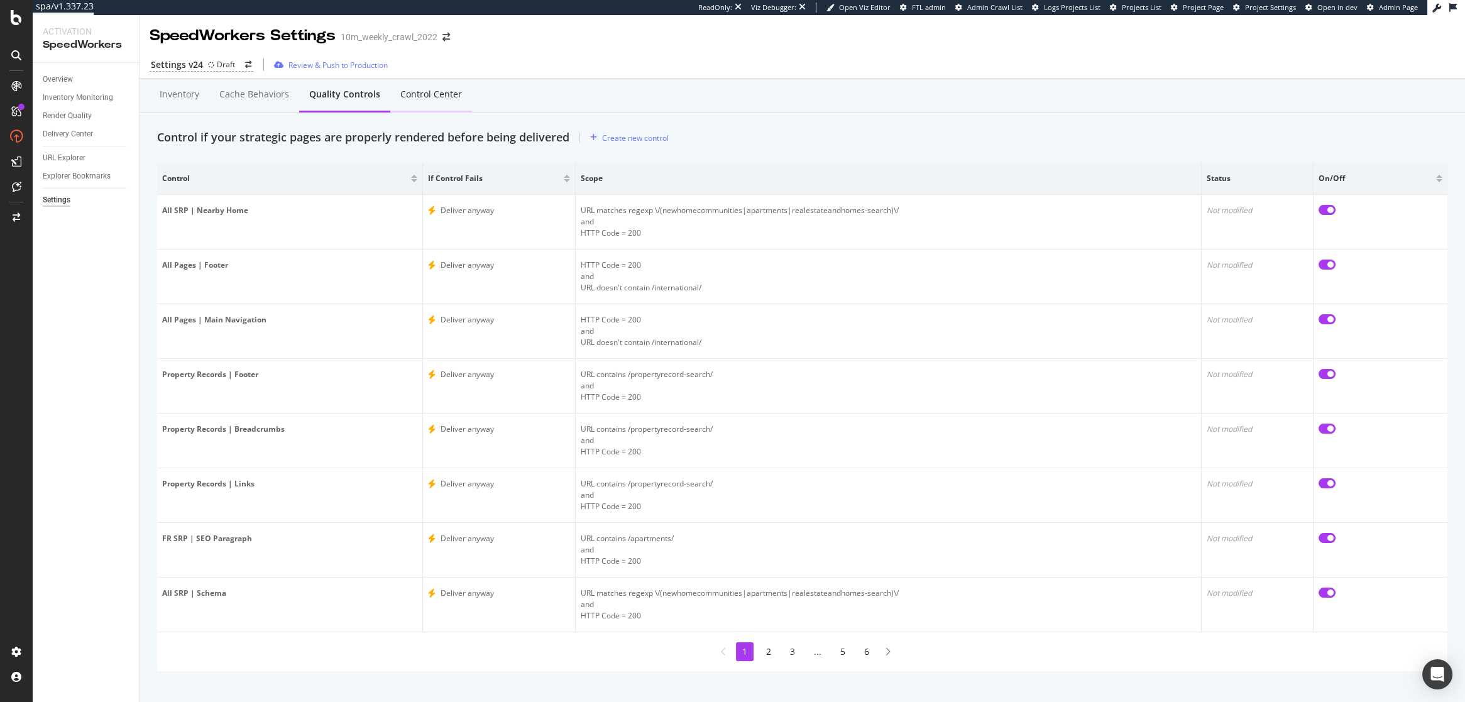
click at [429, 91] on div "Control Center" at bounding box center [431, 94] width 62 height 13
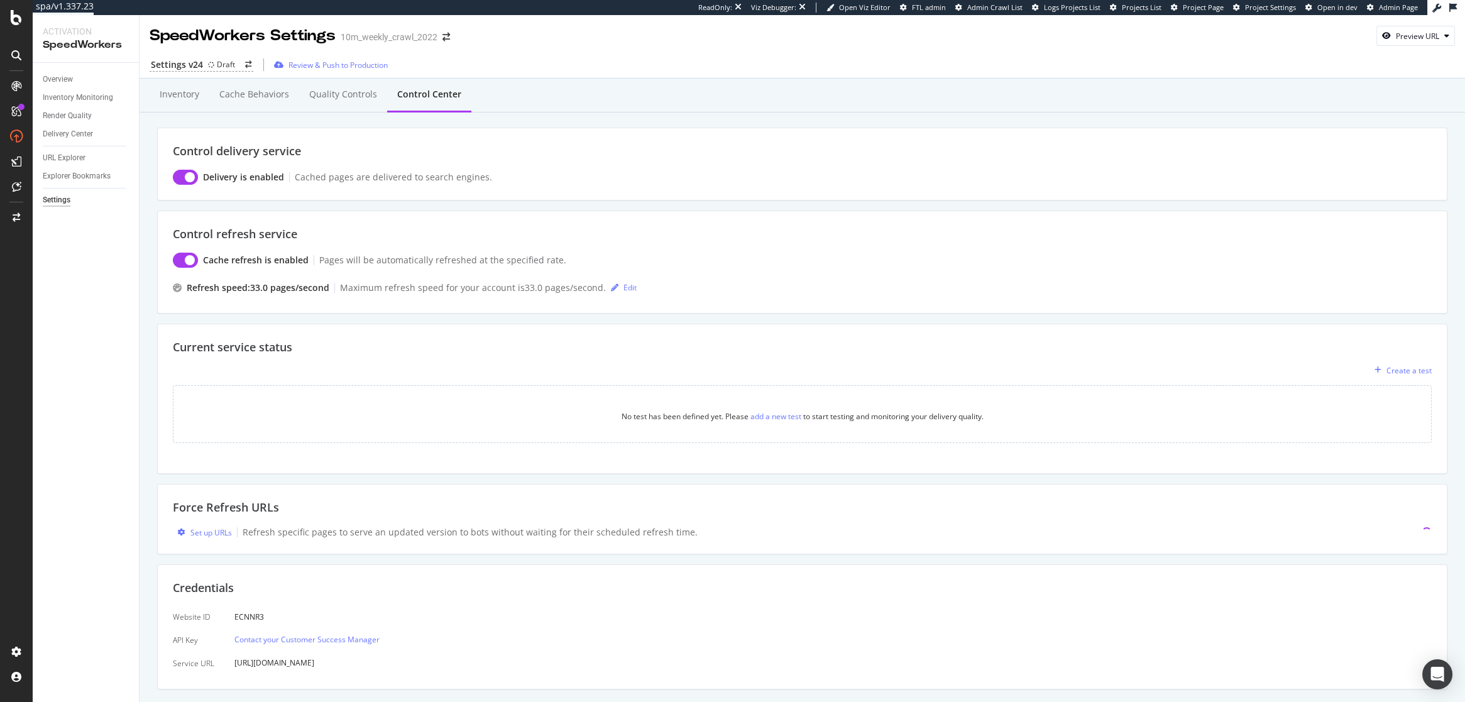
scroll to position [30, 0]
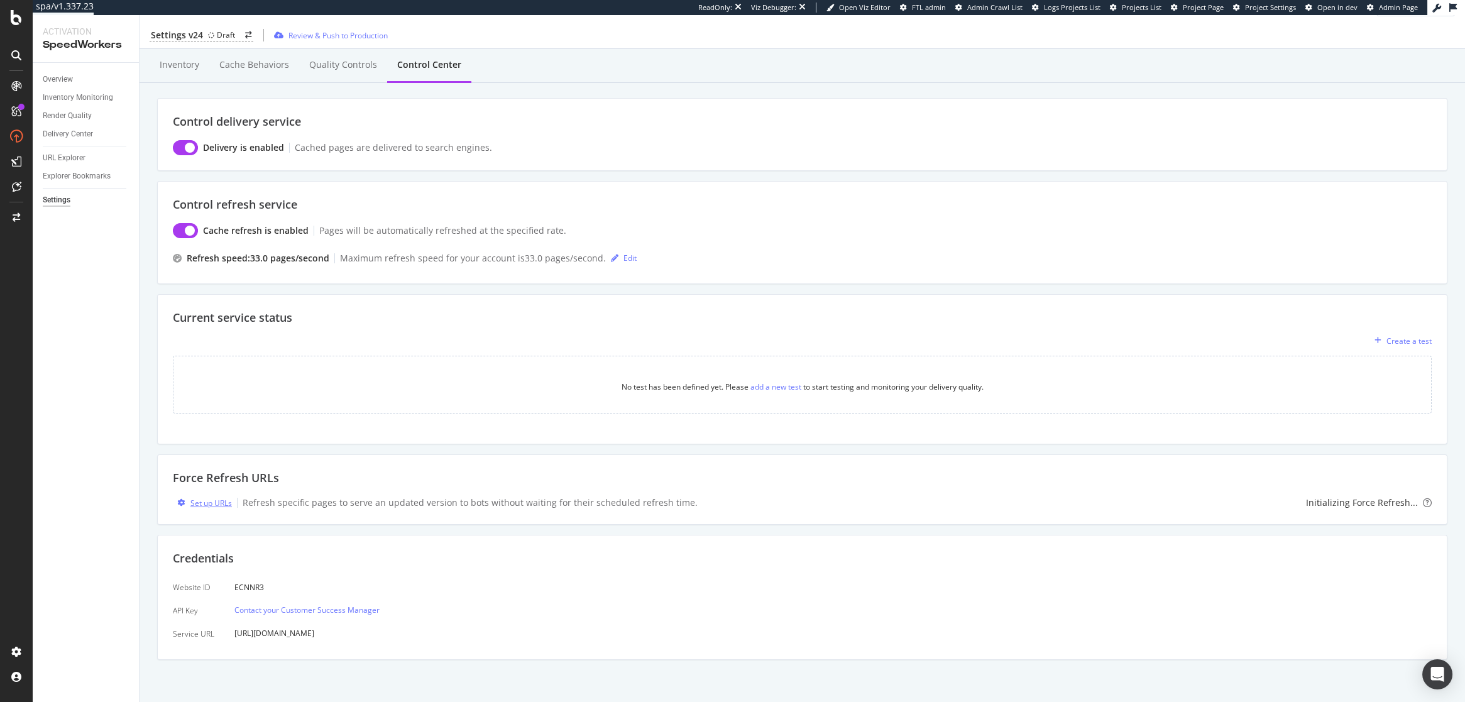
click at [212, 504] on div "Set up URLs" at bounding box center [210, 503] width 41 height 11
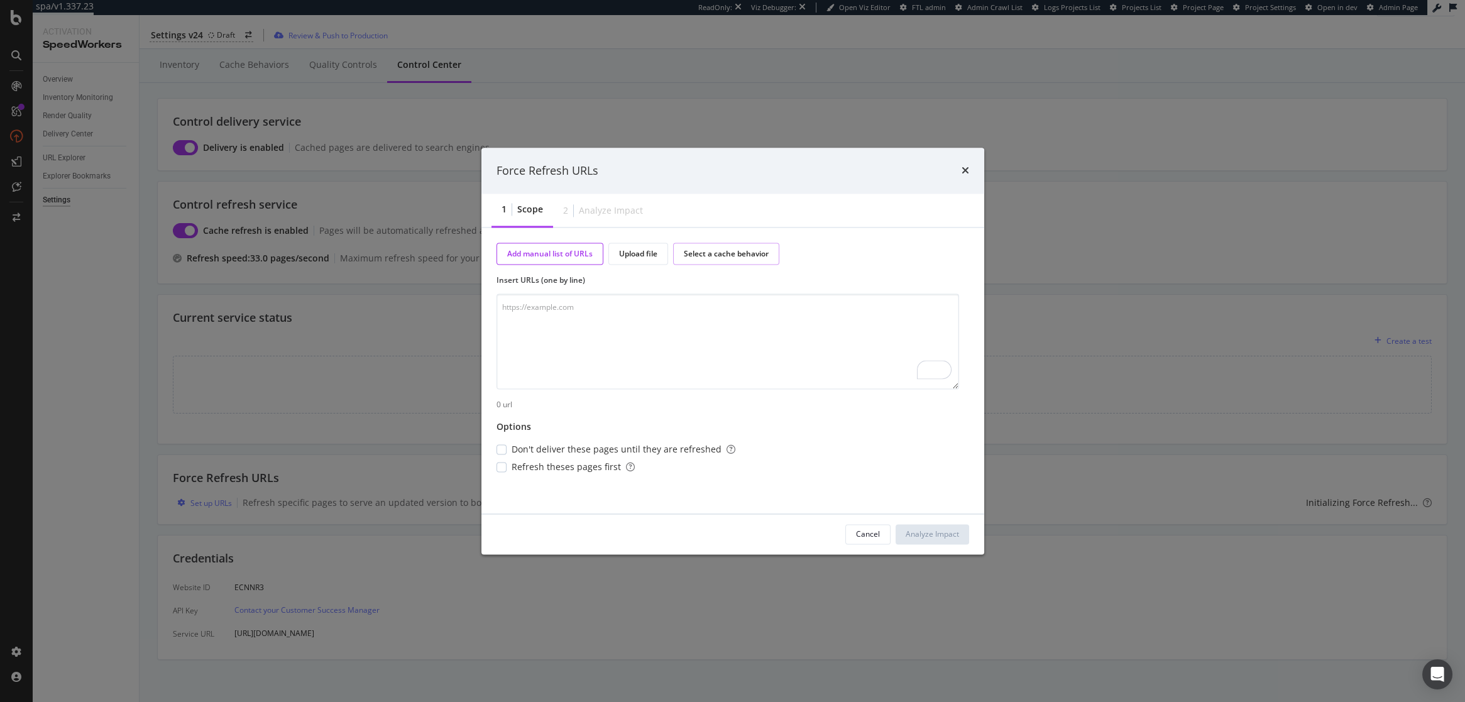
click at [707, 258] on div "Select a cache behavior" at bounding box center [726, 254] width 85 height 11
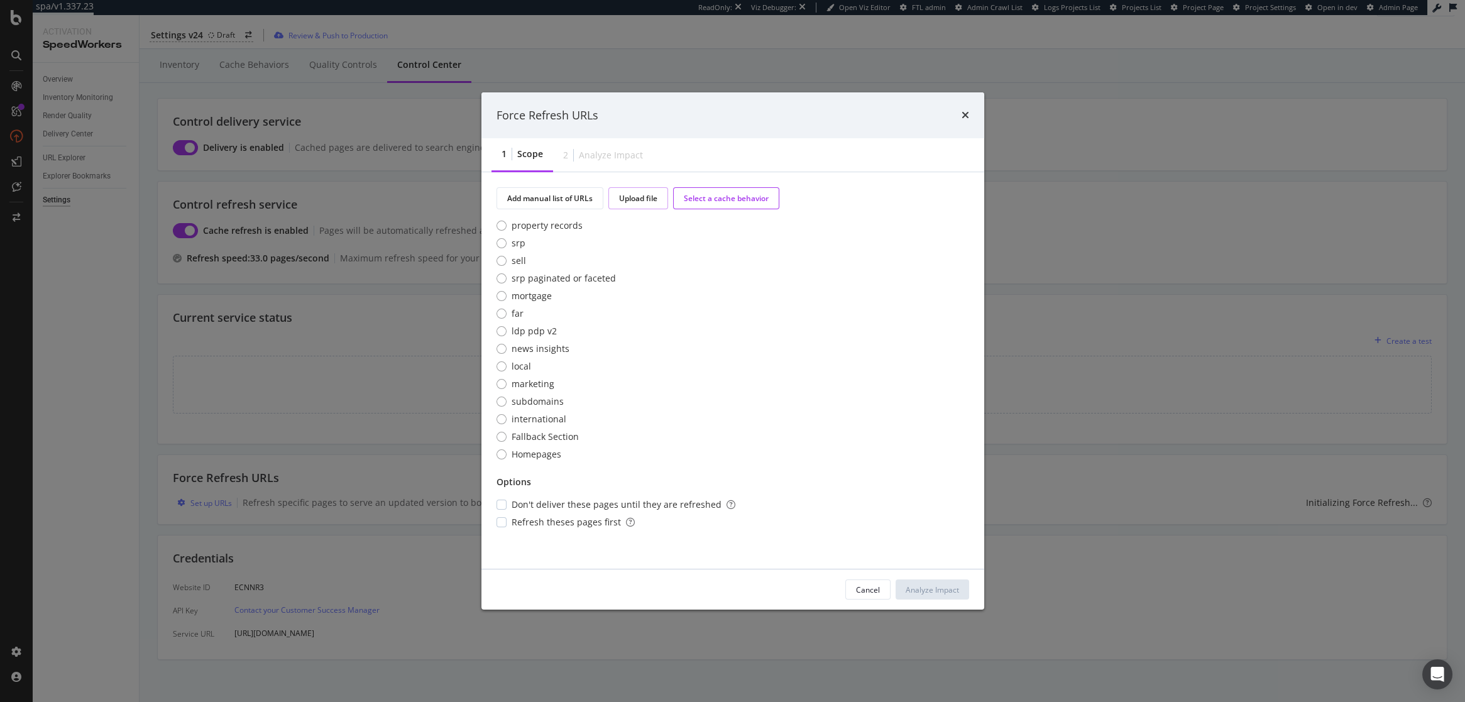
click at [638, 204] on div "Upload file" at bounding box center [639, 198] width 60 height 22
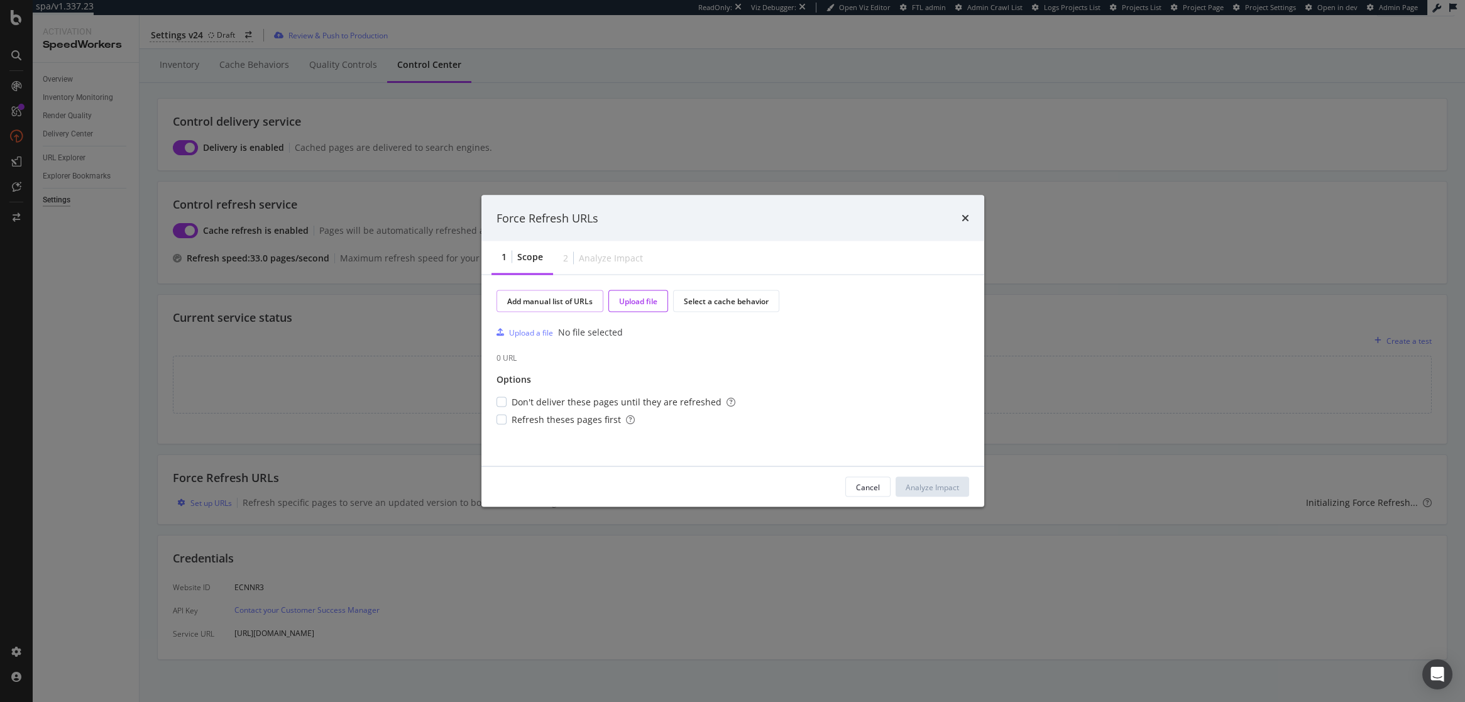
click at [561, 299] on div "Add manual list of URLs" at bounding box center [549, 301] width 85 height 11
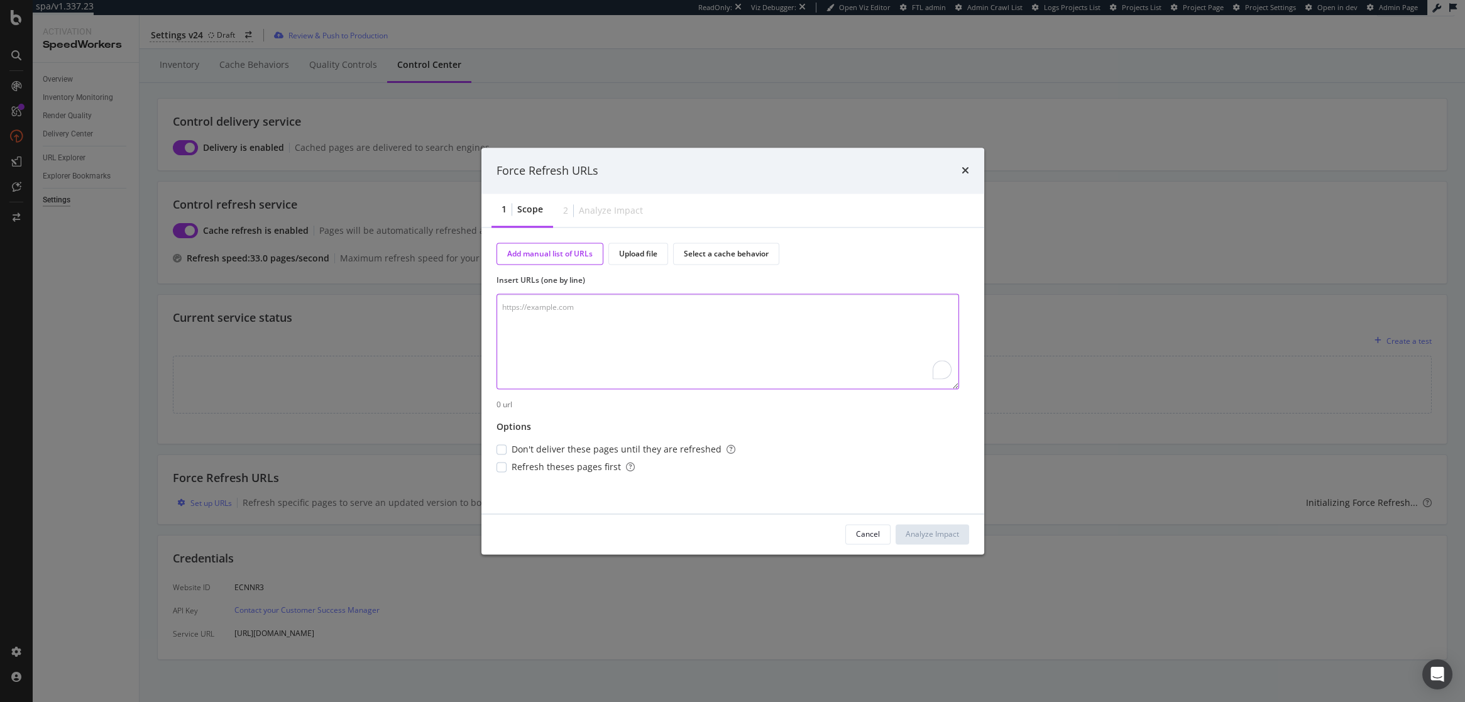
click at [557, 314] on textarea "To enrich screen reader interactions, please activate Accessibility in Grammarl…" at bounding box center [728, 342] width 463 height 96
click at [745, 249] on div "Select a cache behavior" at bounding box center [726, 254] width 85 height 11
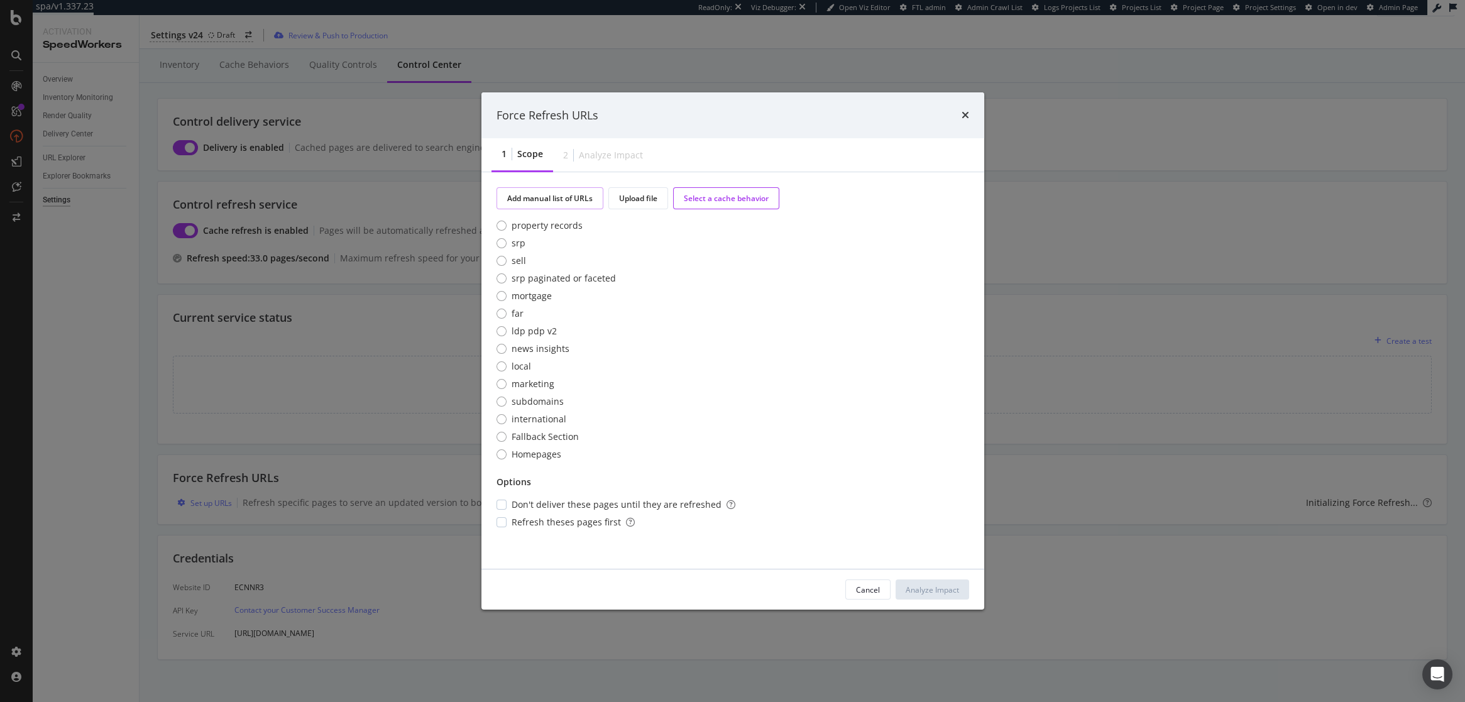
click at [565, 195] on div "Add manual list of URLs" at bounding box center [549, 198] width 85 height 11
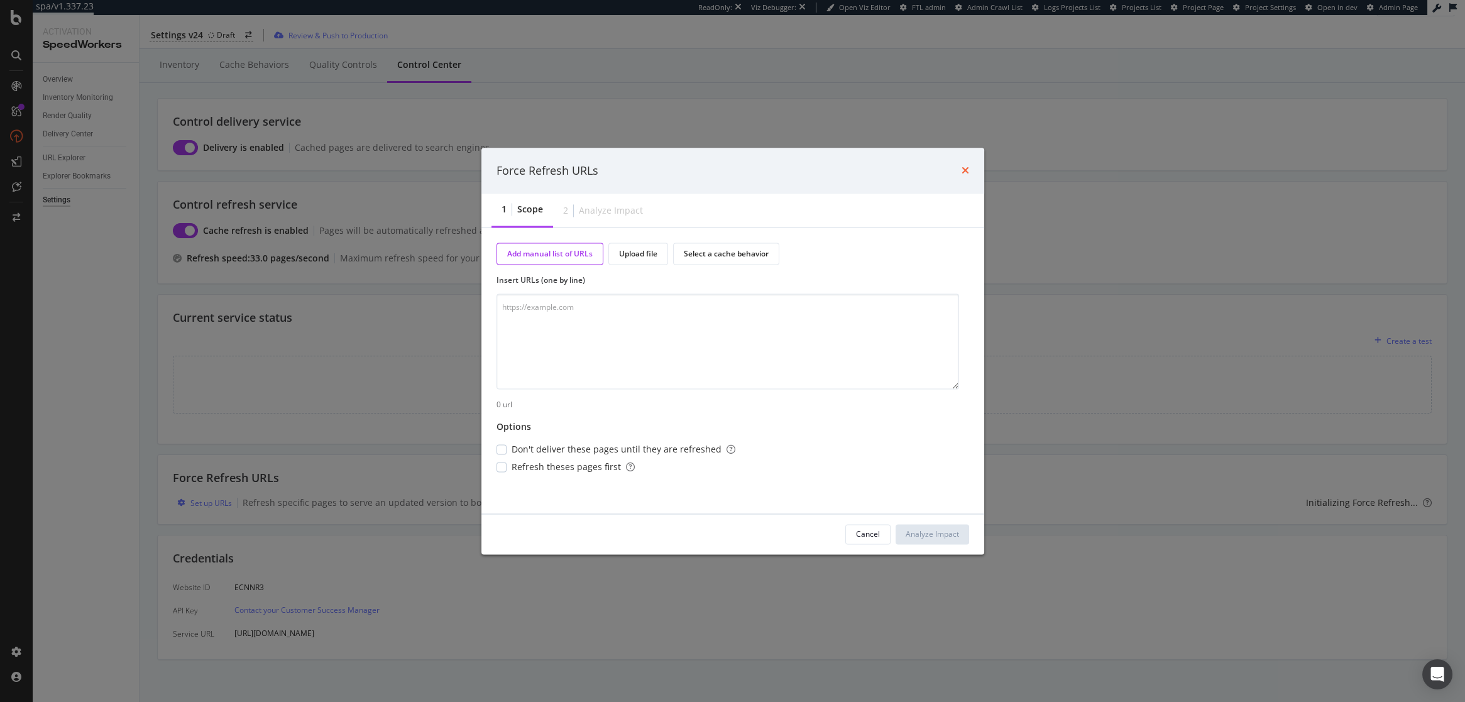
click at [965, 170] on icon "times" at bounding box center [966, 171] width 8 height 10
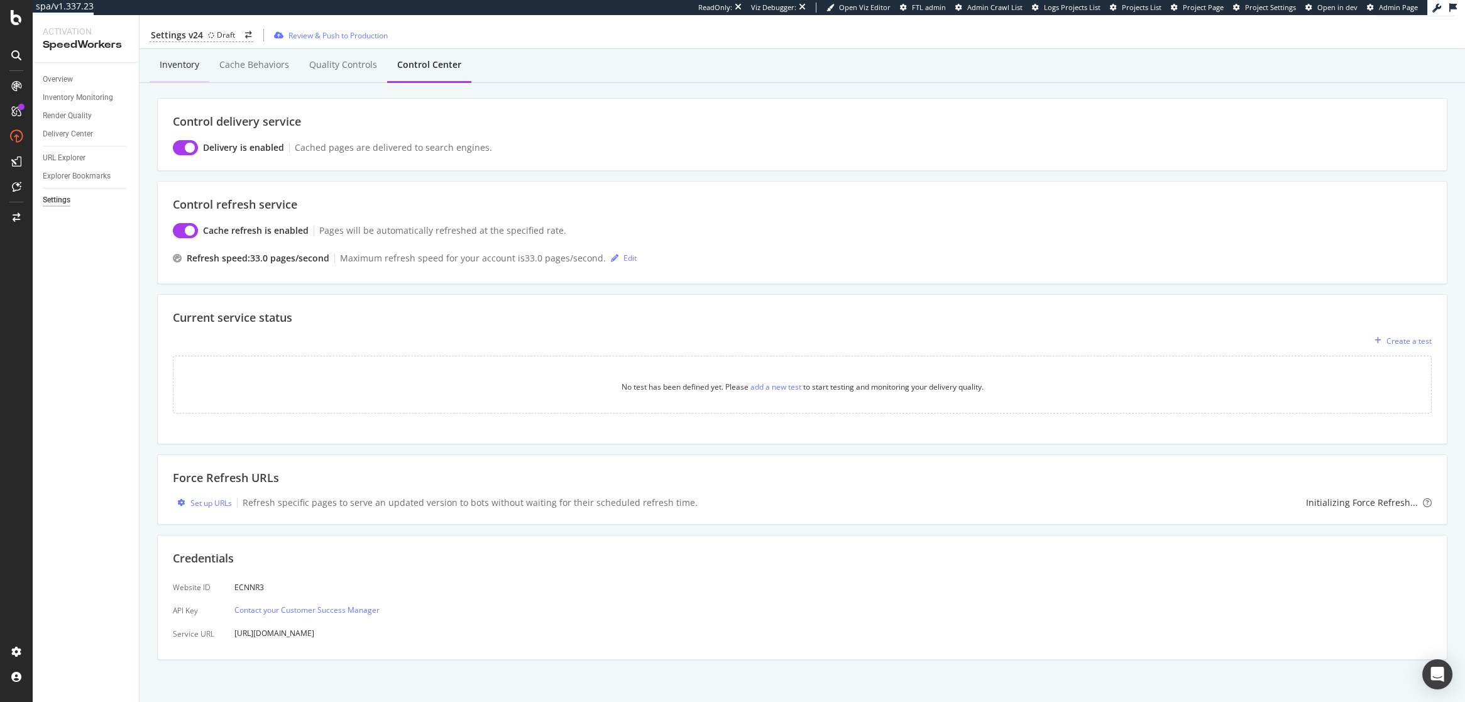
click at [175, 65] on div "Inventory" at bounding box center [180, 64] width 40 height 13
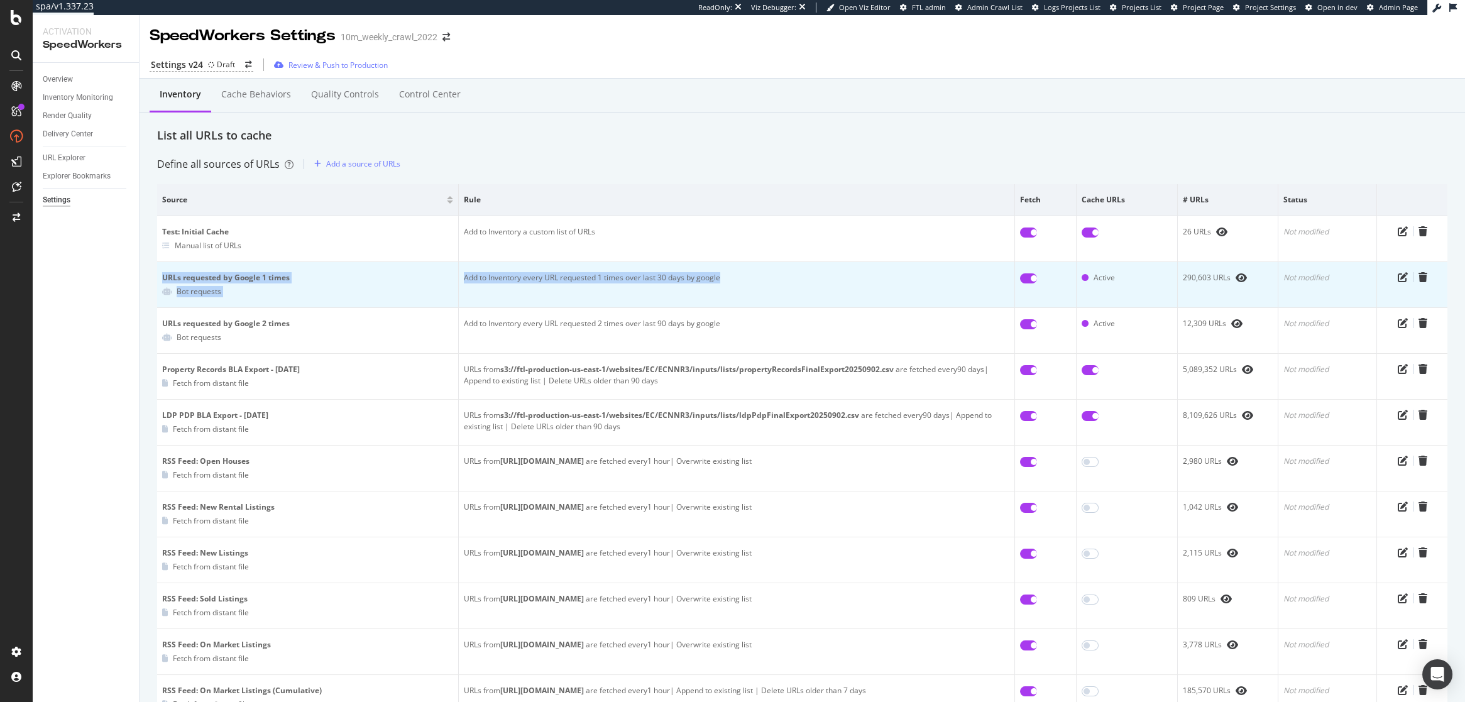
drag, startPoint x: 720, startPoint y: 278, endPoint x: 178, endPoint y: 267, distance: 542.7
click at [178, 267] on tr "URLs requested by Google 1 times Bot requests Add to Inventory every URL reques…" at bounding box center [802, 285] width 1291 height 46
click at [1403, 277] on icon "pen-to-square" at bounding box center [1403, 277] width 10 height 10
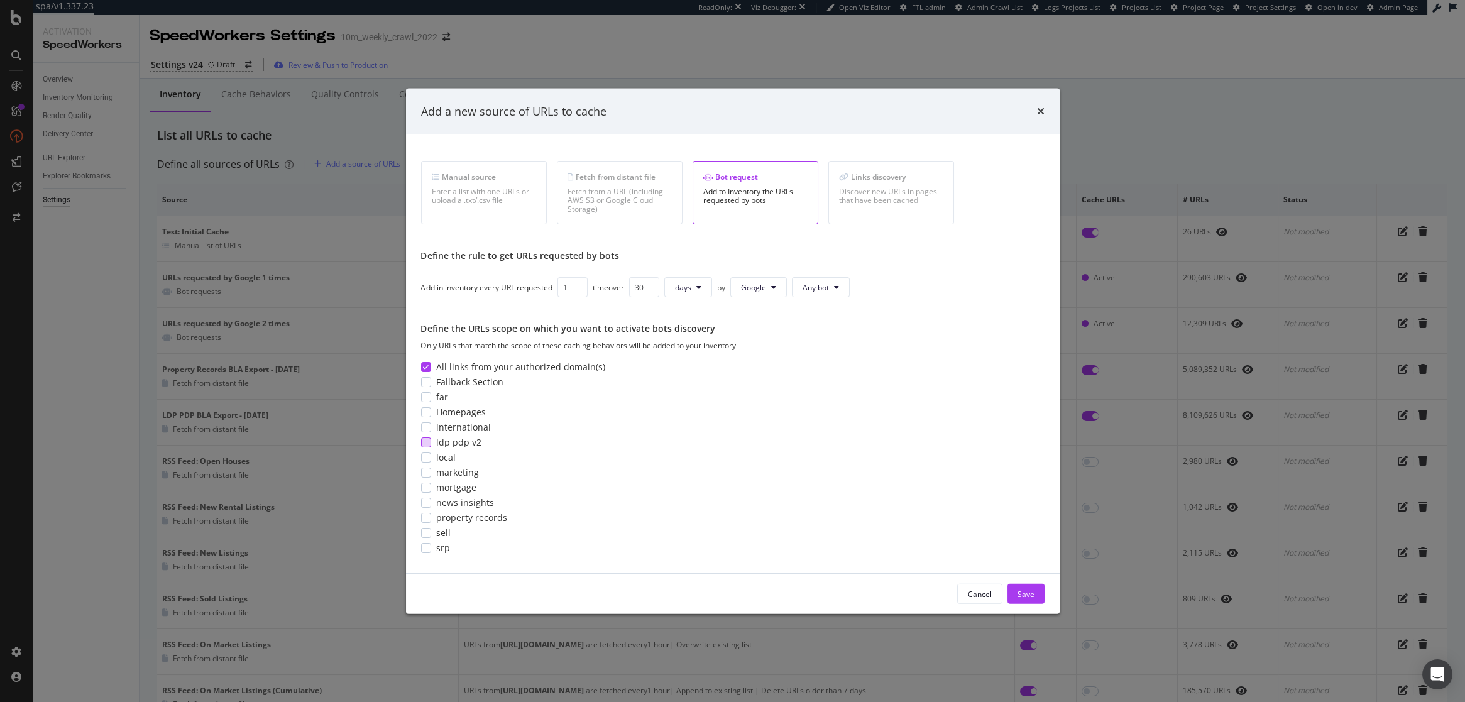
scroll to position [45, 0]
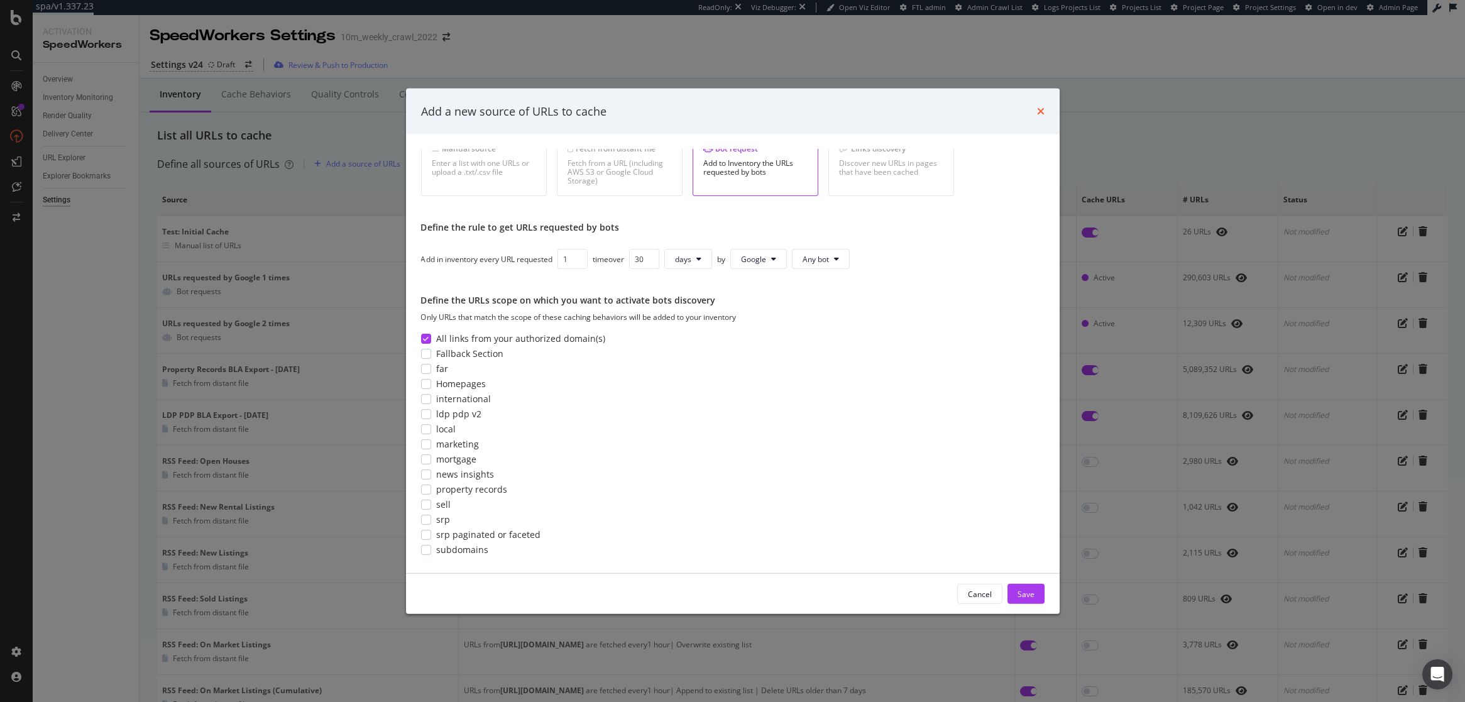
click at [1040, 112] on icon "times" at bounding box center [1041, 111] width 8 height 10
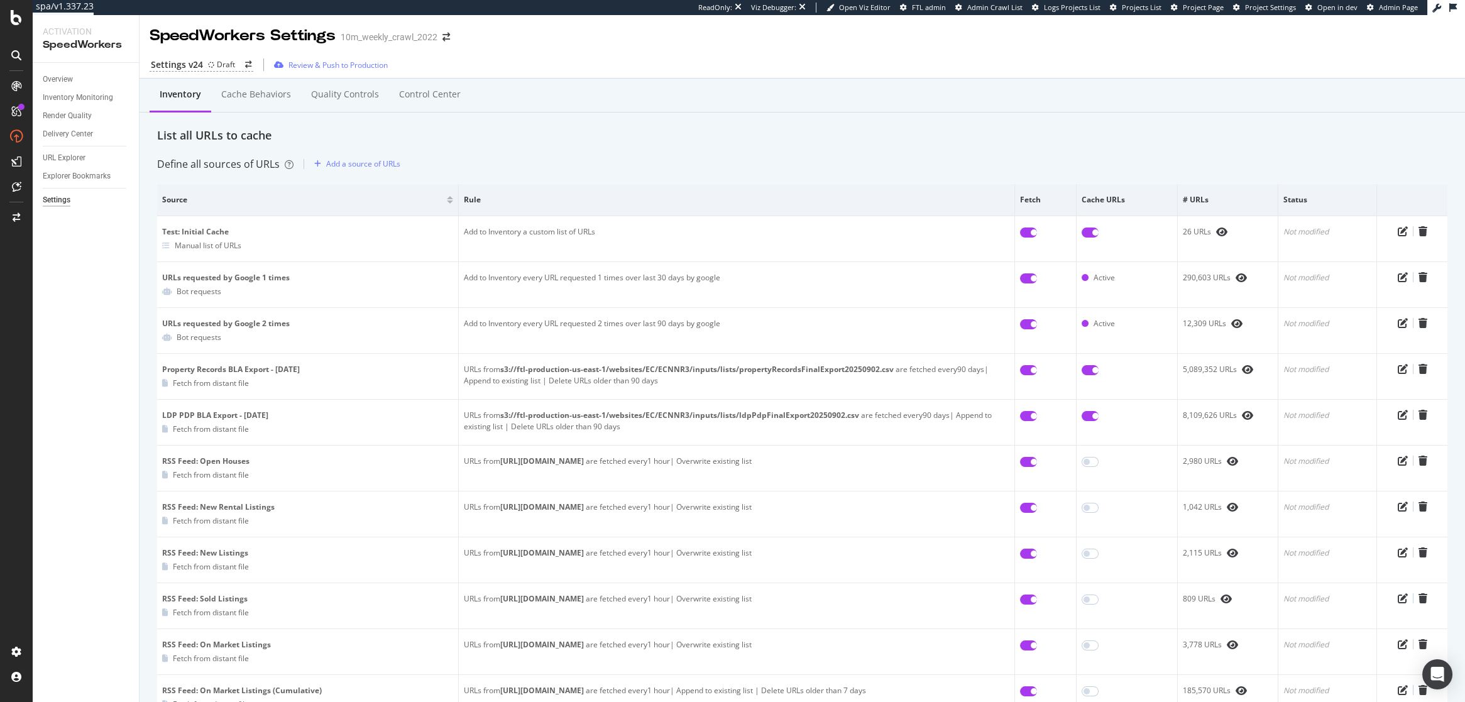
scroll to position [63, 0]
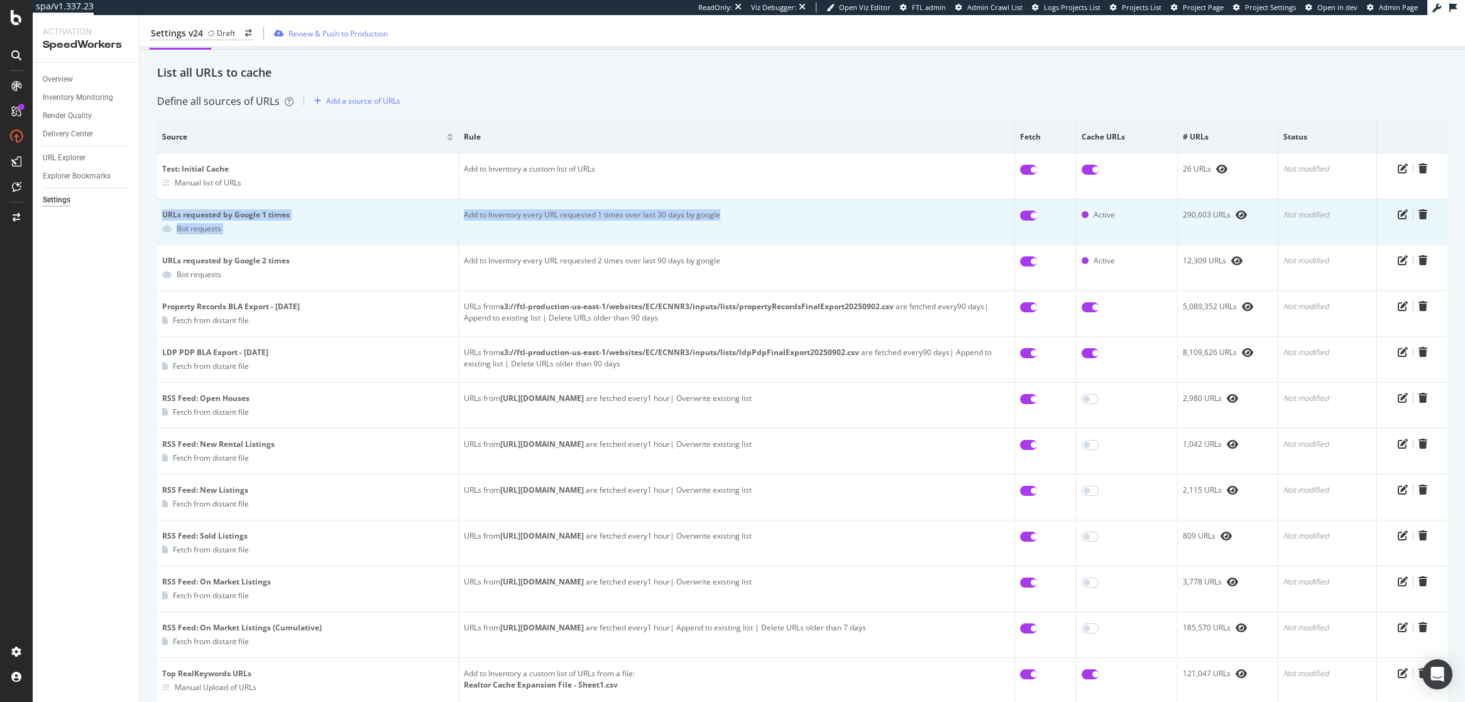
drag, startPoint x: 725, startPoint y: 216, endPoint x: 162, endPoint y: 218, distance: 563.3
click at [162, 218] on tr "URLs requested by Google 1 times Bot requests Add to Inventory every URL reques…" at bounding box center [802, 222] width 1291 height 46
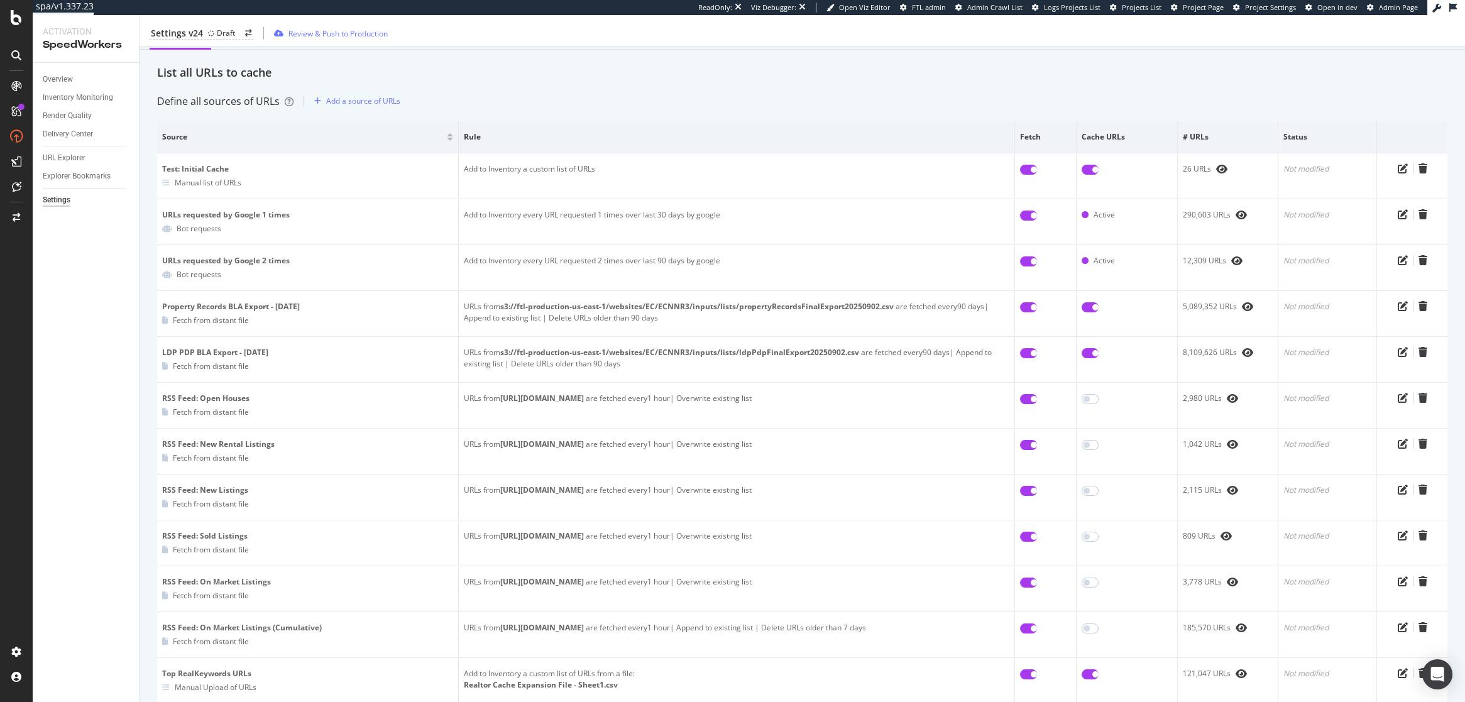
click at [123, 246] on div "Overview Inventory Monitoring Render Quality Delivery Center URL Explorer Explo…" at bounding box center [86, 382] width 106 height 639
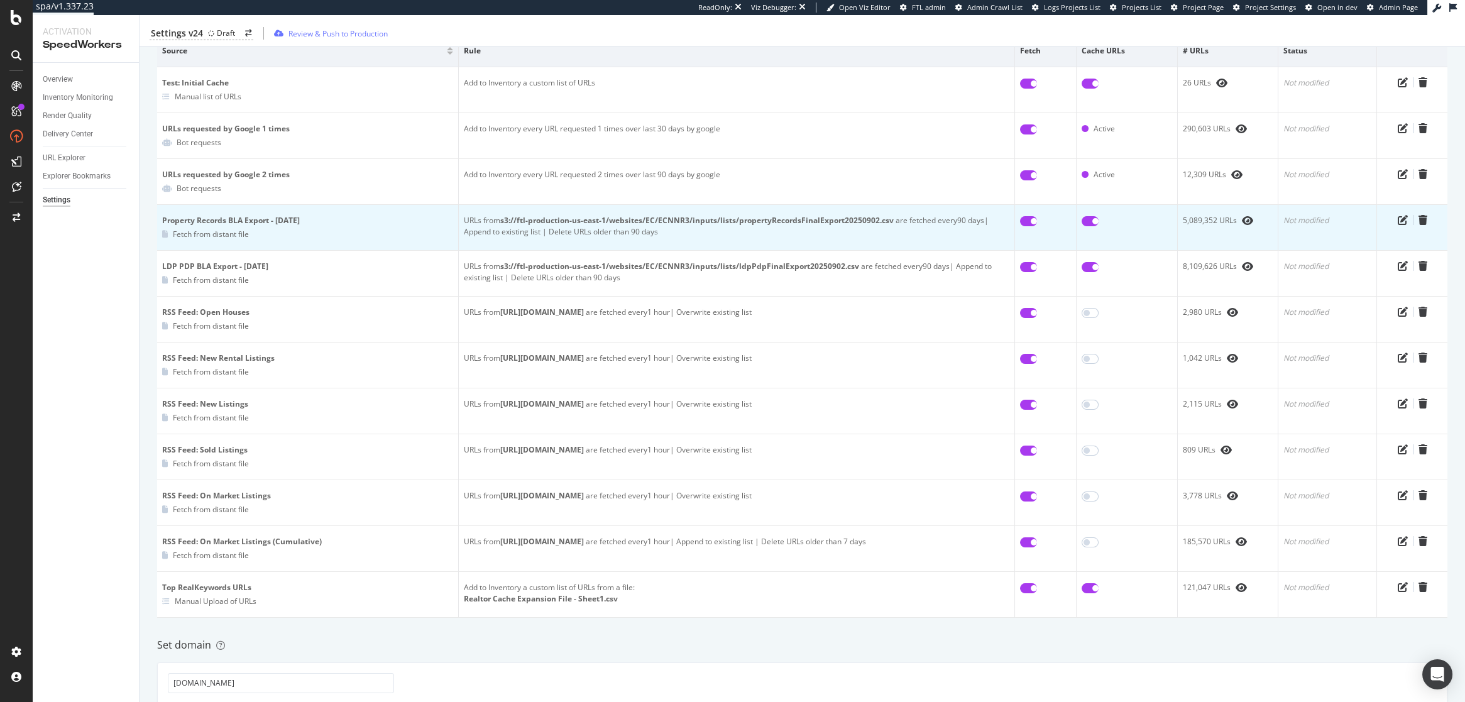
scroll to position [145, 0]
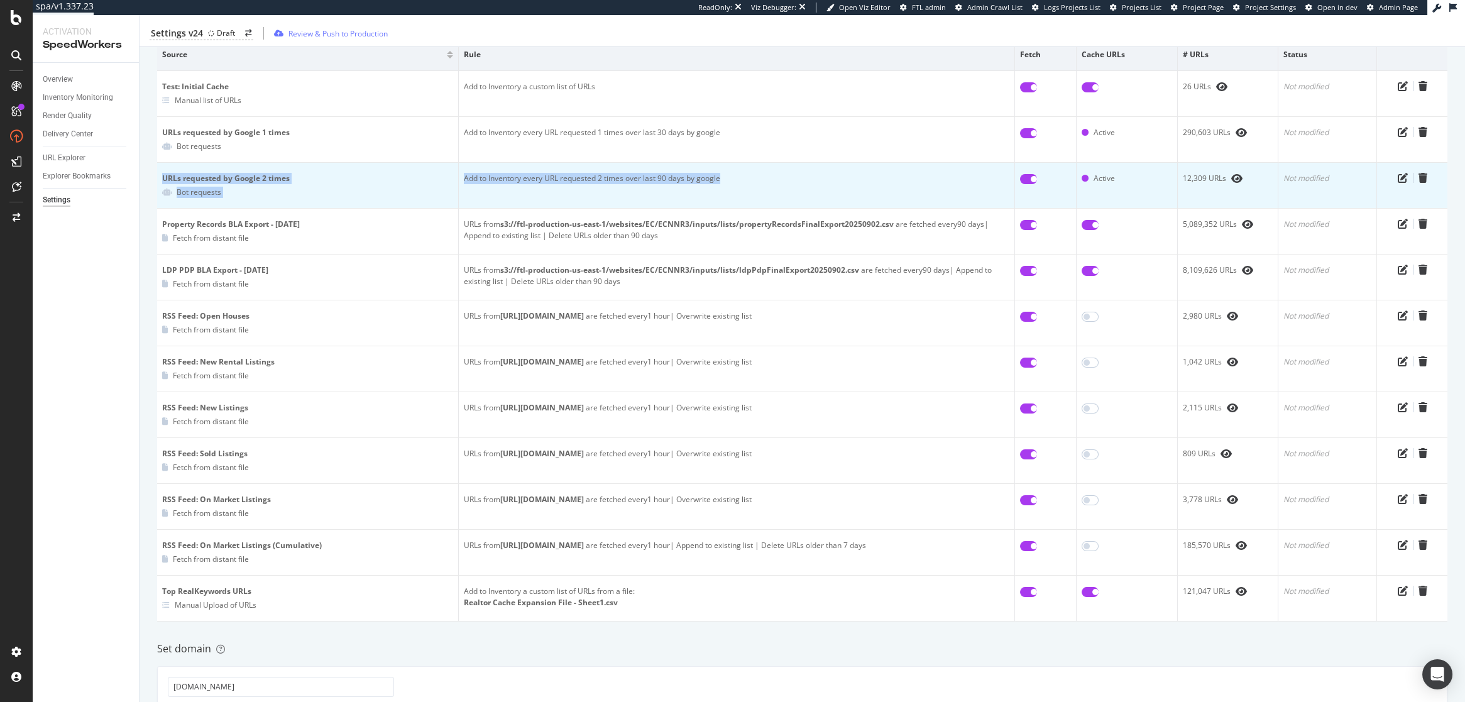
drag, startPoint x: 732, startPoint y: 175, endPoint x: 159, endPoint y: 177, distance: 573.4
click at [159, 177] on tr "URLs requested by Google 2 times Bot requests Add to Inventory every URL reques…" at bounding box center [802, 186] width 1291 height 46
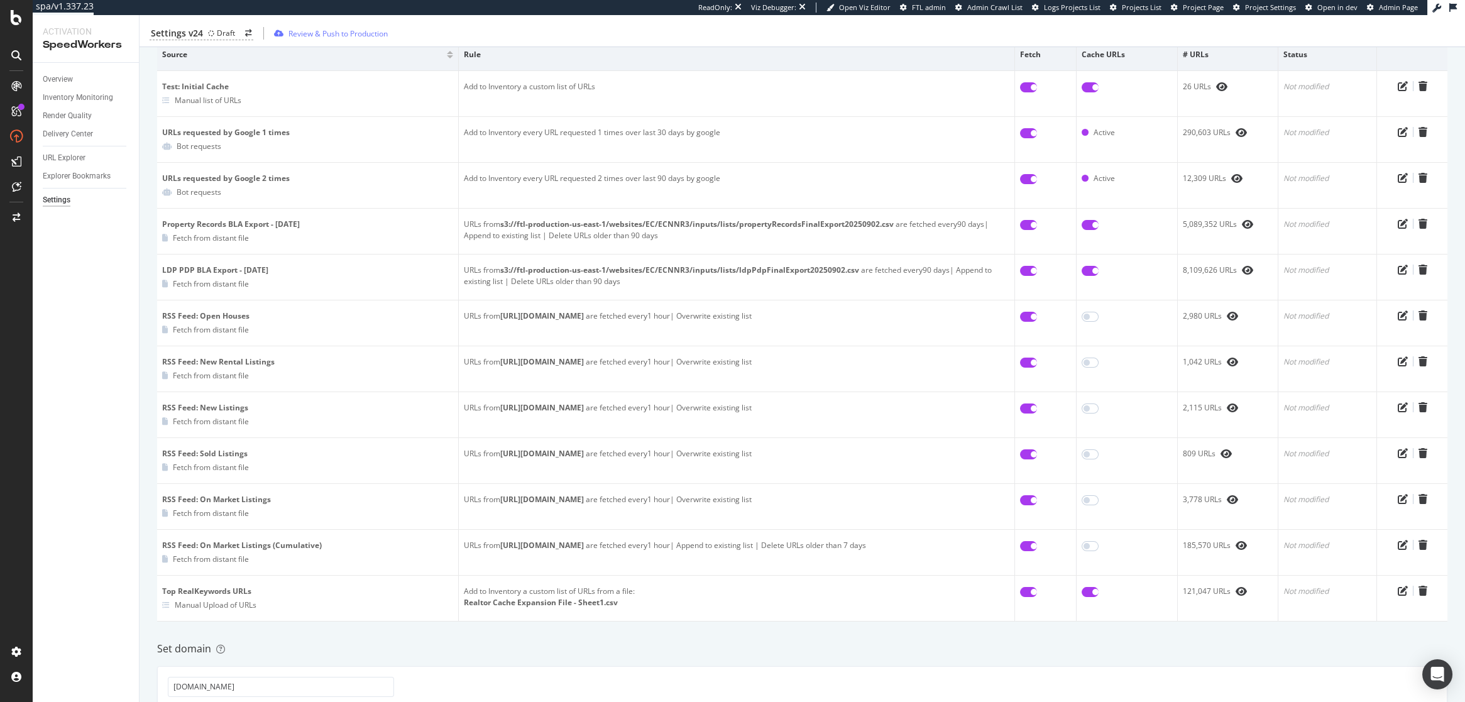
click at [143, 192] on div "Inventory Cache behaviors Quality Controls Control Center List all URLs to cach…" at bounding box center [803, 515] width 1326 height 1165
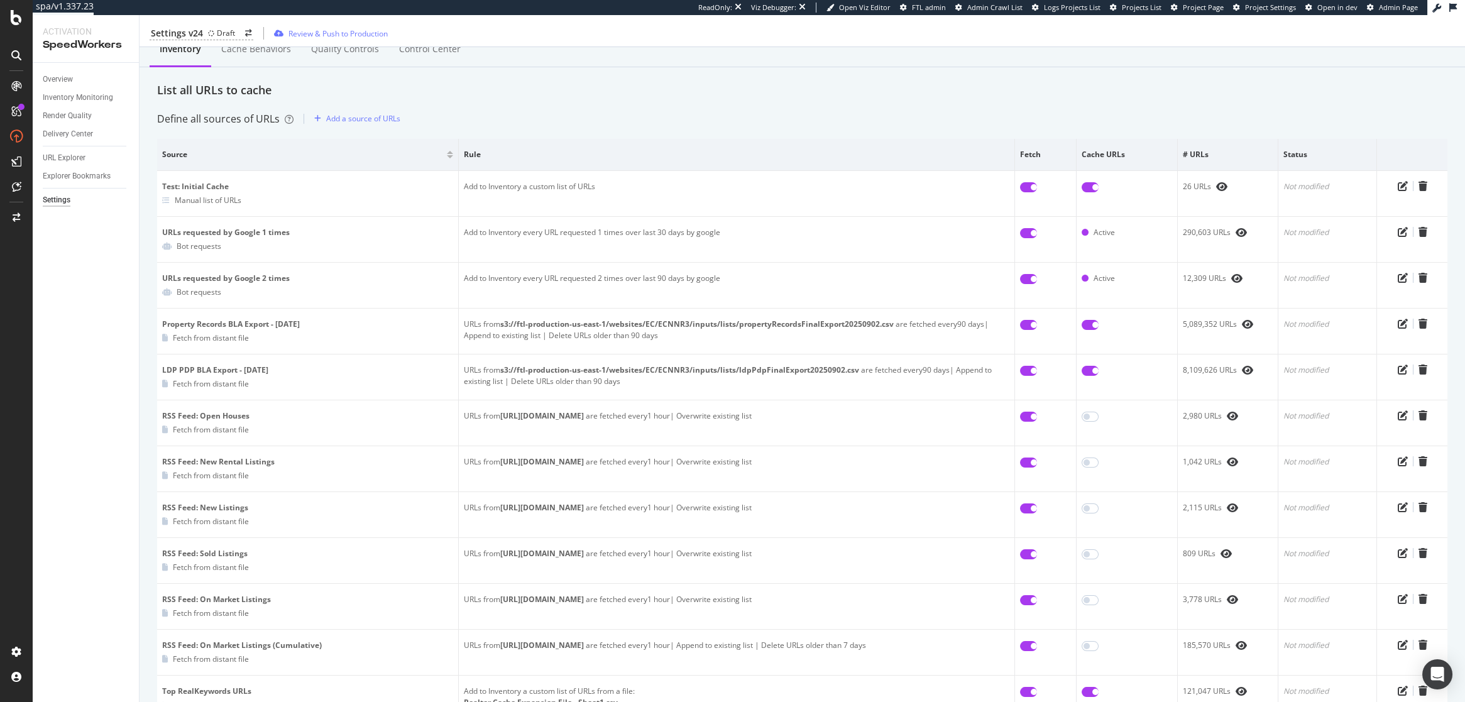
scroll to position [0, 0]
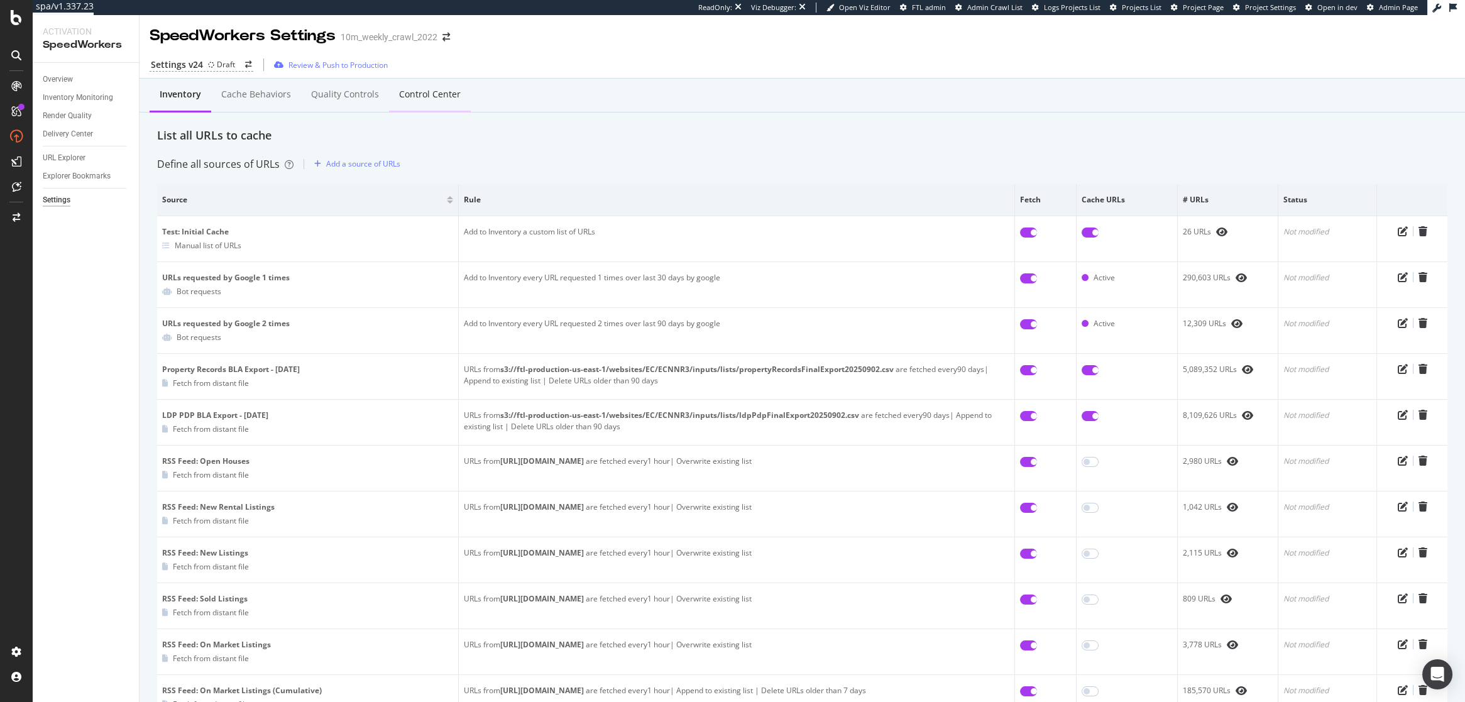
click at [448, 96] on div "Control Center" at bounding box center [430, 94] width 62 height 13
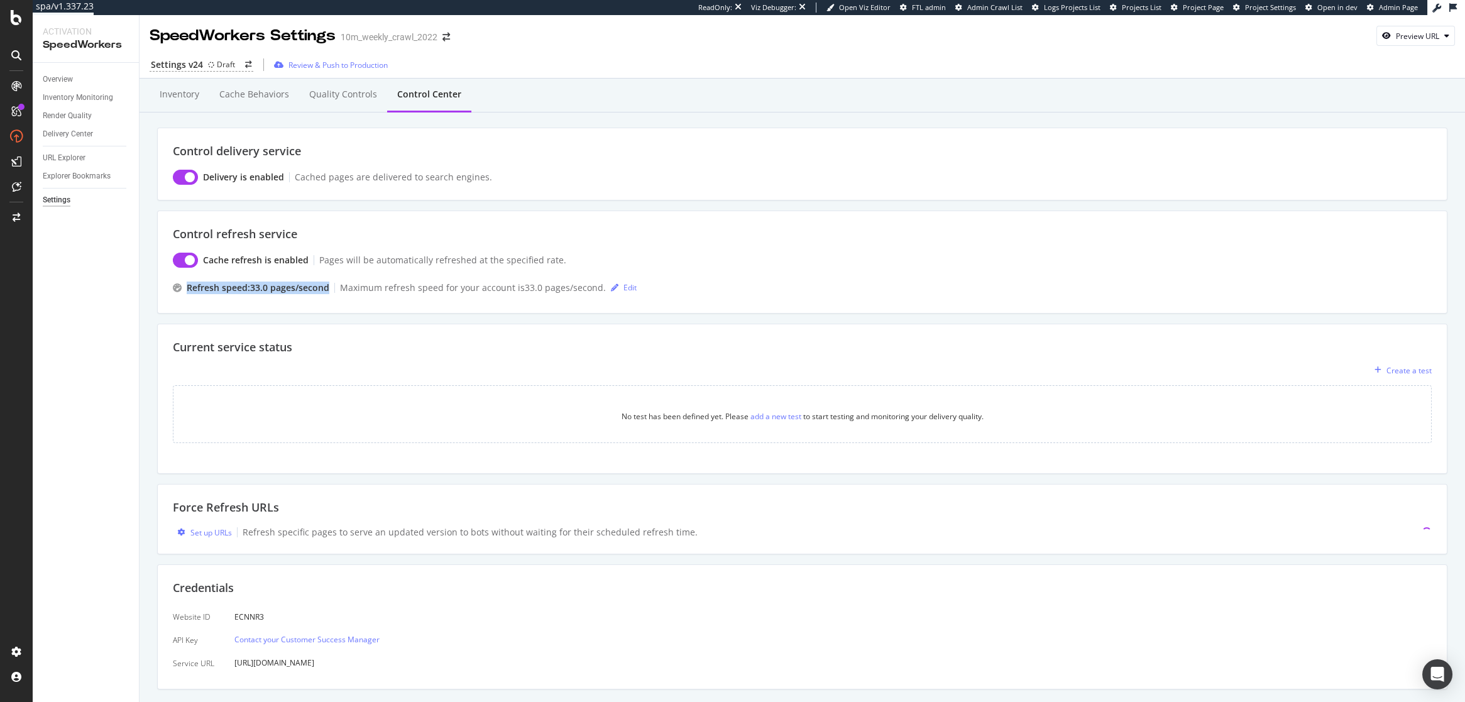
drag, startPoint x: 330, startPoint y: 283, endPoint x: 188, endPoint y: 284, distance: 142.1
click at [188, 284] on div "Refresh speed: 33.0 pages /second Maximum refresh speed for your account is 33.…" at bounding box center [802, 288] width 1259 height 20
drag, startPoint x: 285, startPoint y: 231, endPoint x: 191, endPoint y: 232, distance: 93.7
click at [191, 232] on div "Control refresh service" at bounding box center [802, 234] width 1259 height 16
drag, startPoint x: 306, startPoint y: 288, endPoint x: 236, endPoint y: 288, distance: 69.8
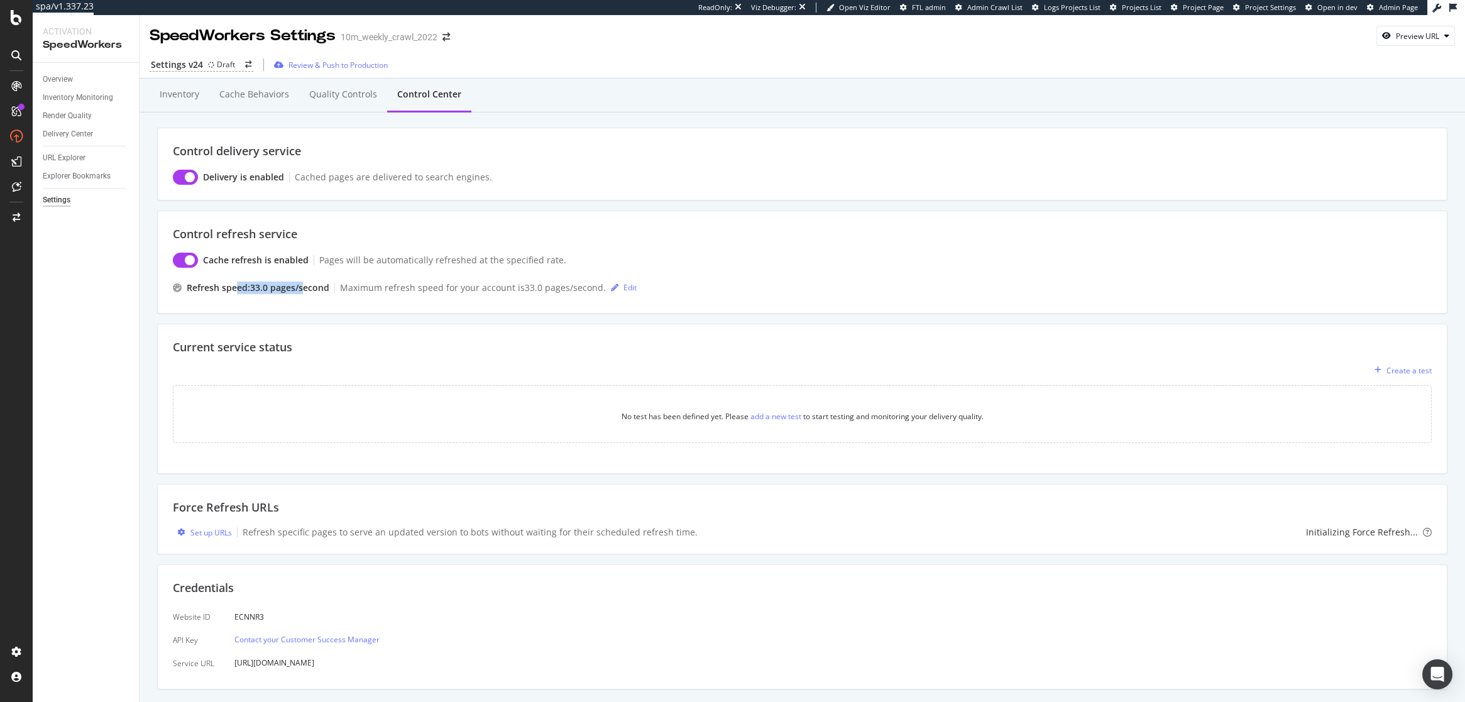
click at [236, 288] on div "Refresh speed: 33.0 pages /second" at bounding box center [258, 288] width 143 height 13
drag, startPoint x: 328, startPoint y: 287, endPoint x: 184, endPoint y: 286, distance: 144.0
click at [184, 286] on div "Refresh speed: 33.0 pages /second" at bounding box center [251, 288] width 157 height 13
click at [180, 89] on div "Inventory" at bounding box center [180, 94] width 40 height 13
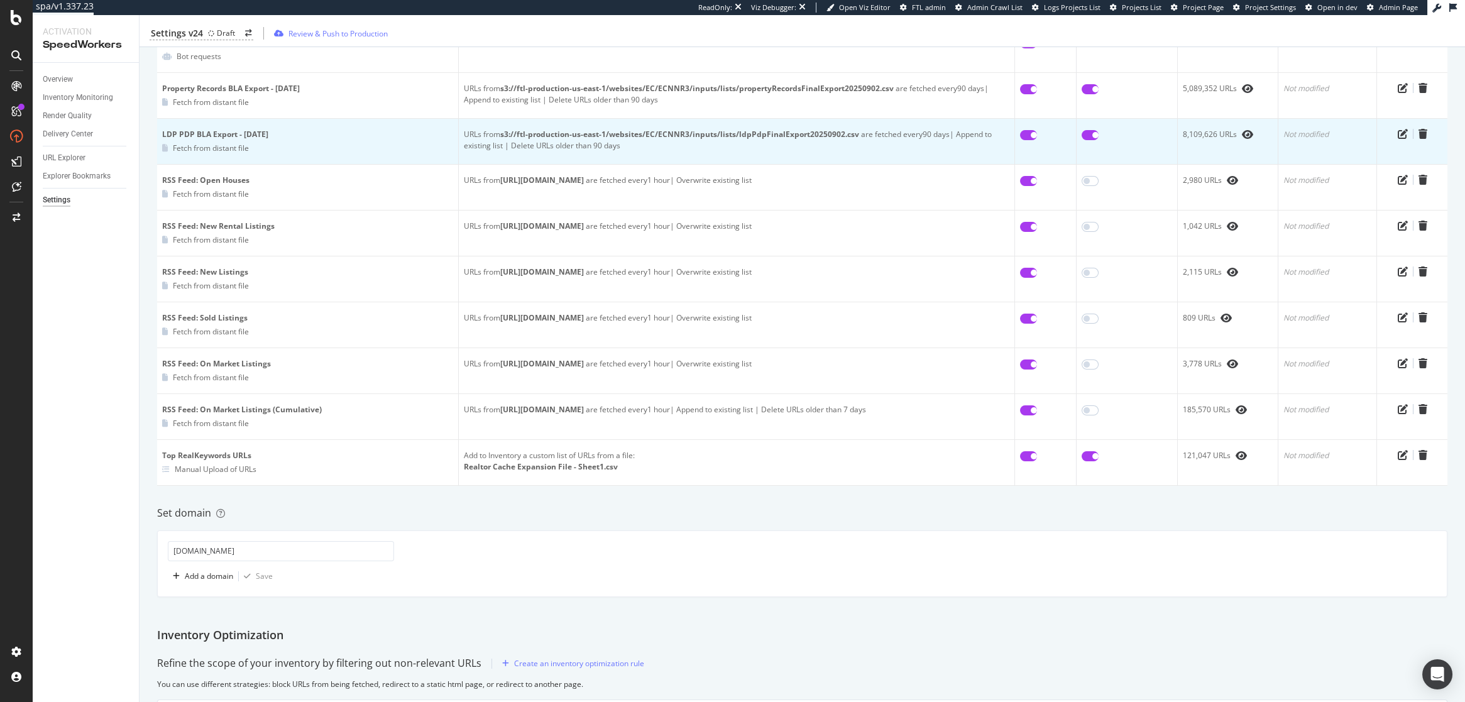
scroll to position [534, 0]
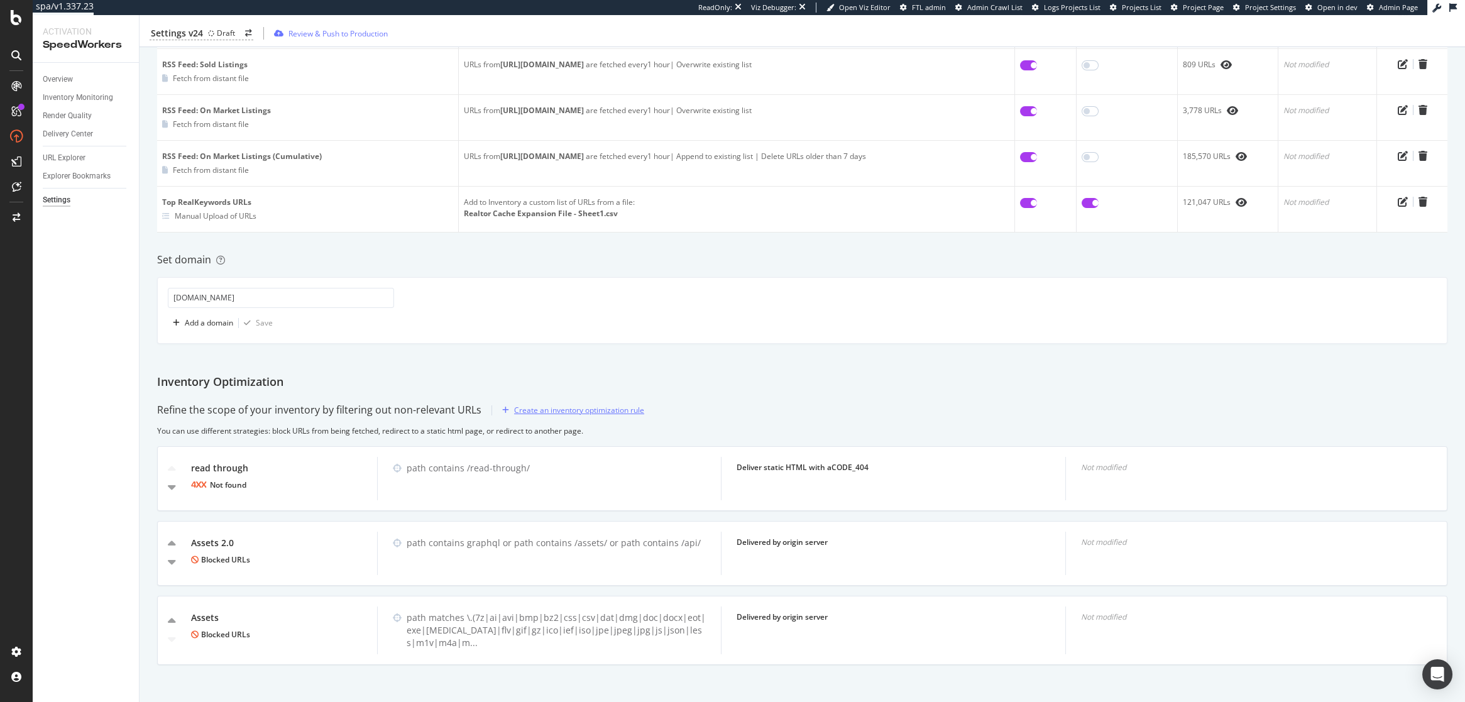
click at [598, 412] on div "Create an inventory optimization rule" at bounding box center [579, 410] width 130 height 11
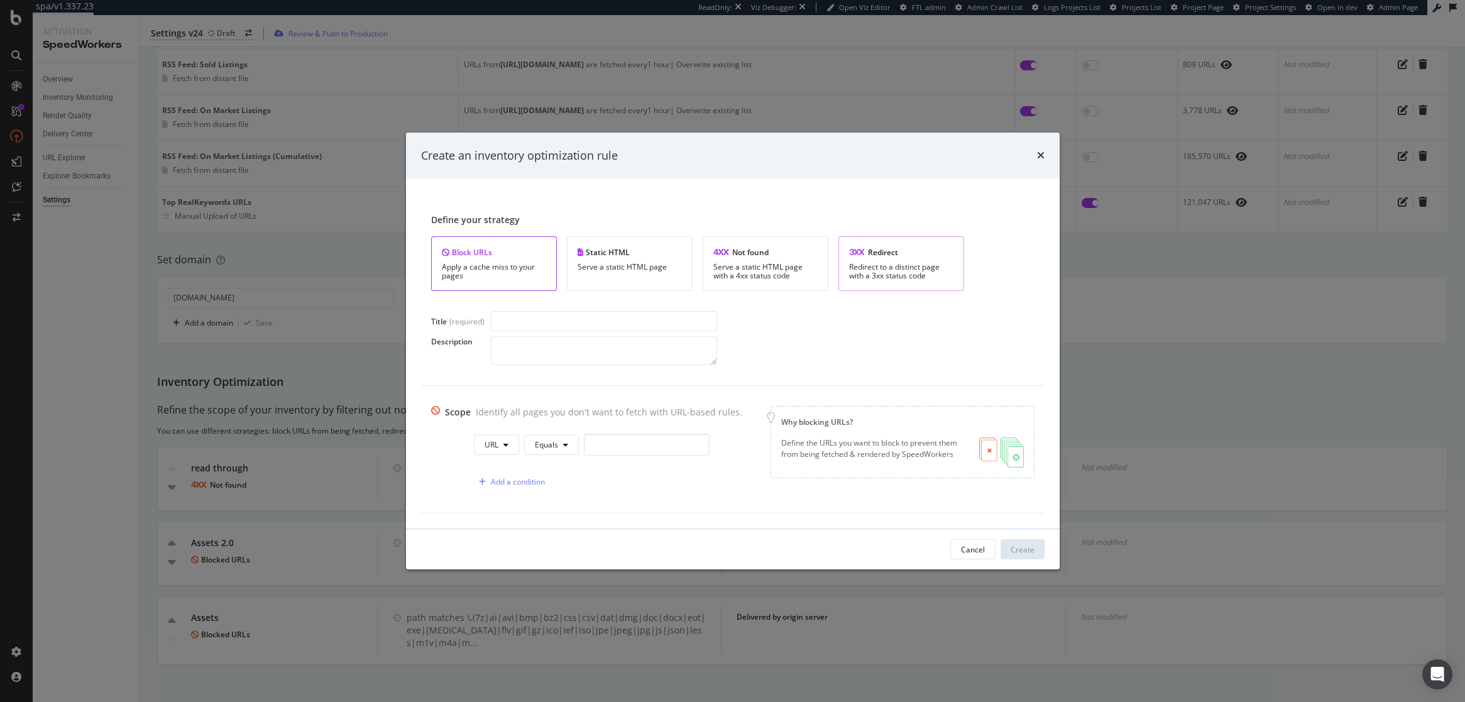
click at [868, 272] on div "Redirect to a distinct page with a 3xx status code" at bounding box center [901, 272] width 104 height 18
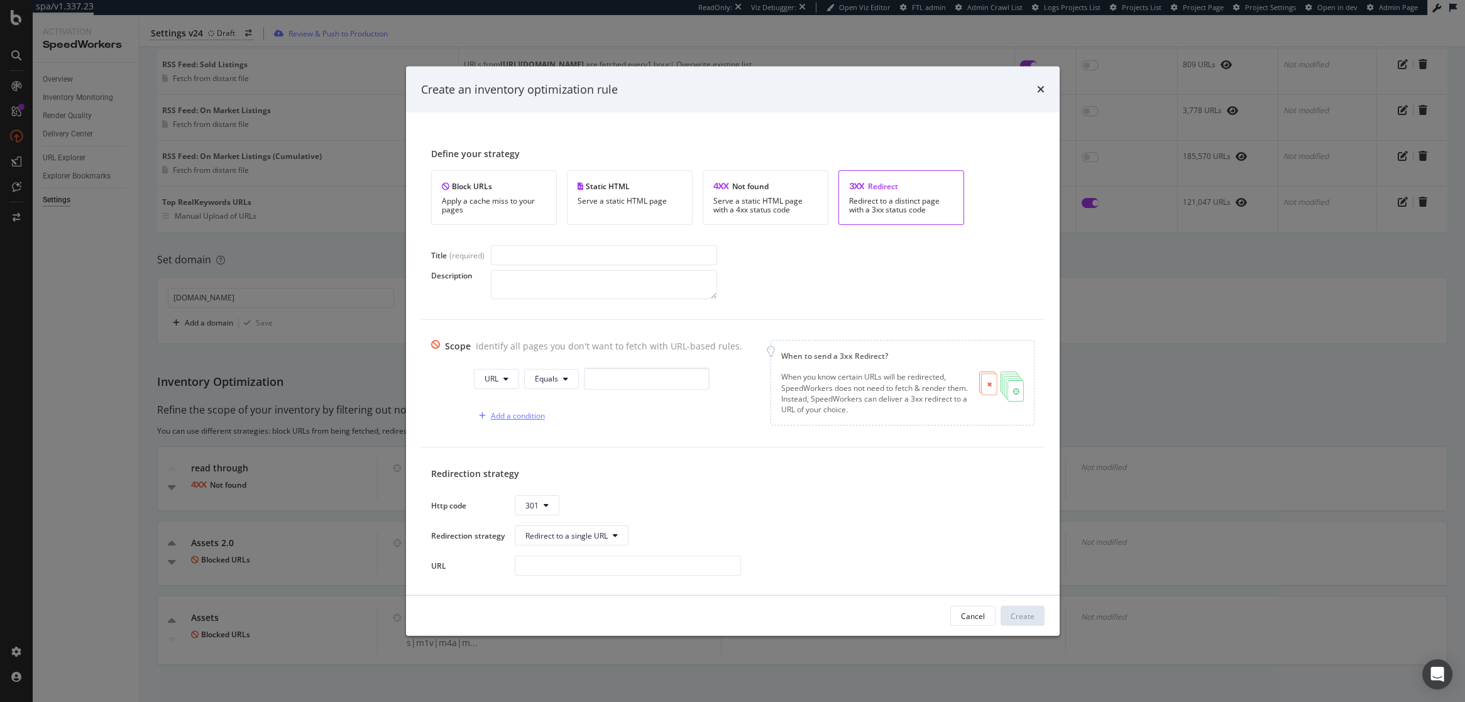
click at [525, 416] on div "Add a condition" at bounding box center [518, 416] width 54 height 11
click at [505, 450] on div "Add a condition" at bounding box center [503, 453] width 54 height 11
click at [502, 490] on div "Add a condition" at bounding box center [503, 490] width 54 height 11
click at [503, 526] on div "Add a condition" at bounding box center [503, 527] width 54 height 11
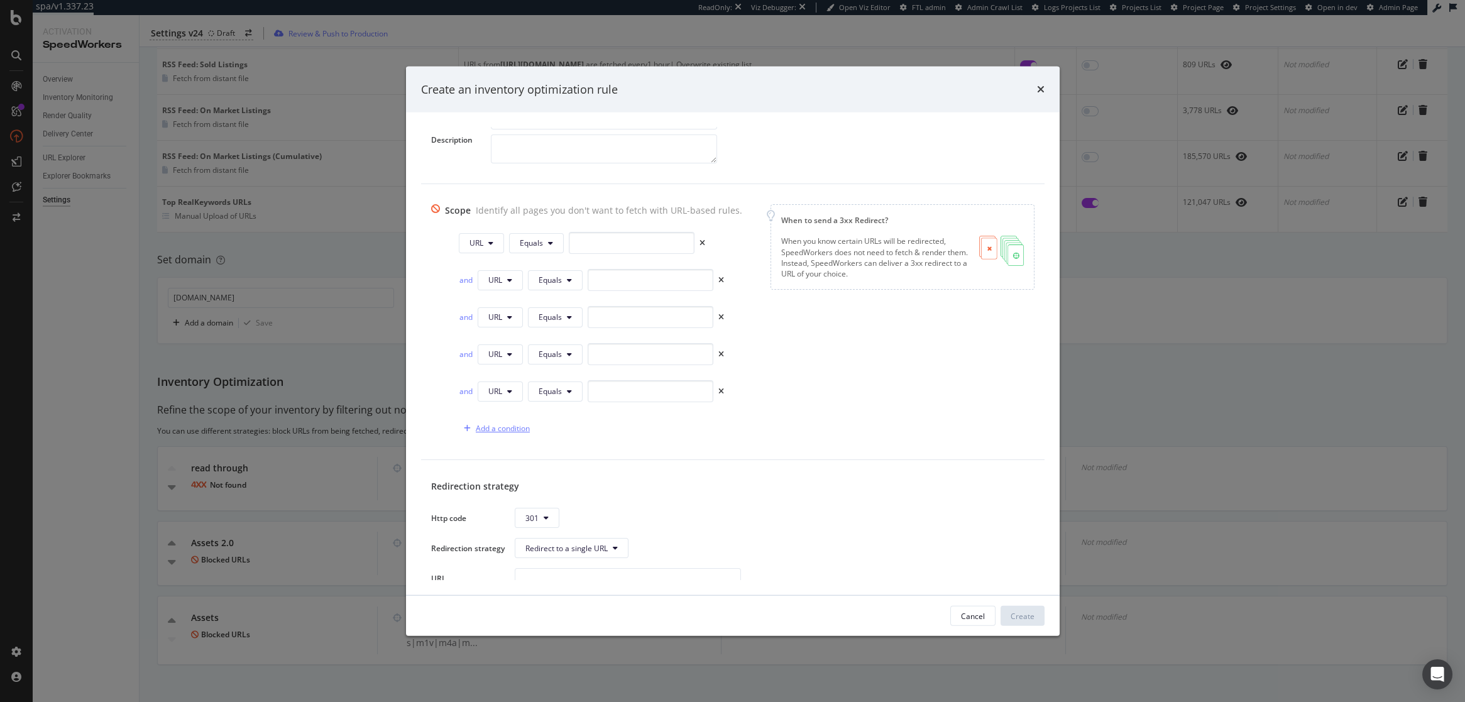
scroll to position [163, 0]
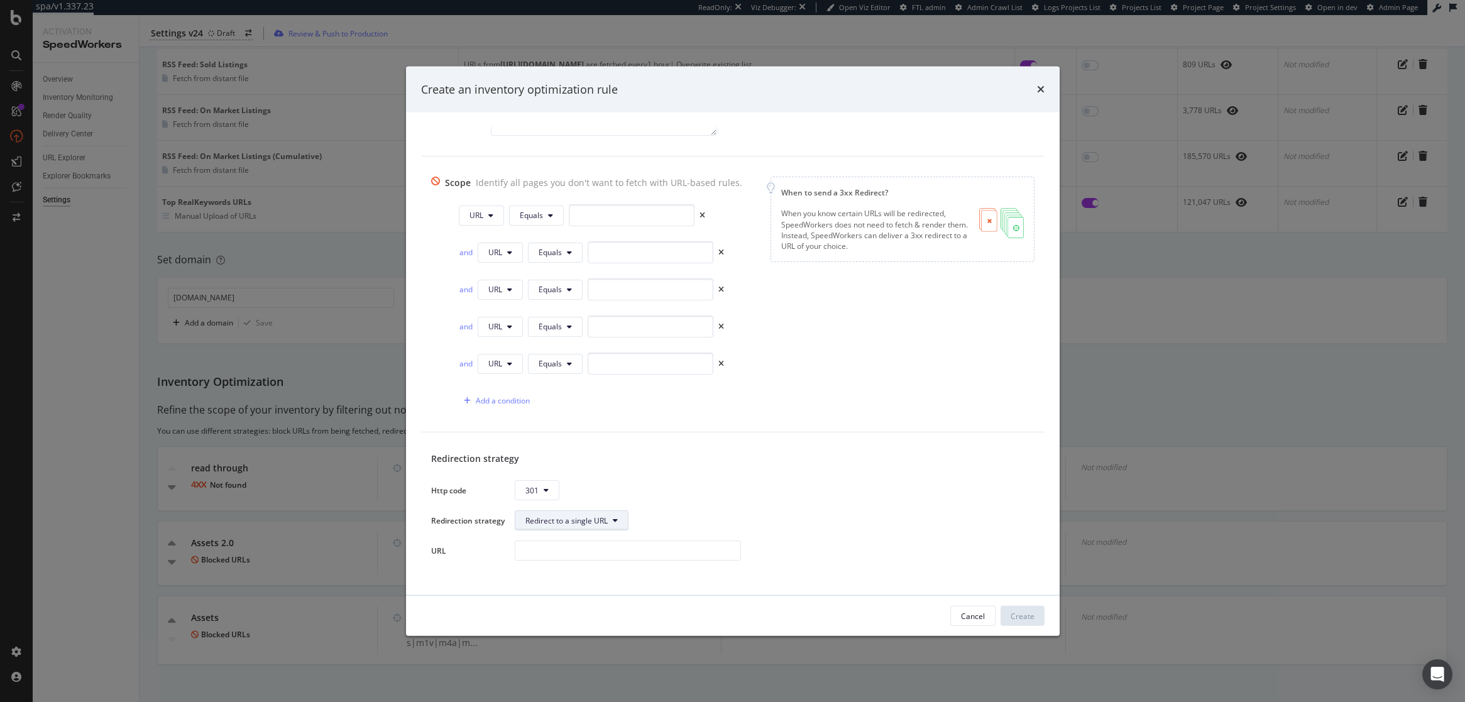
click at [612, 520] on button "Redirect to a single URL" at bounding box center [572, 520] width 114 height 20
click at [753, 507] on div "Http code 301 Redirection strategy Redirect to a single URL URL" at bounding box center [733, 520] width 604 height 80
click at [1040, 87] on icon "times" at bounding box center [1041, 89] width 8 height 10
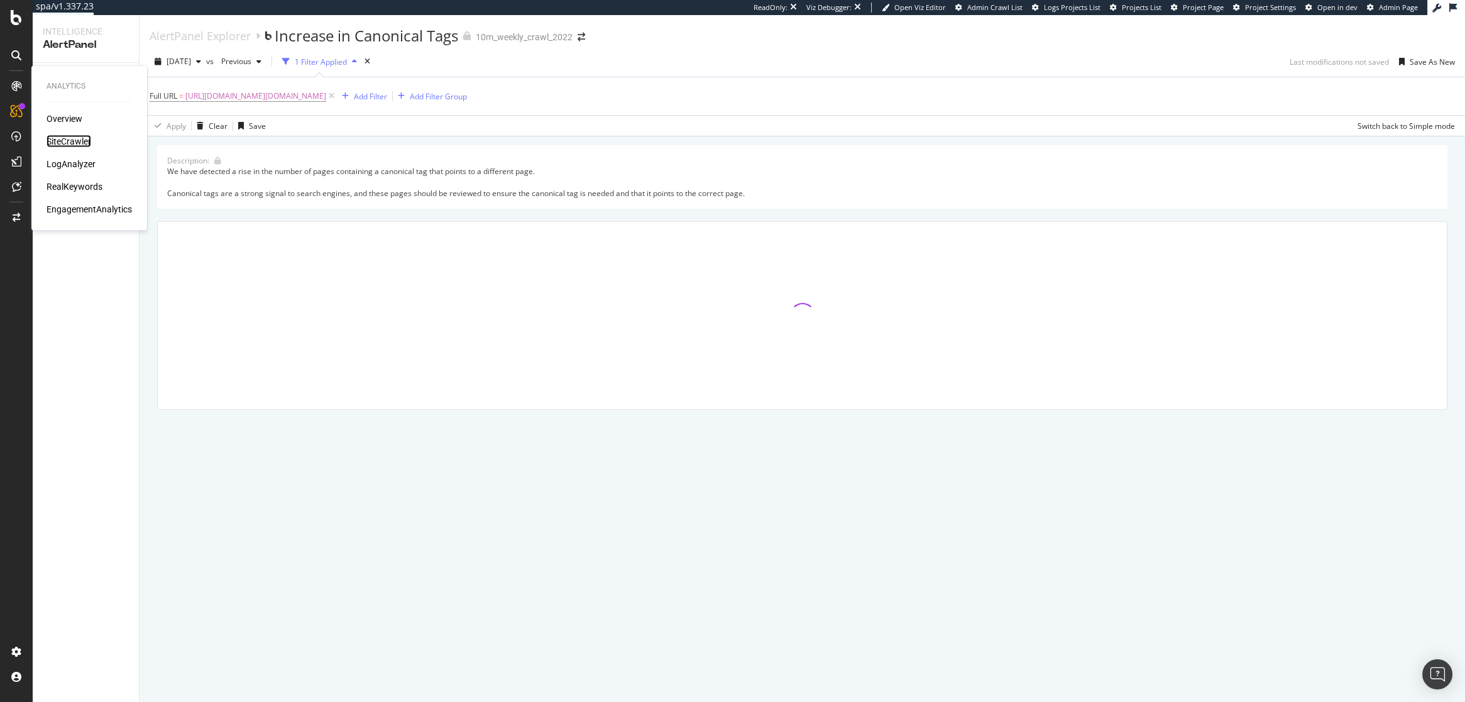
click at [68, 138] on div "SiteCrawler" at bounding box center [69, 141] width 45 height 13
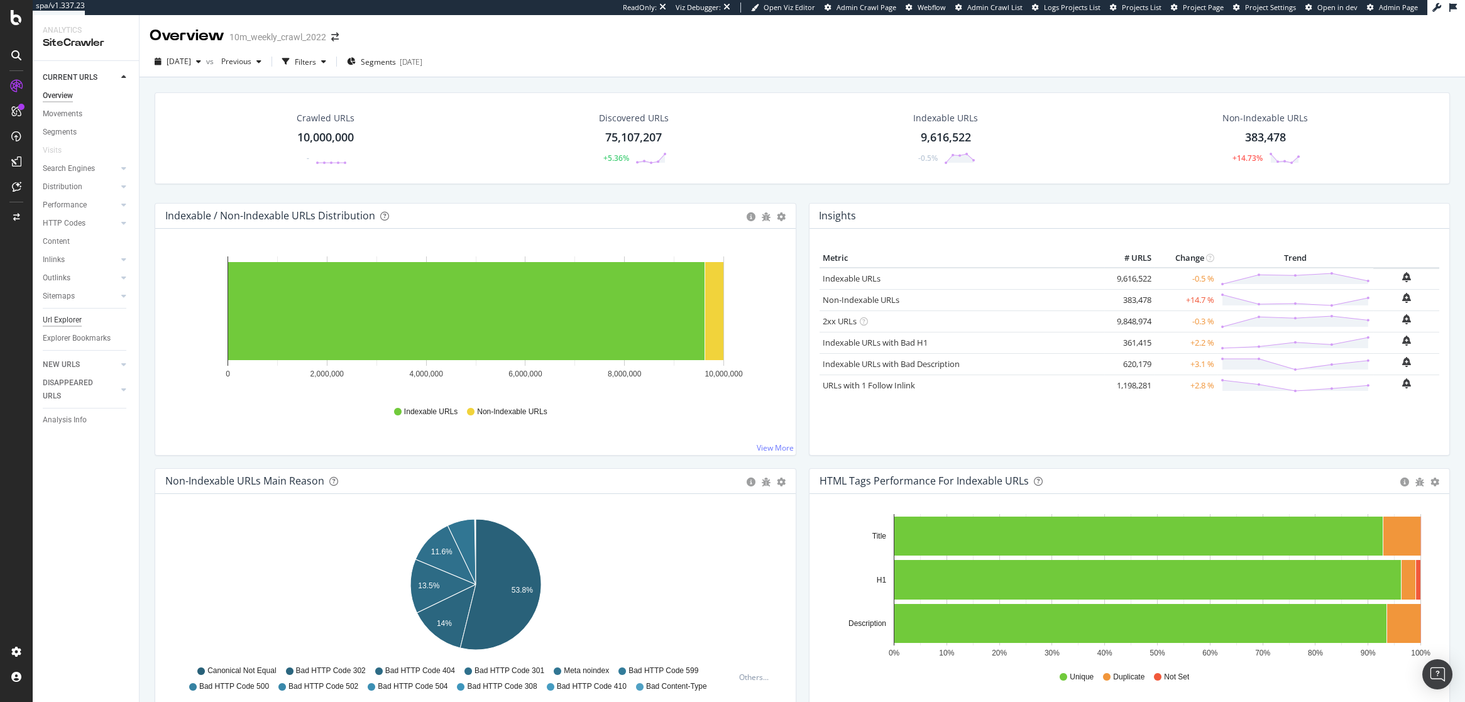
click at [58, 320] on div "Url Explorer" at bounding box center [62, 320] width 39 height 13
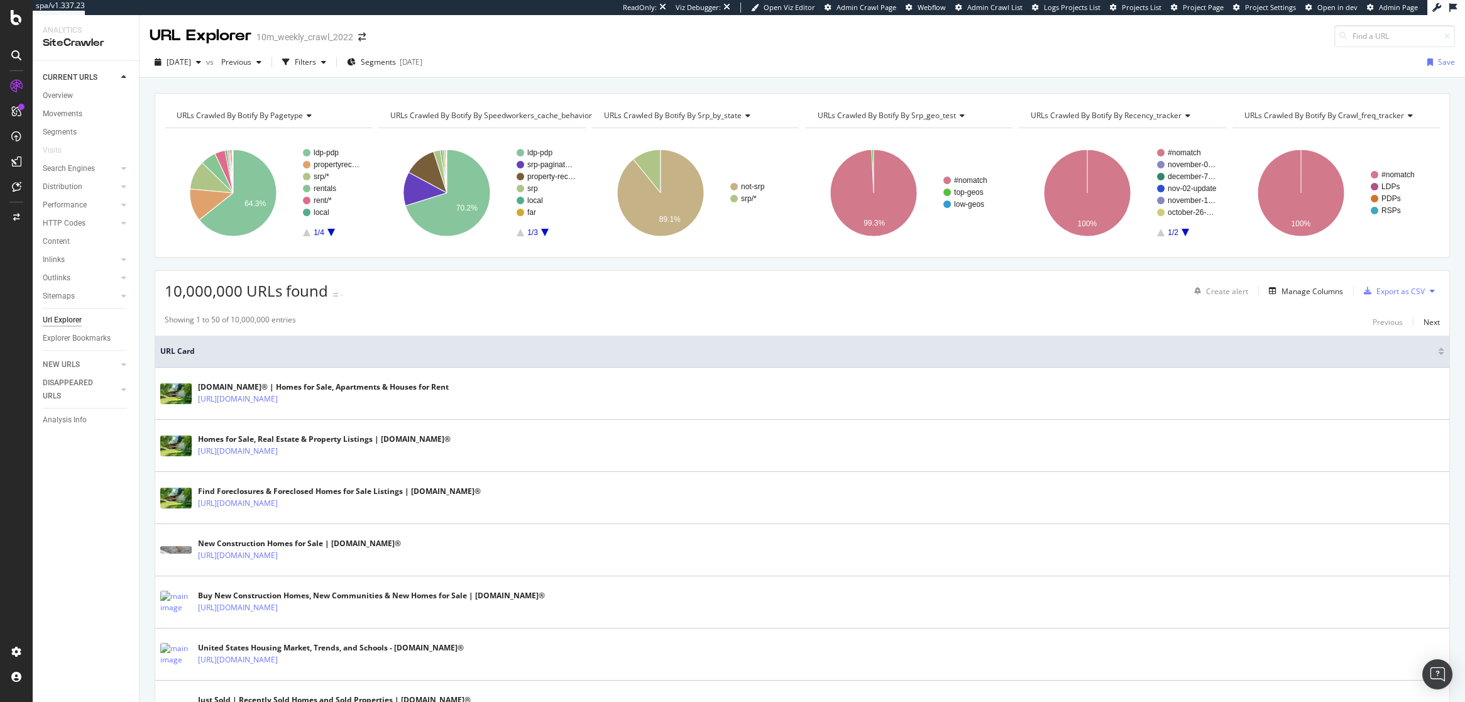
click at [1434, 291] on icon at bounding box center [1432, 291] width 5 height 8
click at [1366, 297] on span "Create a Job Automation" at bounding box center [1371, 302] width 85 height 11
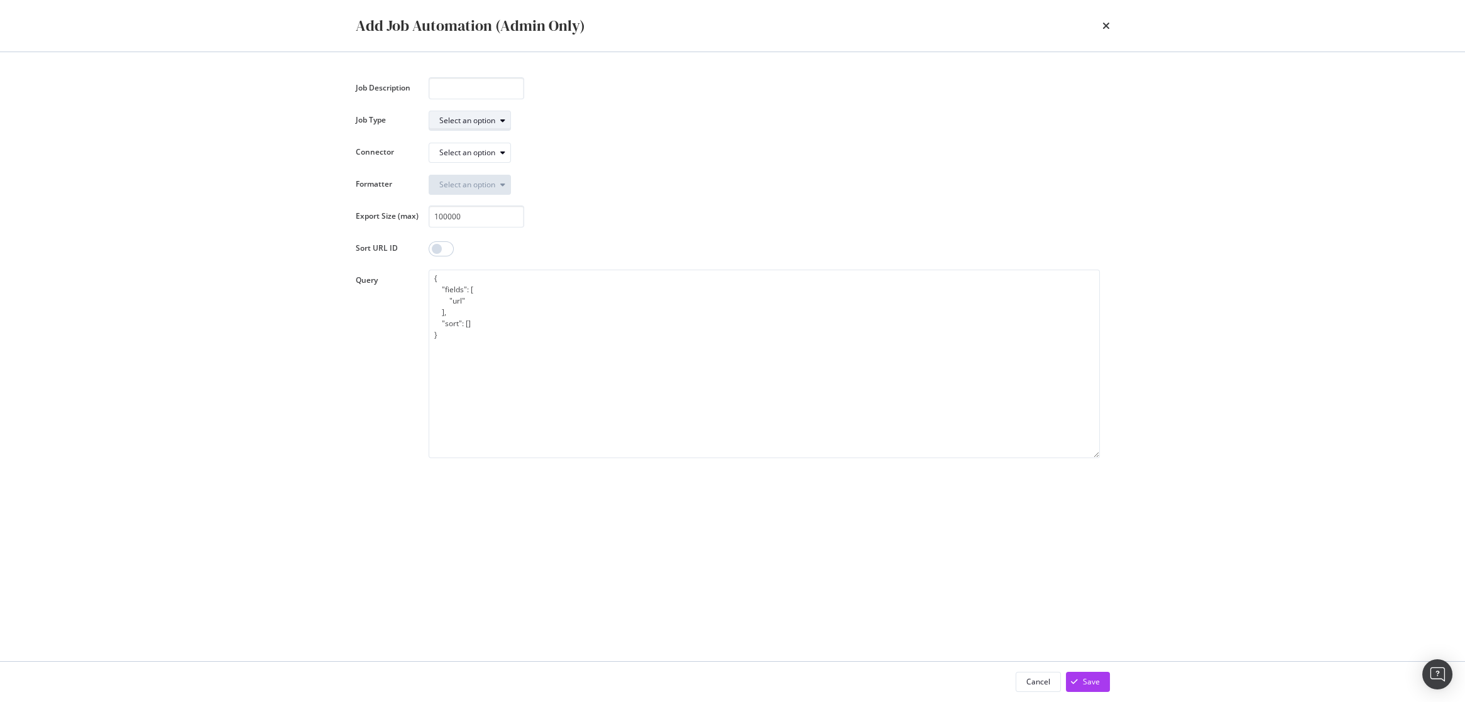
click at [492, 118] on div "Select an option" at bounding box center [467, 121] width 56 height 8
click at [500, 142] on div "Export Crawl (BQLv1)" at bounding box center [481, 141] width 74 height 11
click at [485, 149] on div "Select an option" at bounding box center [467, 153] width 56 height 8
click at [535, 173] on div "gs://seo-botify-data-prod" at bounding box center [487, 174] width 107 height 16
click at [475, 149] on div "gs://seo-botify-data-prod" at bounding box center [482, 153] width 87 height 8
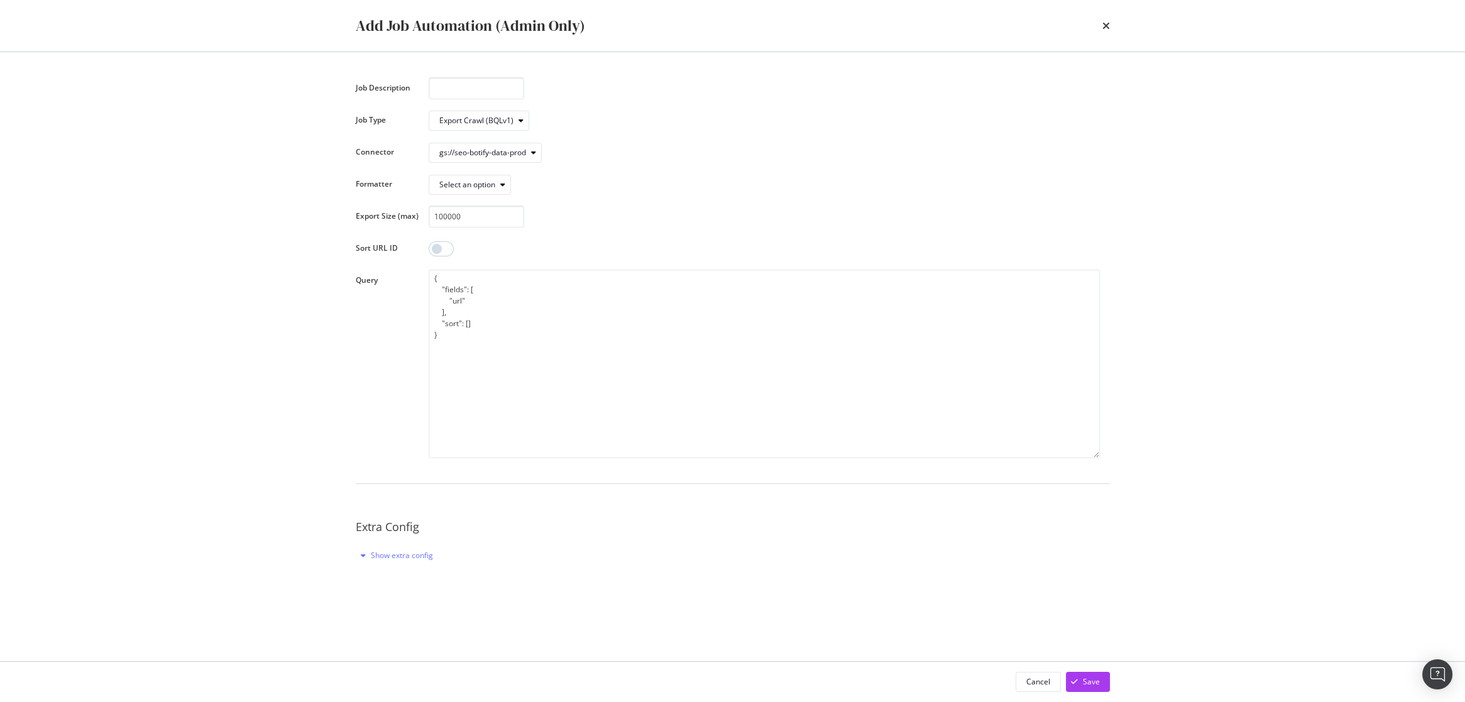
click at [621, 164] on div "Job Description Job Type Export Crawl (BQLv1) Connector gs://seo-botify-data-pr…" at bounding box center [733, 321] width 754 height 488
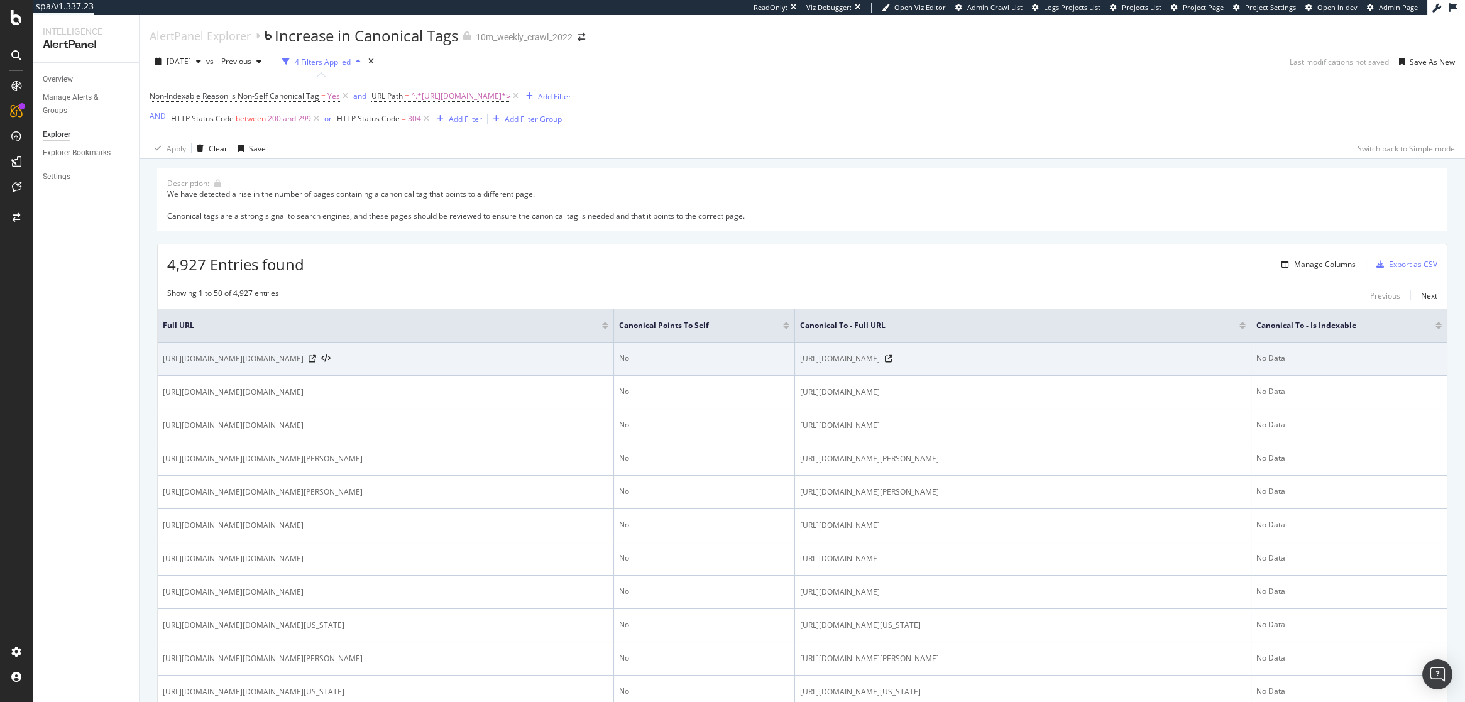
drag, startPoint x: 438, startPoint y: 363, endPoint x: 246, endPoint y: 361, distance: 191.8
click at [246, 361] on span "[URL][DOMAIN_NAME][DOMAIN_NAME]" at bounding box center [233, 359] width 141 height 13
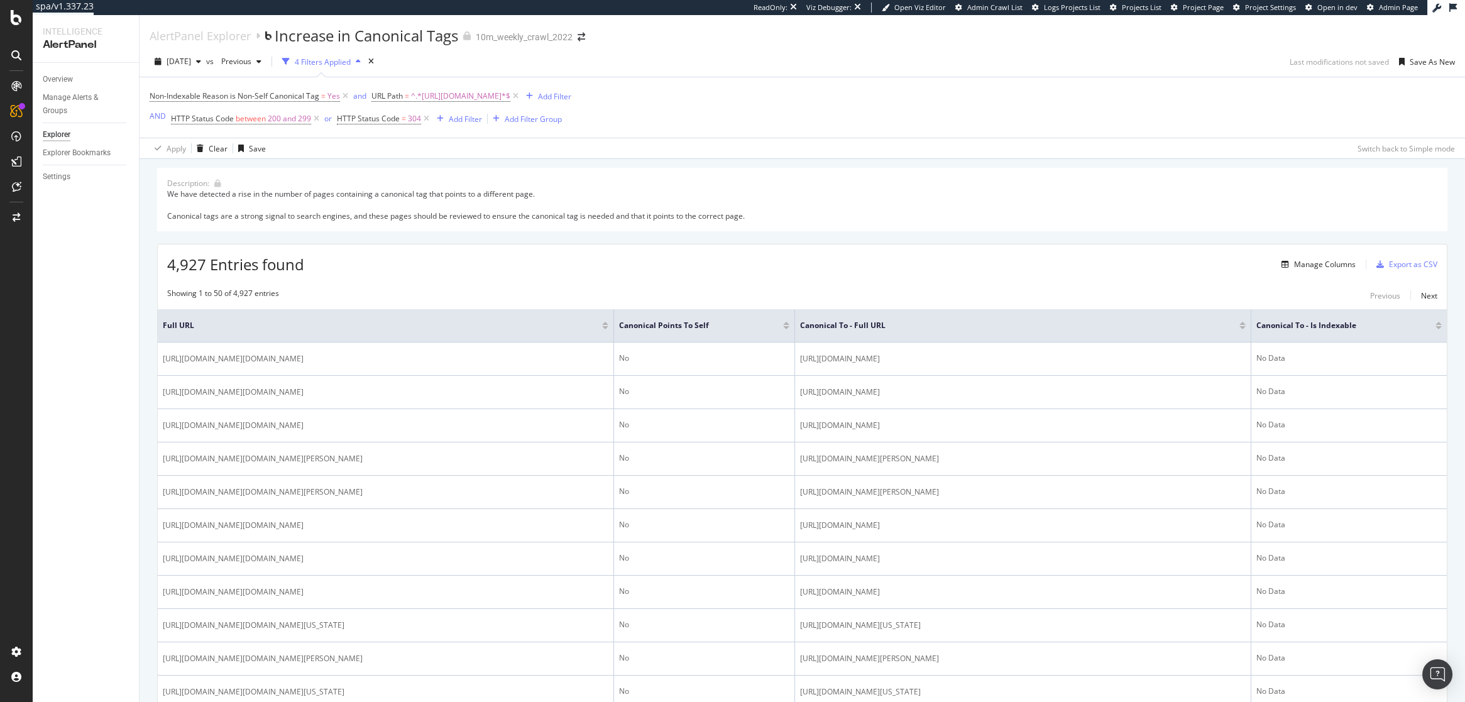
copy span "/realestateandhomes-detail/[URL][DOMAIN_NAME]"
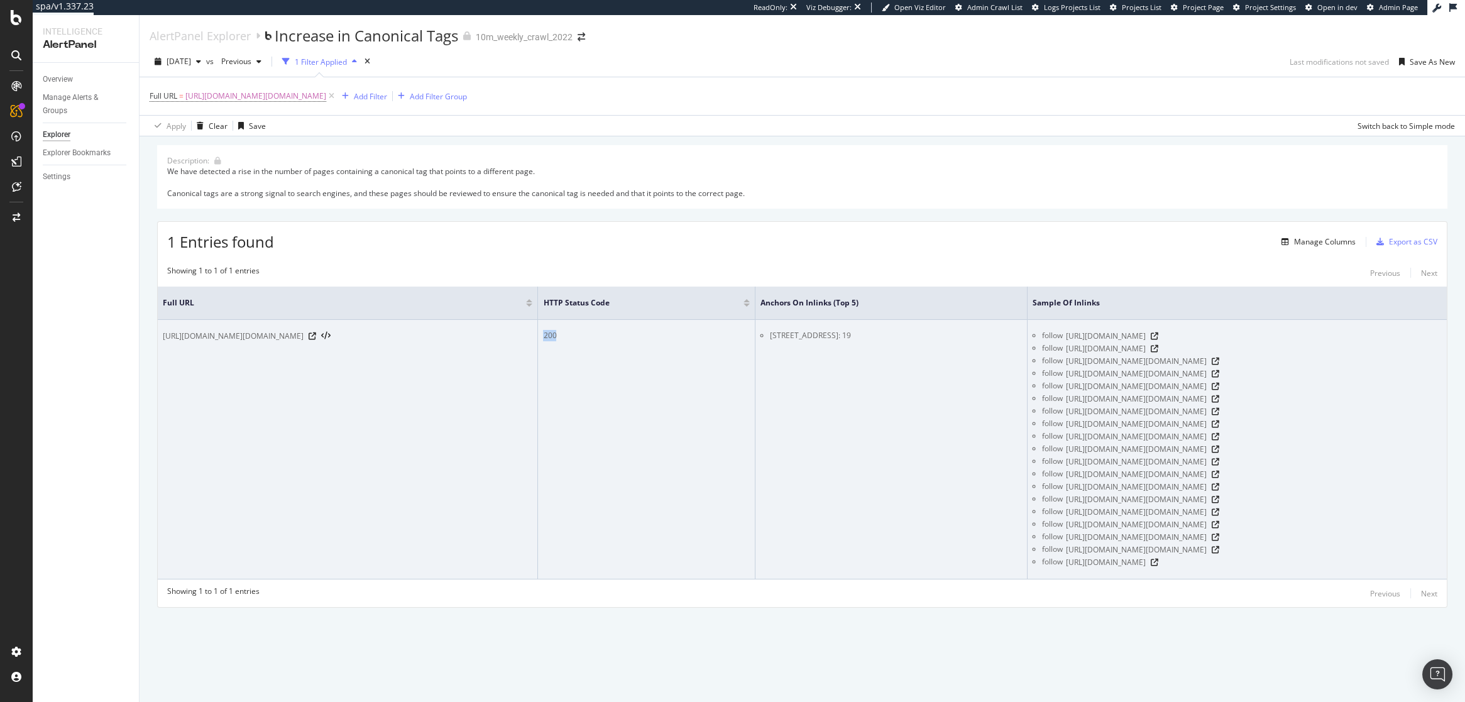
drag, startPoint x: 624, startPoint y: 334, endPoint x: 595, endPoint y: 334, distance: 28.3
click at [595, 334] on tr "https://www.realtor.com/realestateandhomes-detail/https://www.realtor.com/reale…" at bounding box center [802, 450] width 1289 height 260
drag, startPoint x: 331, startPoint y: 355, endPoint x: 238, endPoint y: 331, distance: 96.1
click at [238, 331] on span "https://www.realtor.com/realestateandhomes-detail/https://www.realtor.com/reale…" at bounding box center [233, 336] width 141 height 13
click at [316, 340] on icon at bounding box center [313, 337] width 8 height 8
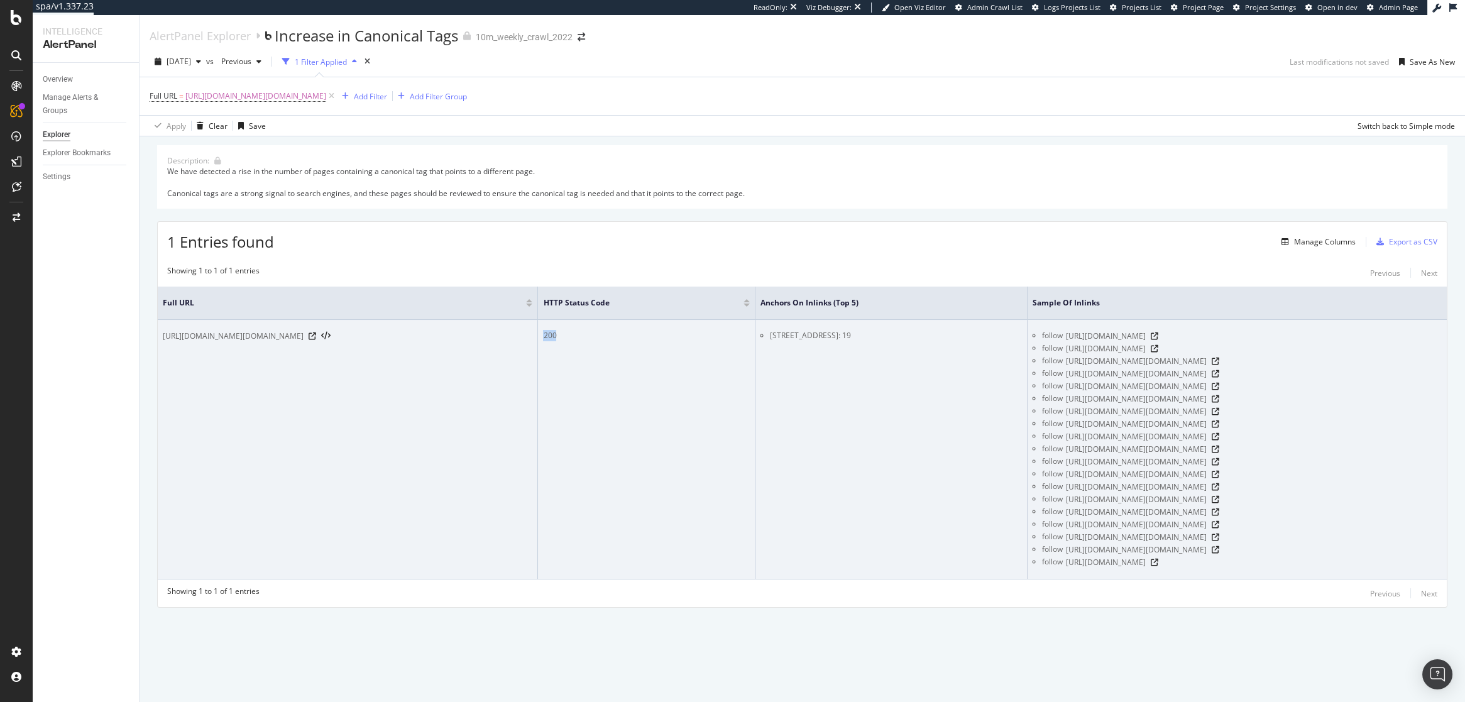
drag, startPoint x: 758, startPoint y: 338, endPoint x: 912, endPoint y: 336, distance: 153.4
click at [912, 336] on li "207 5th Ave Unit 1056, San Diego, CA 92101: 19" at bounding box center [896, 335] width 252 height 11
drag, startPoint x: 1235, startPoint y: 350, endPoint x: 1090, endPoint y: 350, distance: 144.6
click at [1090, 350] on span "https://www.realtor.com/realestateandhomes-detail/207-5th-Ave-739_San-Diego_CA_…" at bounding box center [1106, 349] width 80 height 13
drag, startPoint x: 1419, startPoint y: 351, endPoint x: 1045, endPoint y: 346, distance: 374.1
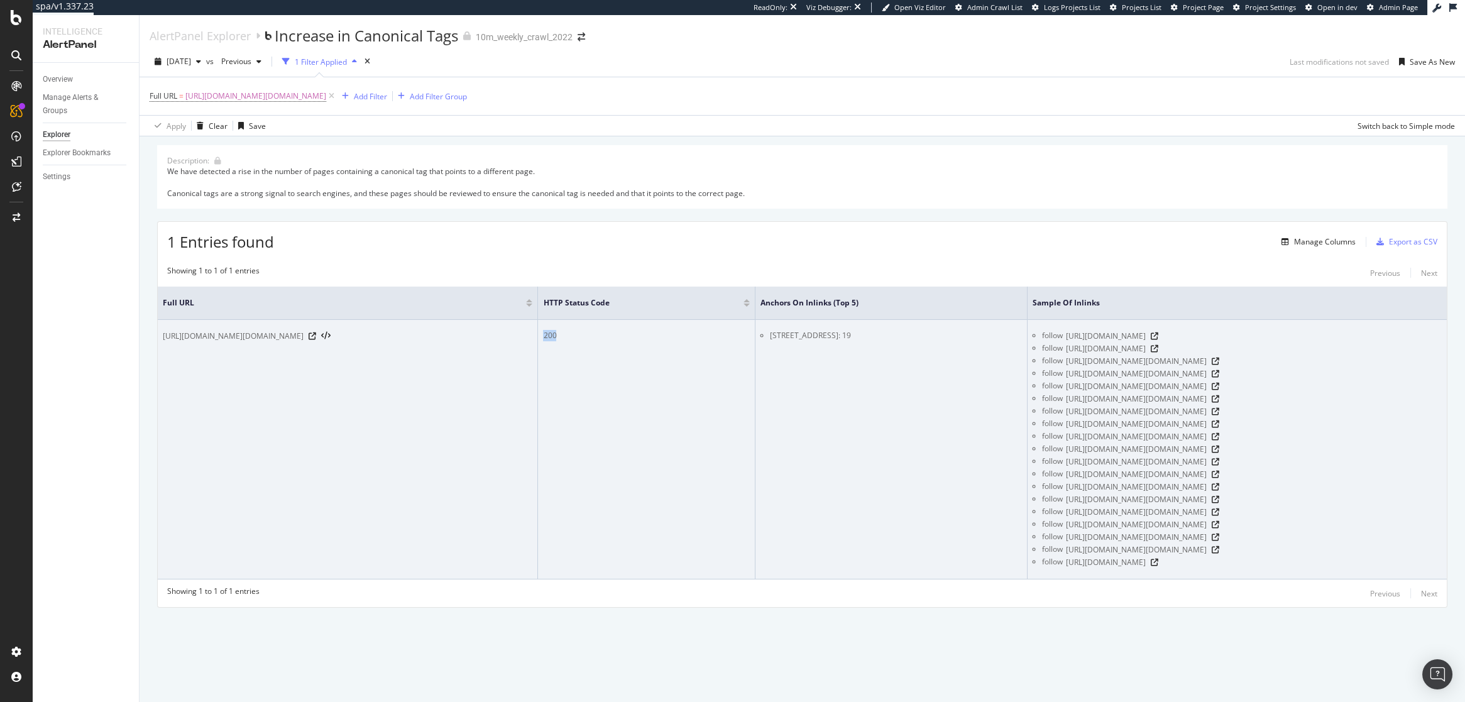
click at [1066, 346] on span "https://www.realtor.com/realestateandhomes-detail/207-5th-Ave-739_San-Diego_CA_…" at bounding box center [1106, 349] width 80 height 13
click at [1207, 355] on span "https://www.realtor.com/realestateandhomes-detail/https://www.realtor.com/reale…" at bounding box center [1136, 361] width 141 height 13
drag, startPoint x: 1228, startPoint y: 373, endPoint x: 1228, endPoint y: 363, distance: 10.7
click at [1207, 363] on span "https://www.realtor.com/realestateandhomes-detail/https://www.realtor.com/reale…" at bounding box center [1136, 361] width 141 height 13
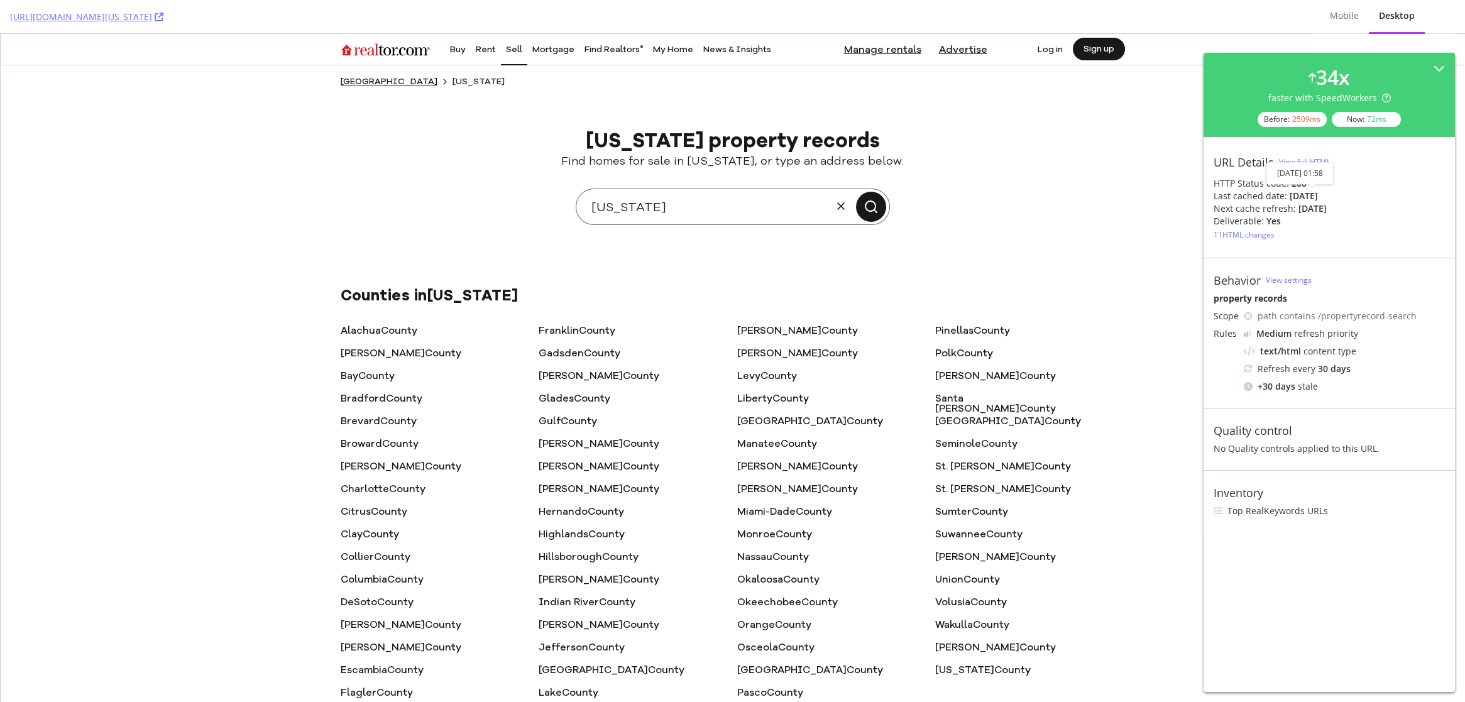
drag, startPoint x: 1275, startPoint y: 197, endPoint x: 1336, endPoint y: 194, distance: 61.1
click at [1336, 194] on div "Last cached date: [DATE]" at bounding box center [1329, 196] width 231 height 13
click at [1345, 194] on div "Last cached date: [DATE]" at bounding box center [1329, 196] width 231 height 13
click at [1299, 194] on div "[DATE]" at bounding box center [1304, 196] width 28 height 13
drag, startPoint x: 1337, startPoint y: 208, endPoint x: 1290, endPoint y: 207, distance: 47.2
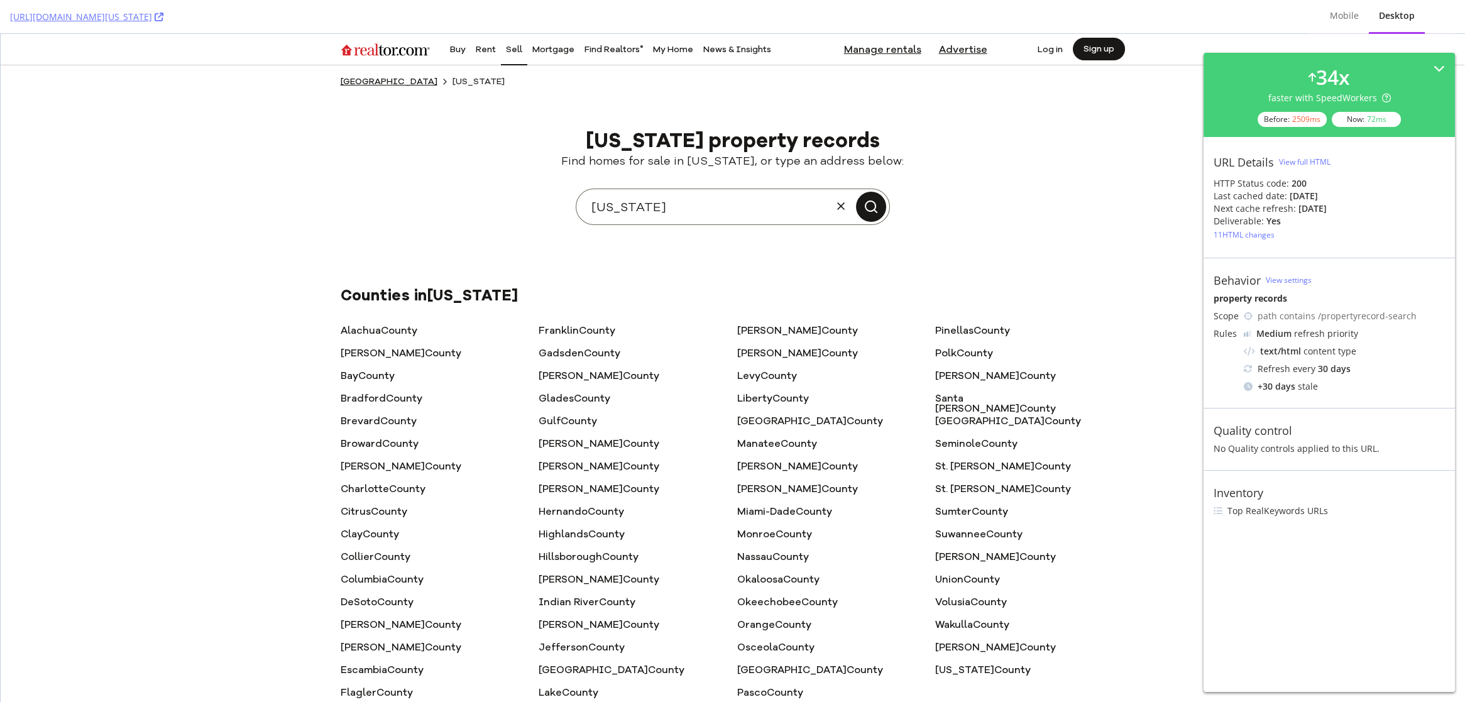
click at [1291, 208] on div "Next cache refresh: [DATE]" at bounding box center [1329, 208] width 231 height 13
drag, startPoint x: 1284, startPoint y: 218, endPoint x: 1228, endPoint y: 218, distance: 56.0
click at [1228, 218] on div "Deliverable: Yes" at bounding box center [1329, 221] width 231 height 13
drag, startPoint x: 1335, startPoint y: 514, endPoint x: 1232, endPoint y: 505, distance: 103.4
click at [1232, 505] on li "Top RealKeywords URLs" at bounding box center [1329, 511] width 231 height 13
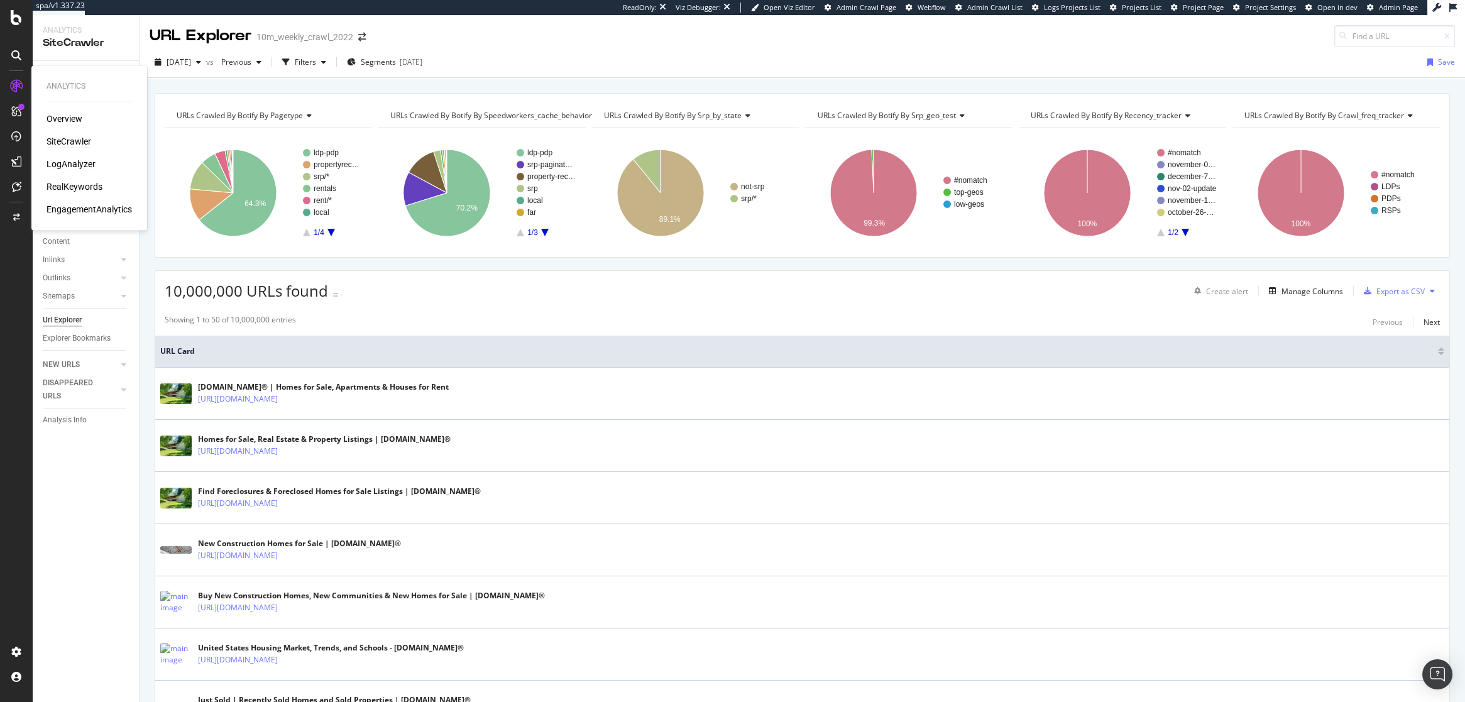
click at [76, 169] on div "LogAnalyzer" at bounding box center [71, 164] width 49 height 13
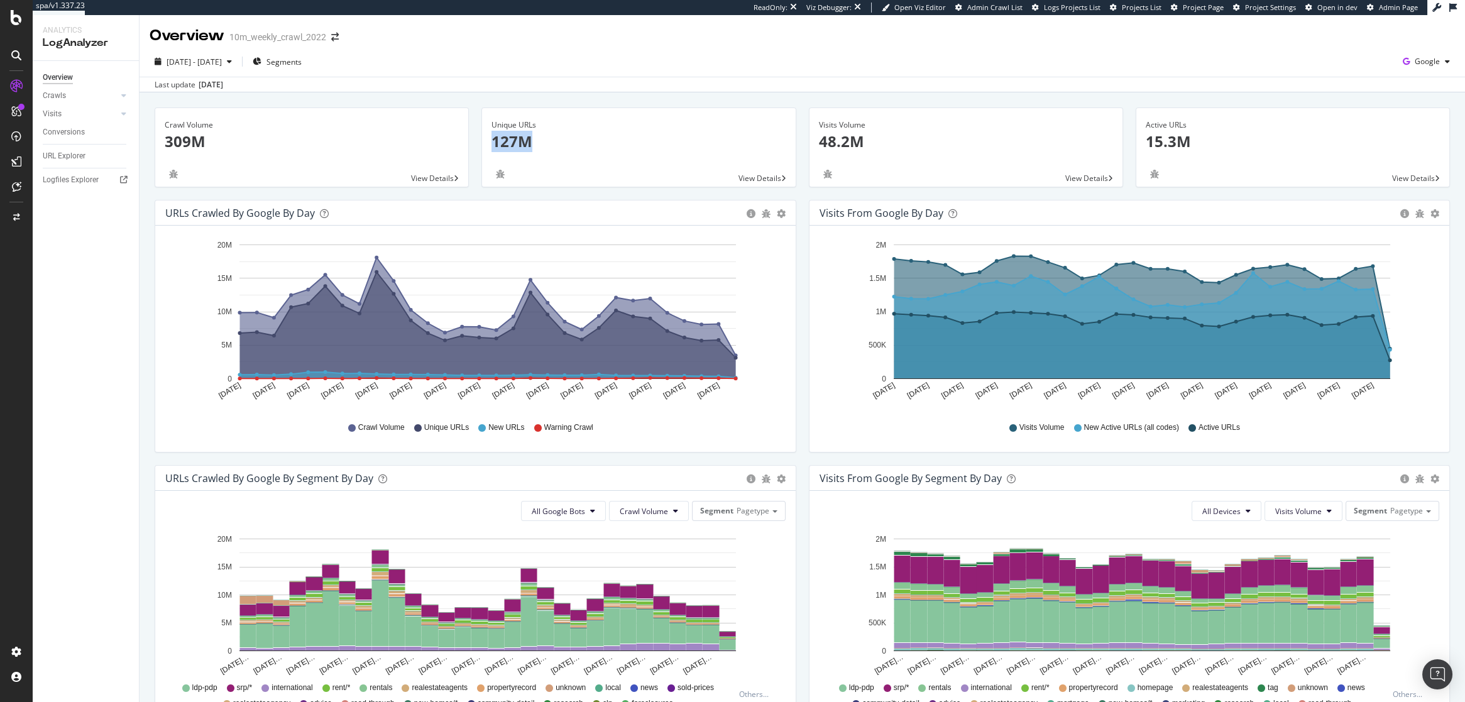
drag, startPoint x: 536, startPoint y: 142, endPoint x: 492, endPoint y: 141, distance: 44.6
click at [492, 141] on p "127M" at bounding box center [639, 141] width 294 height 21
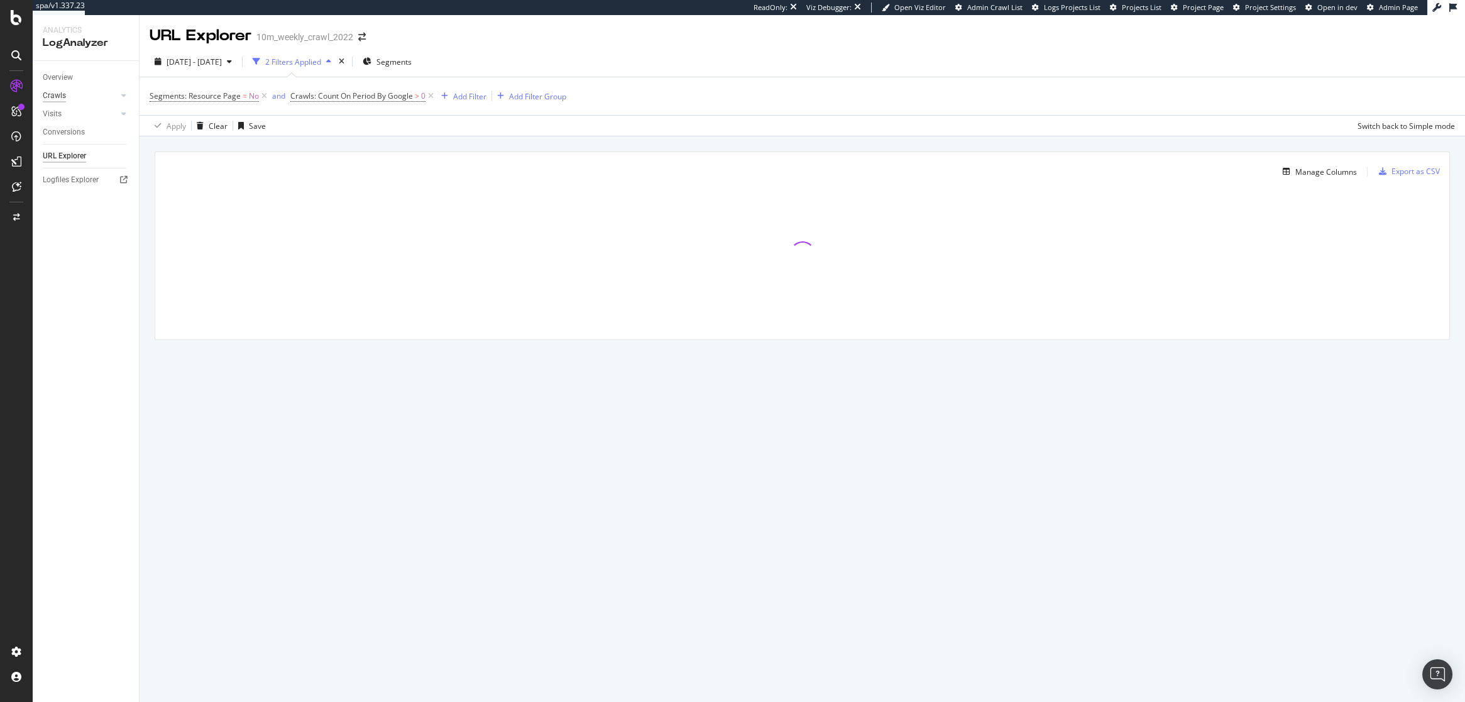
click at [58, 99] on div "Crawls" at bounding box center [54, 95] width 23 height 13
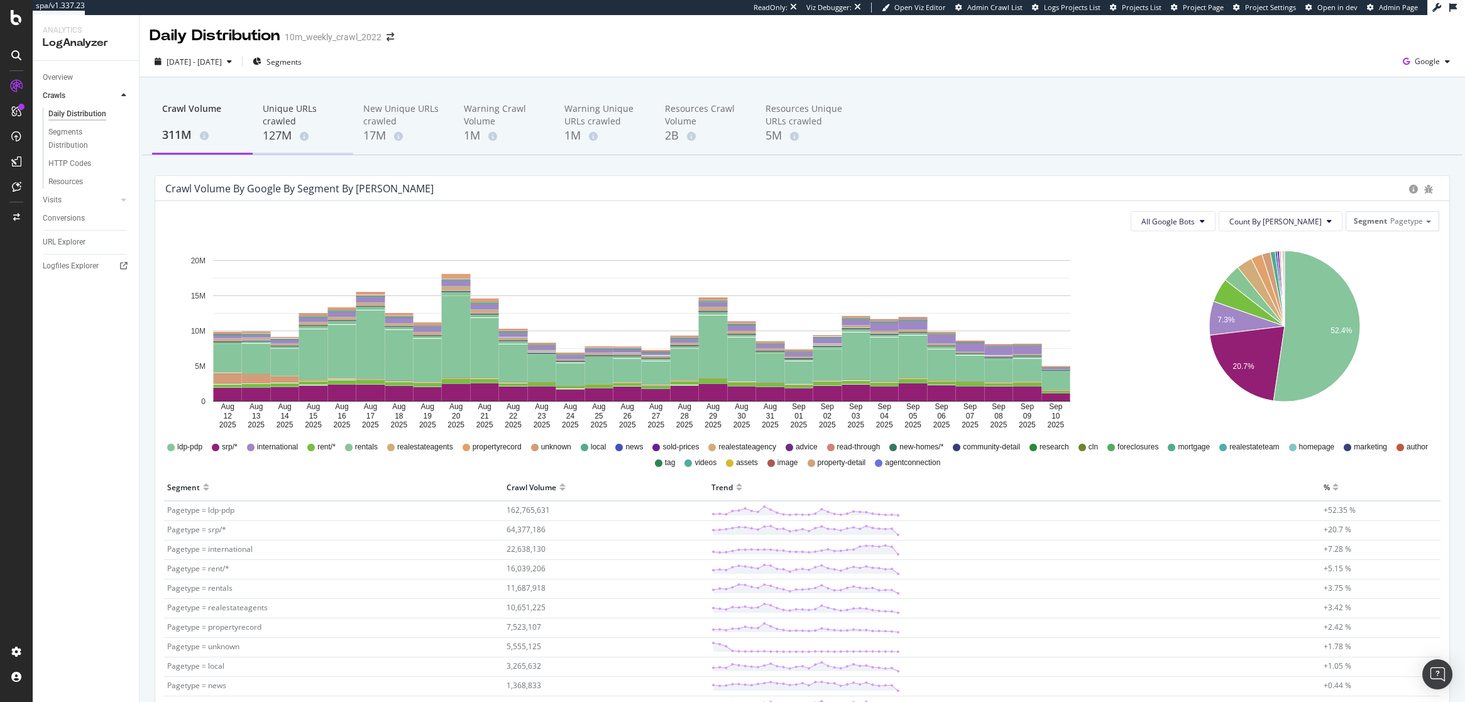
click at [285, 128] on div "127M" at bounding box center [303, 136] width 80 height 16
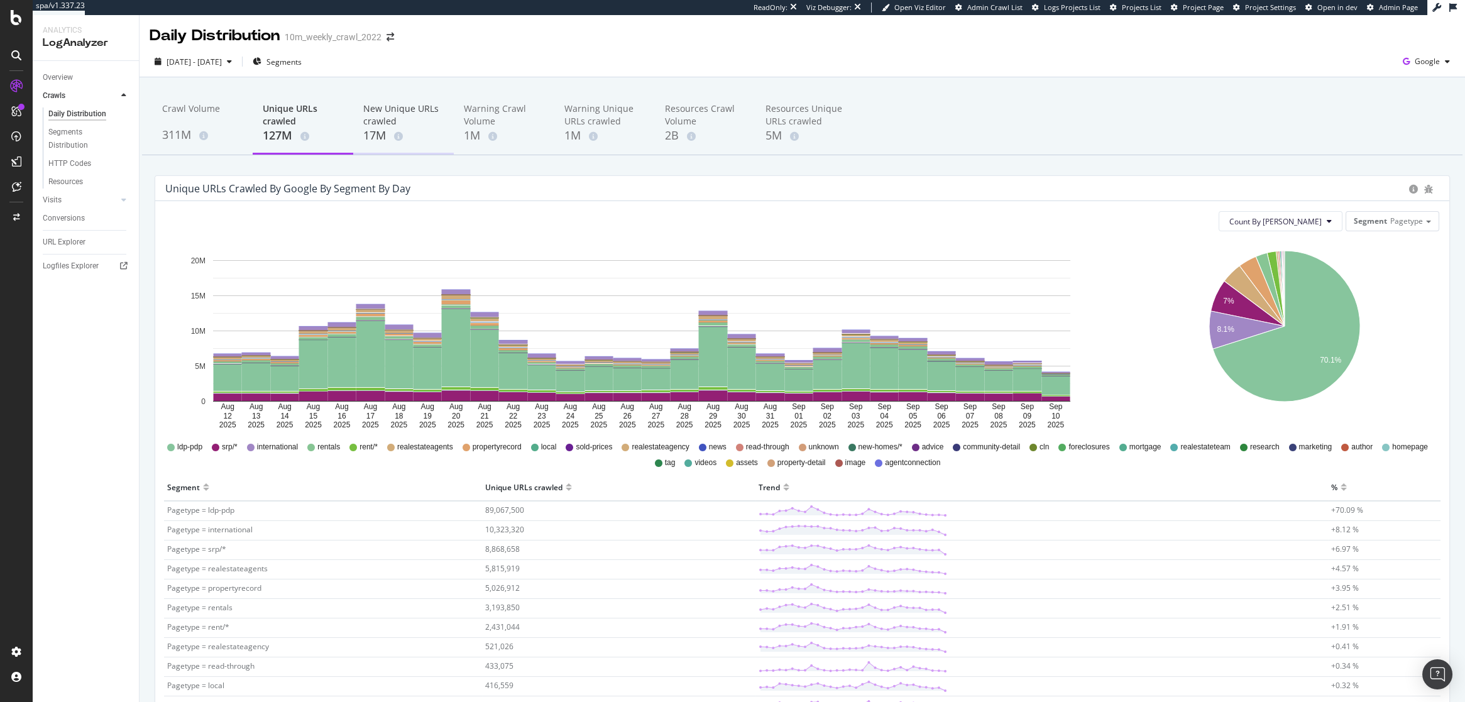
click at [382, 136] on div "17M" at bounding box center [403, 136] width 80 height 16
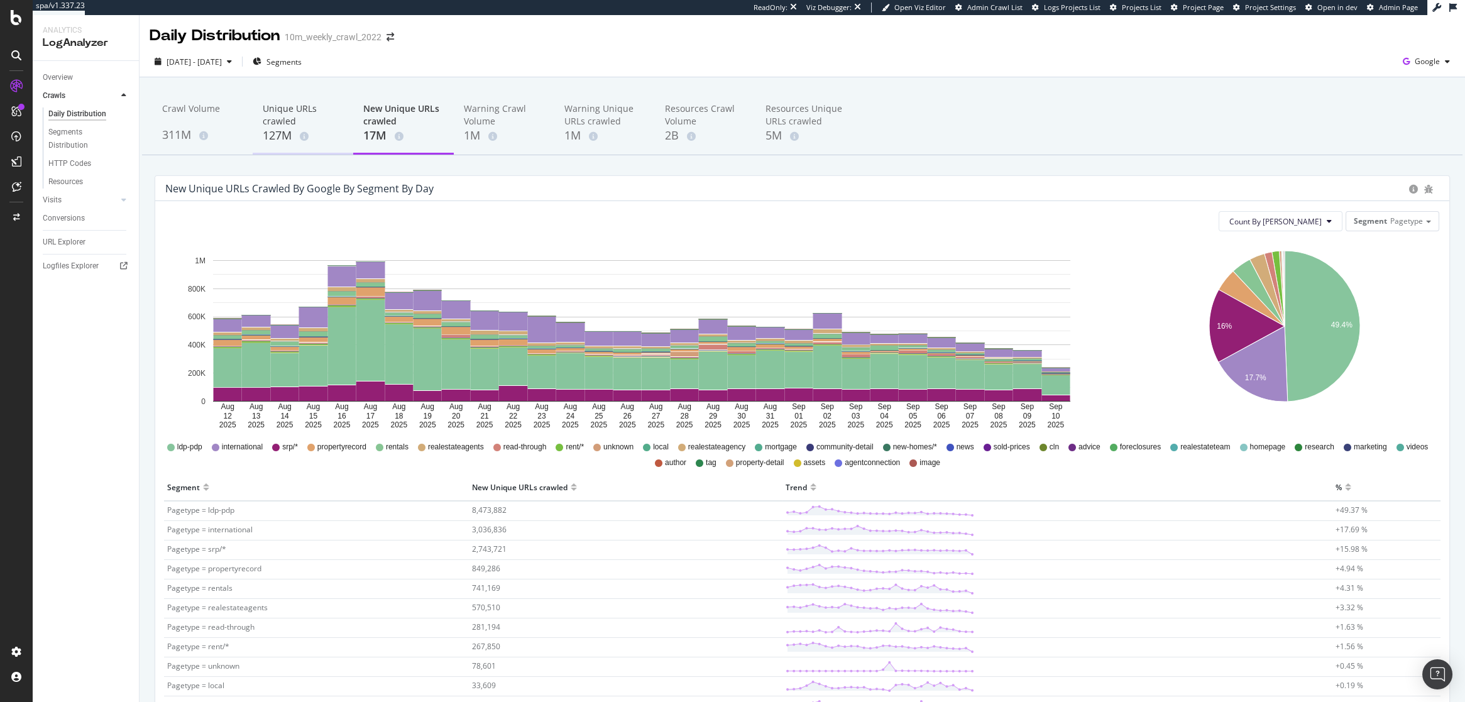
click at [275, 132] on div "127M" at bounding box center [303, 136] width 80 height 16
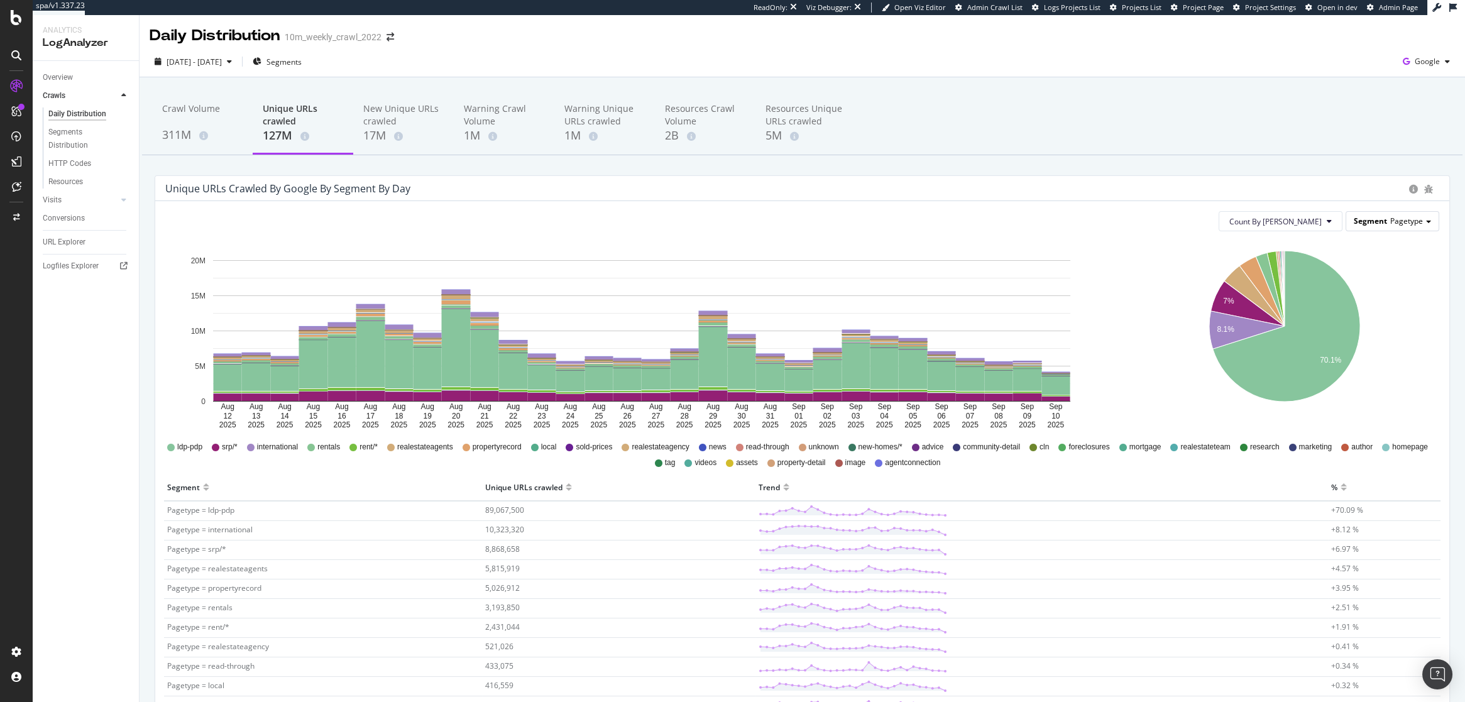
click at [1401, 225] on span "Pagetype" at bounding box center [1407, 221] width 33 height 11
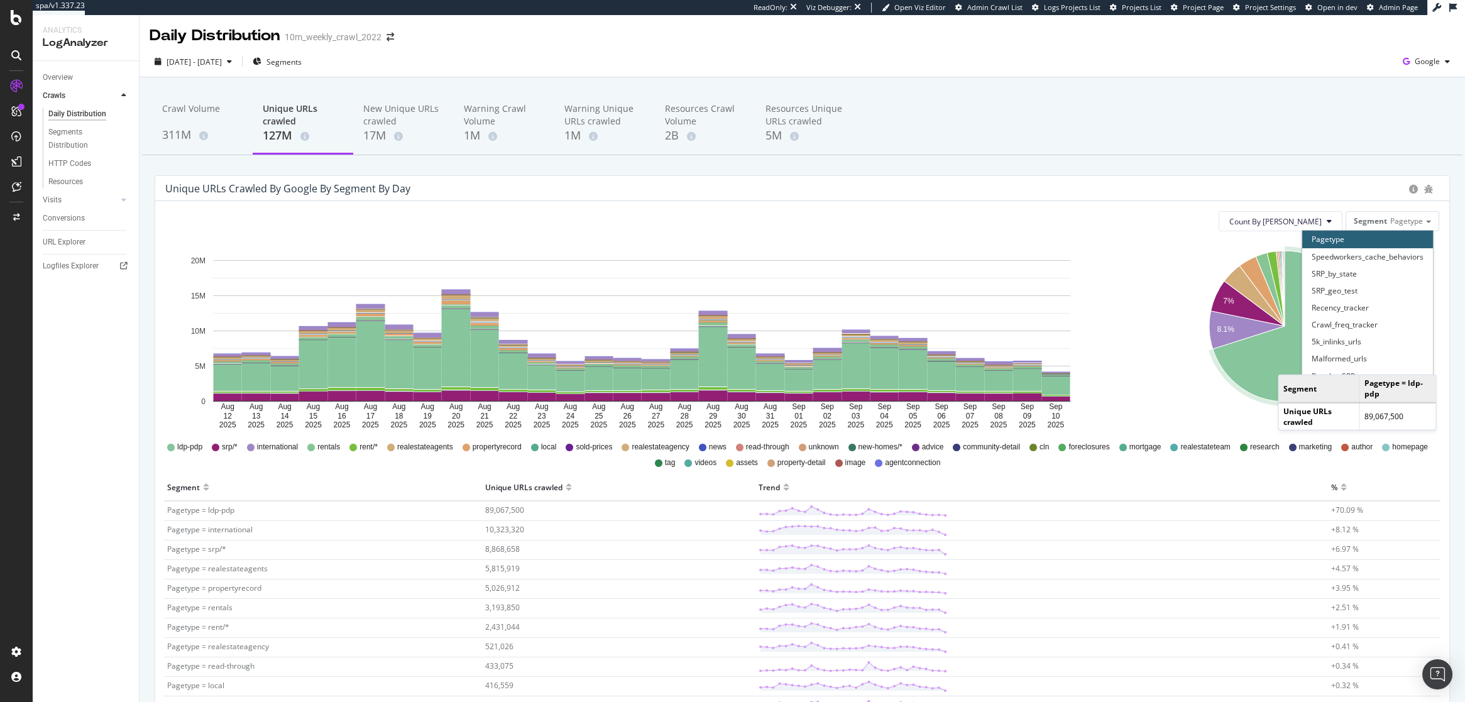
click at [1291, 362] on icon "A chart." at bounding box center [1286, 326] width 147 height 151
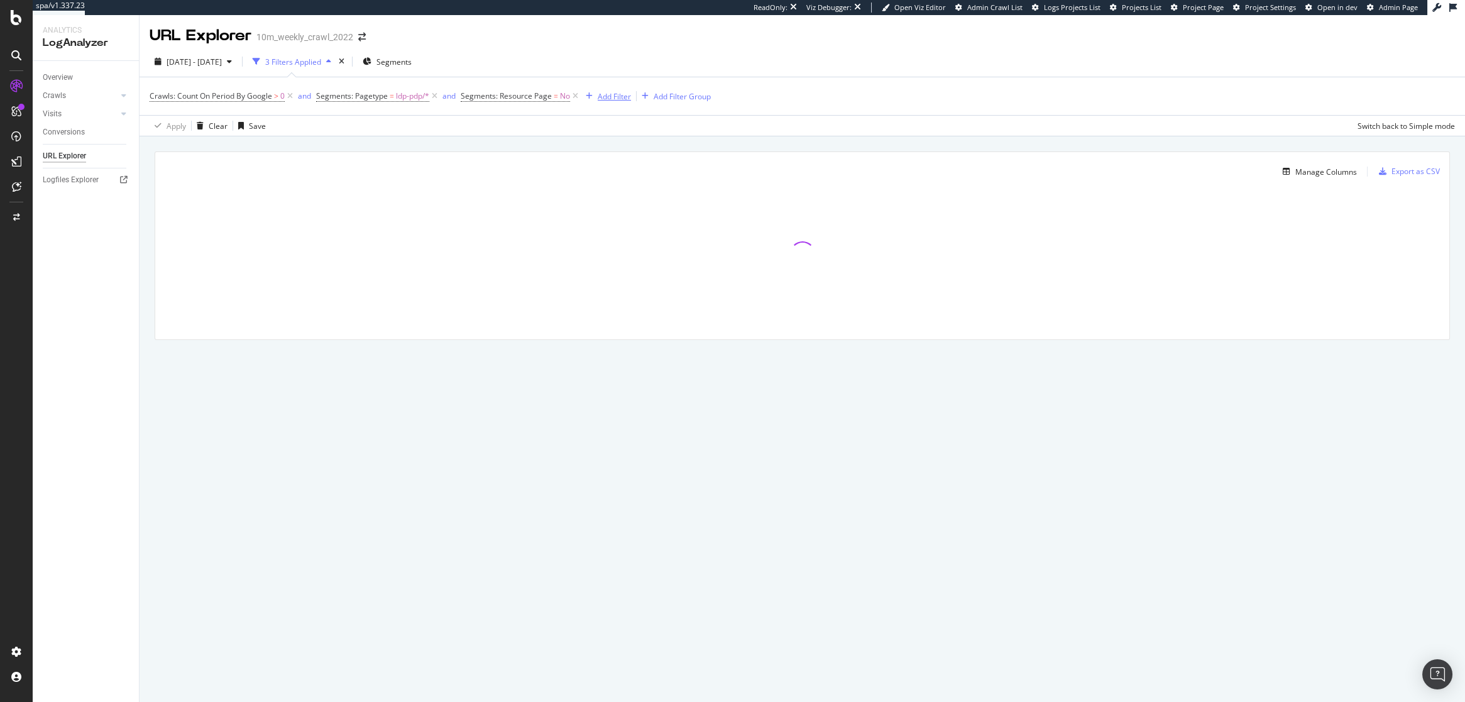
click at [622, 99] on div "Add Filter" at bounding box center [614, 96] width 33 height 11
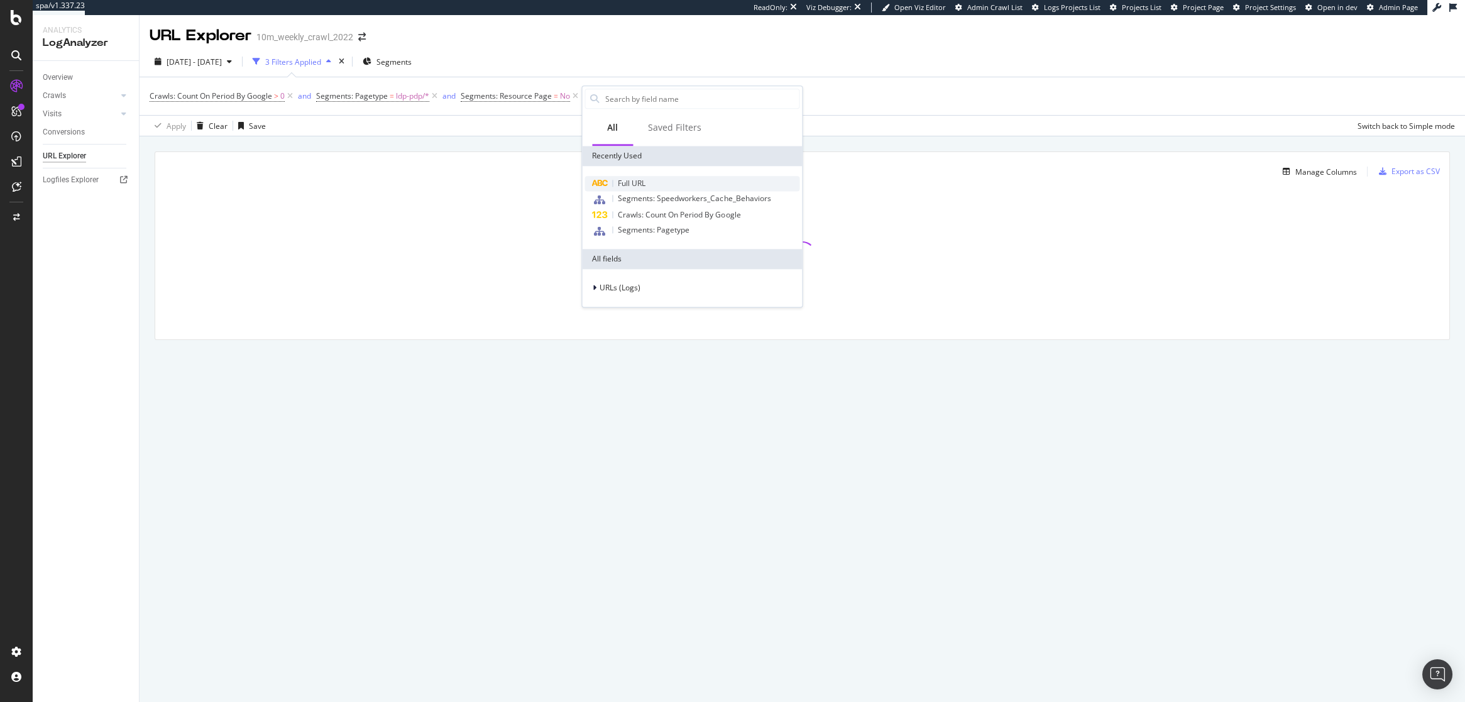
click at [634, 184] on span "Full URL" at bounding box center [632, 183] width 28 height 11
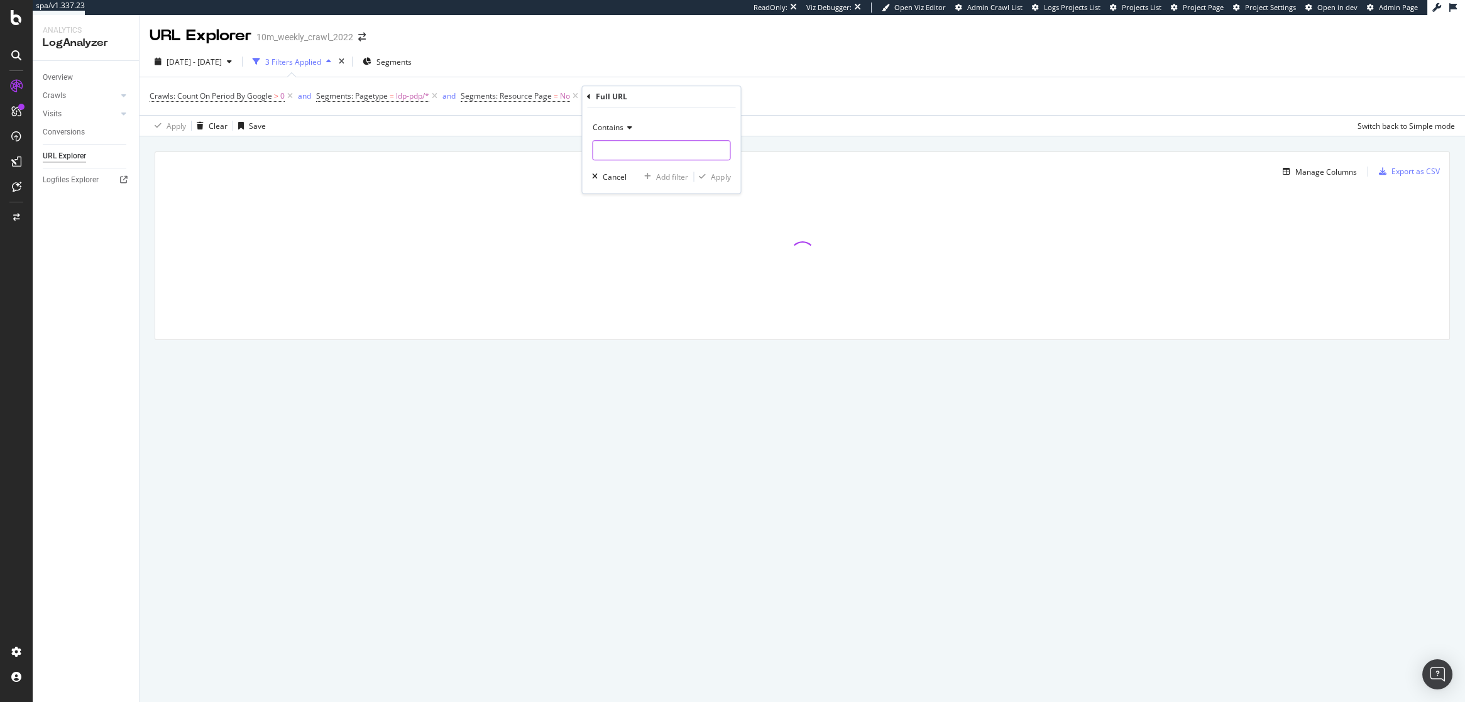
click at [626, 149] on input "text" at bounding box center [661, 151] width 137 height 20
type input "?"
click at [719, 177] on div "Apply" at bounding box center [720, 177] width 19 height 11
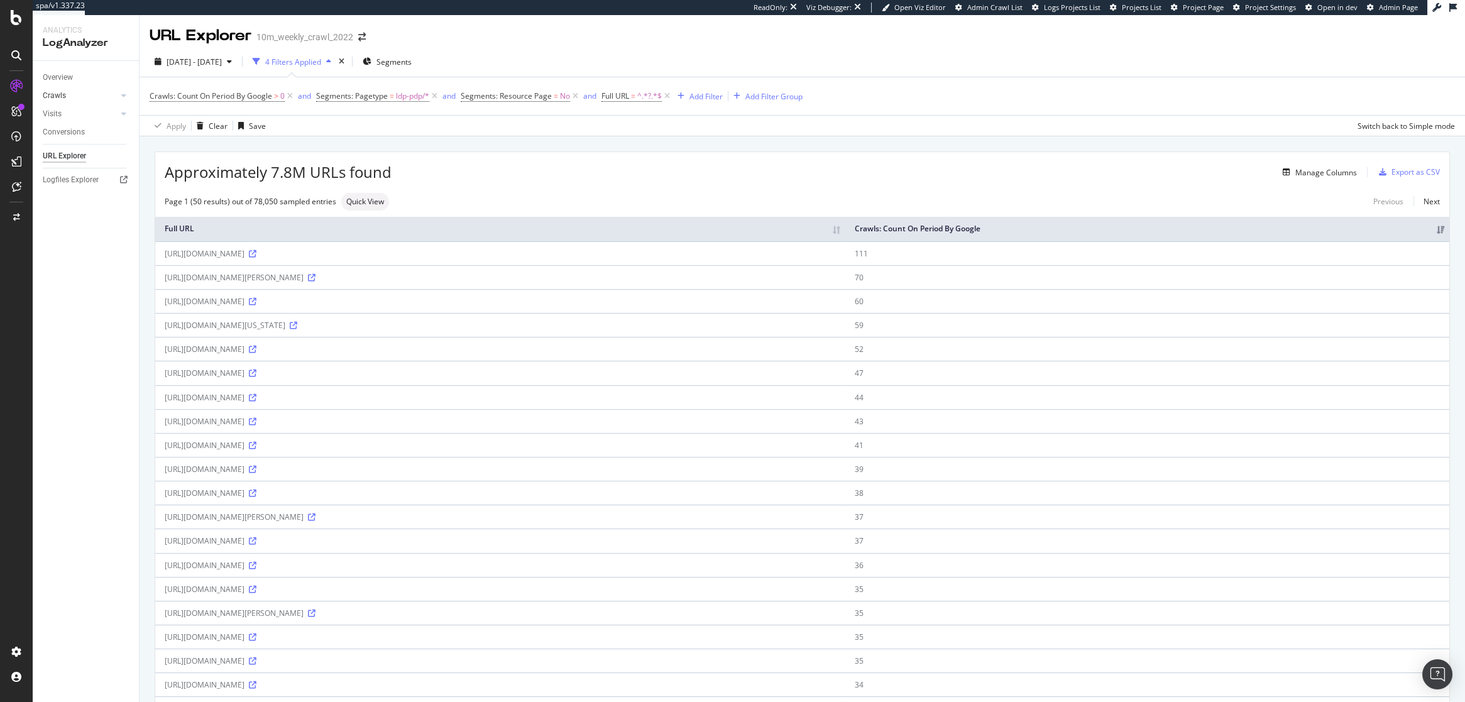
click at [68, 92] on link "Crawls" at bounding box center [80, 95] width 75 height 13
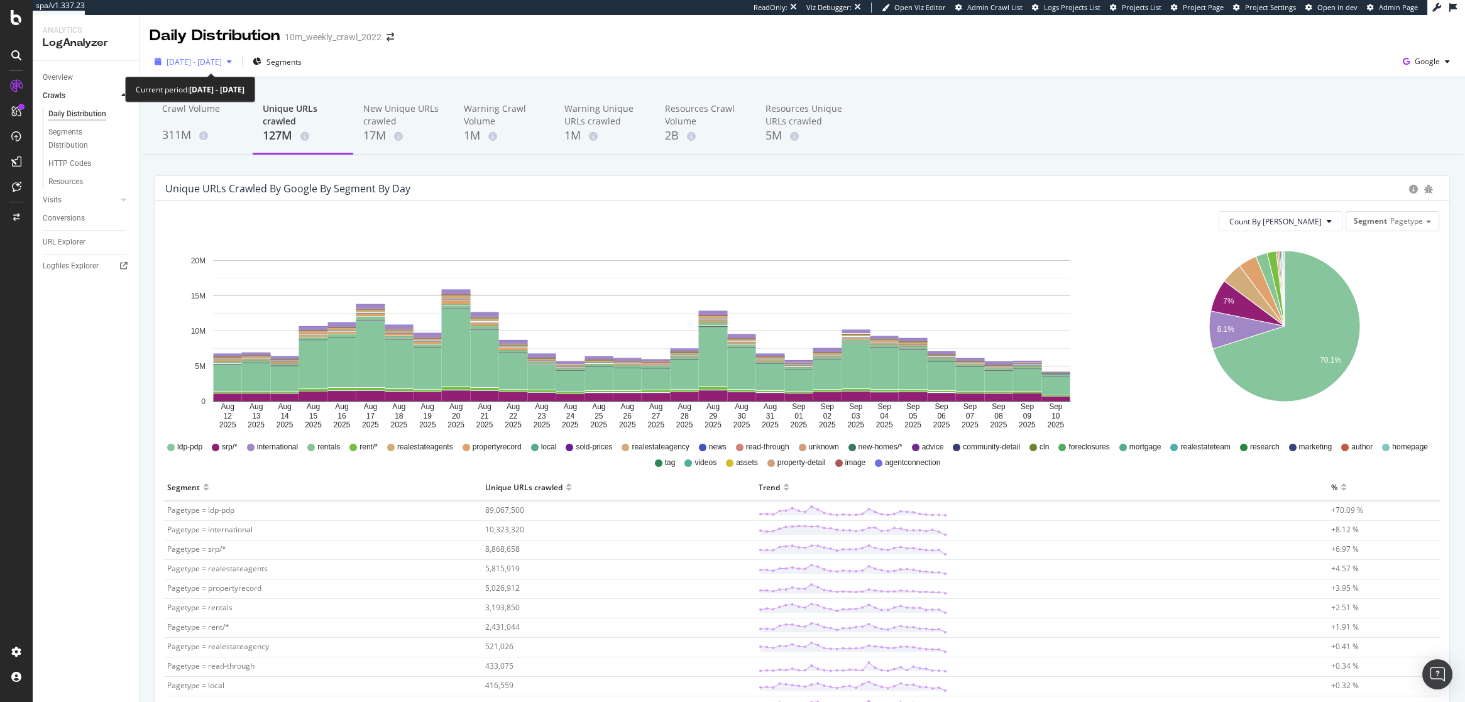
click at [222, 67] on span "2025 Aug. 12th - Sep. 10th" at bounding box center [194, 62] width 55 height 11
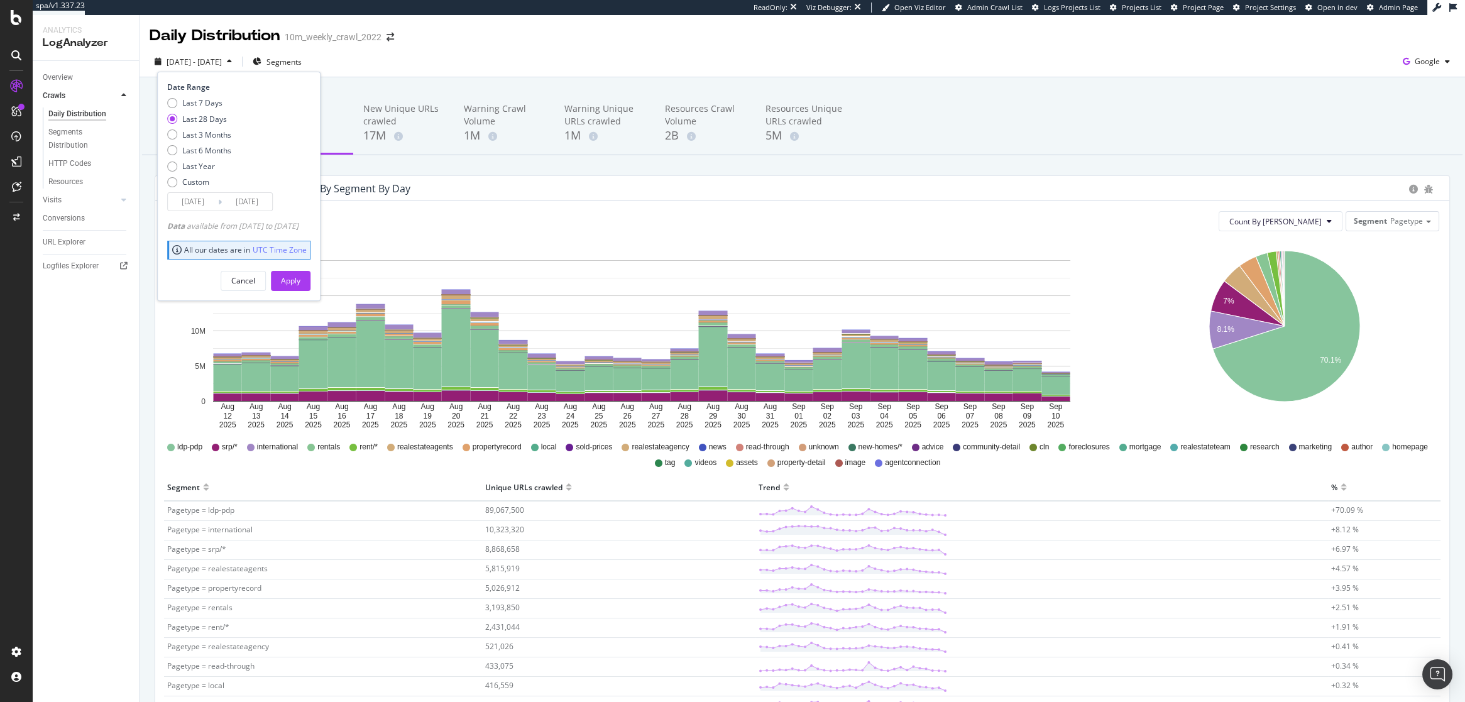
click at [201, 197] on input "2025/08/14" at bounding box center [193, 202] width 50 height 18
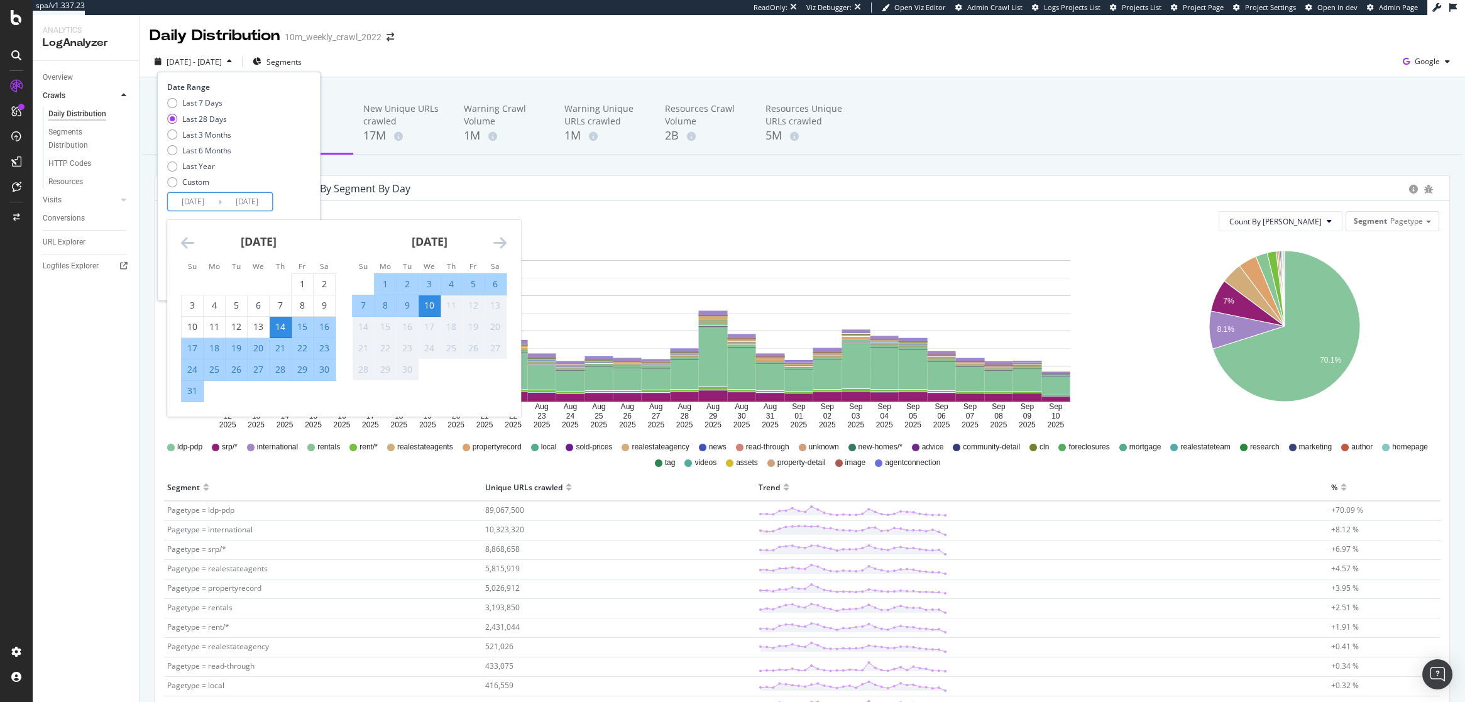
click at [1137, 338] on icon "7% 8.1% 70.1%" at bounding box center [1284, 335] width 309 height 189
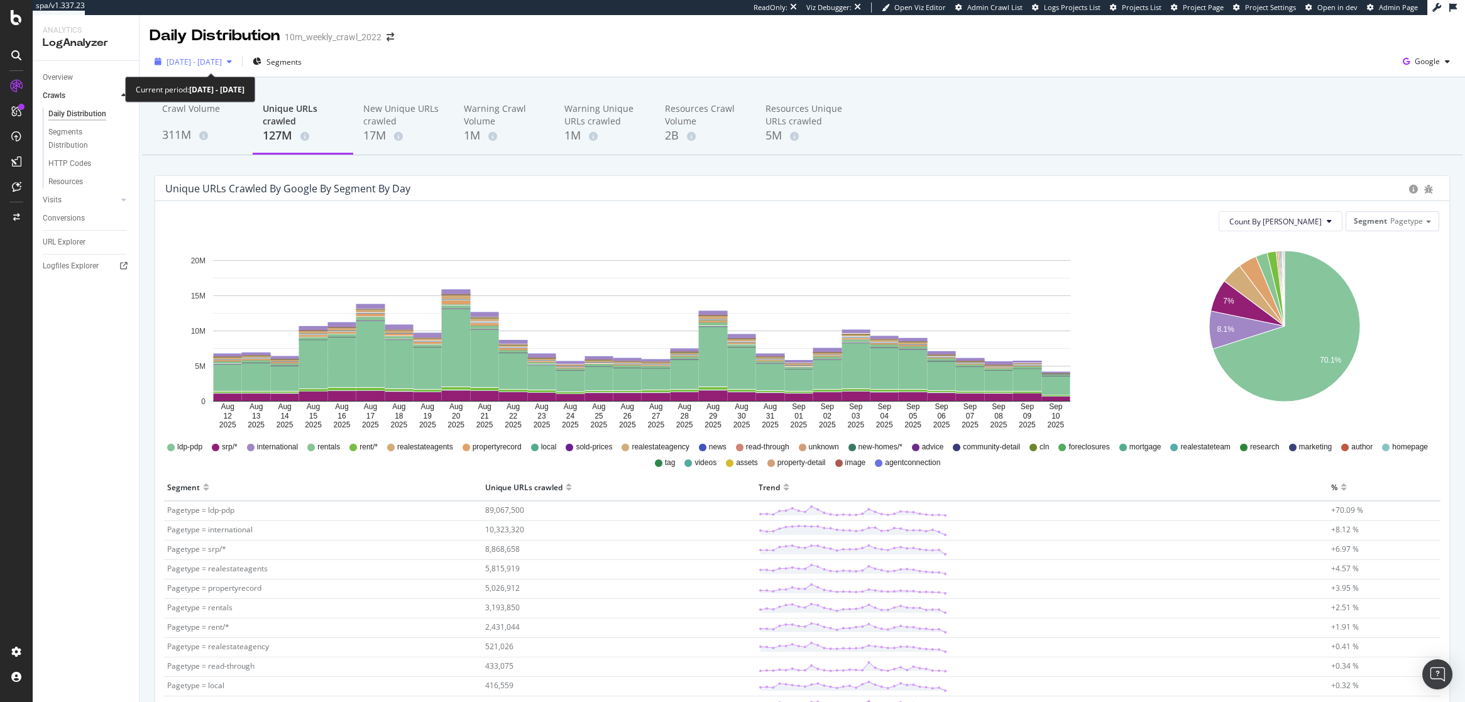
click at [194, 67] on span "2025 Aug. 12th - Sep. 10th" at bounding box center [194, 62] width 55 height 11
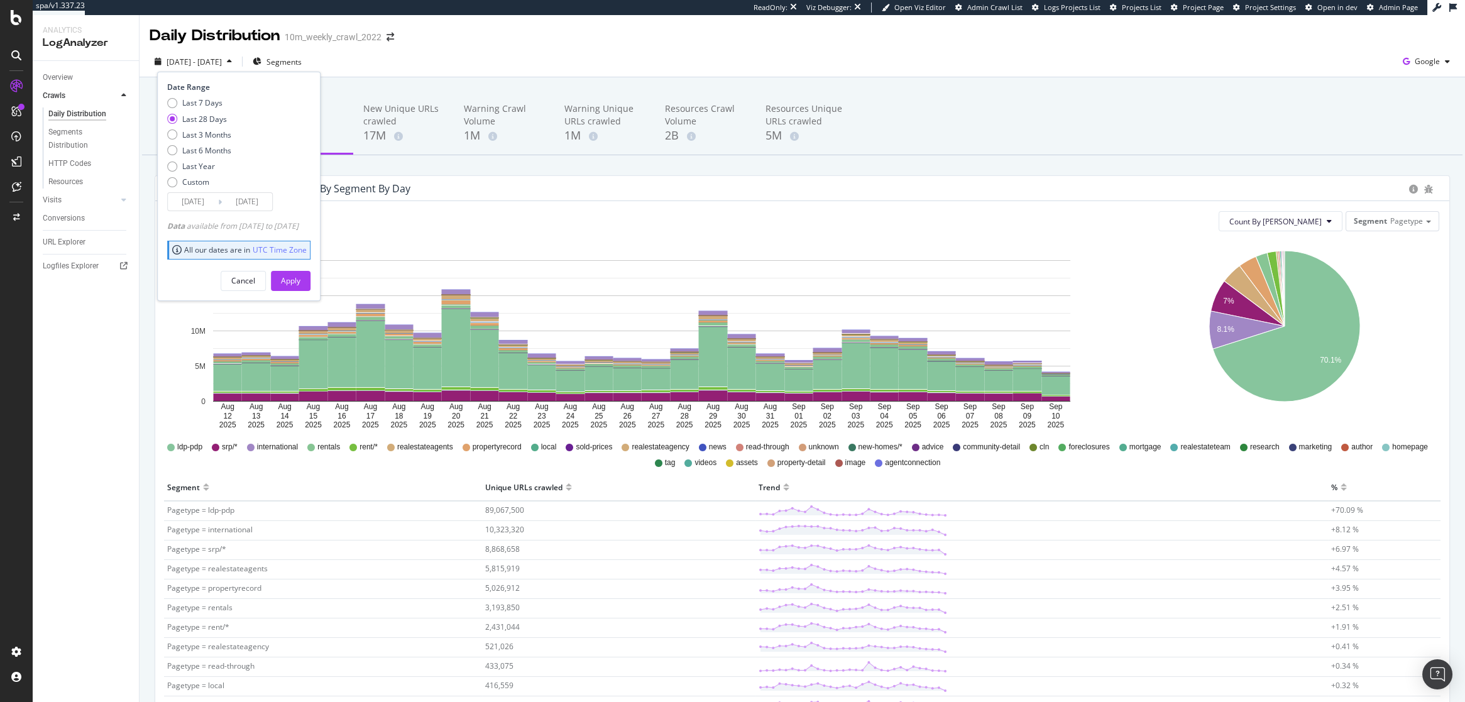
click at [204, 199] on input "2025/08/14" at bounding box center [193, 202] width 50 height 18
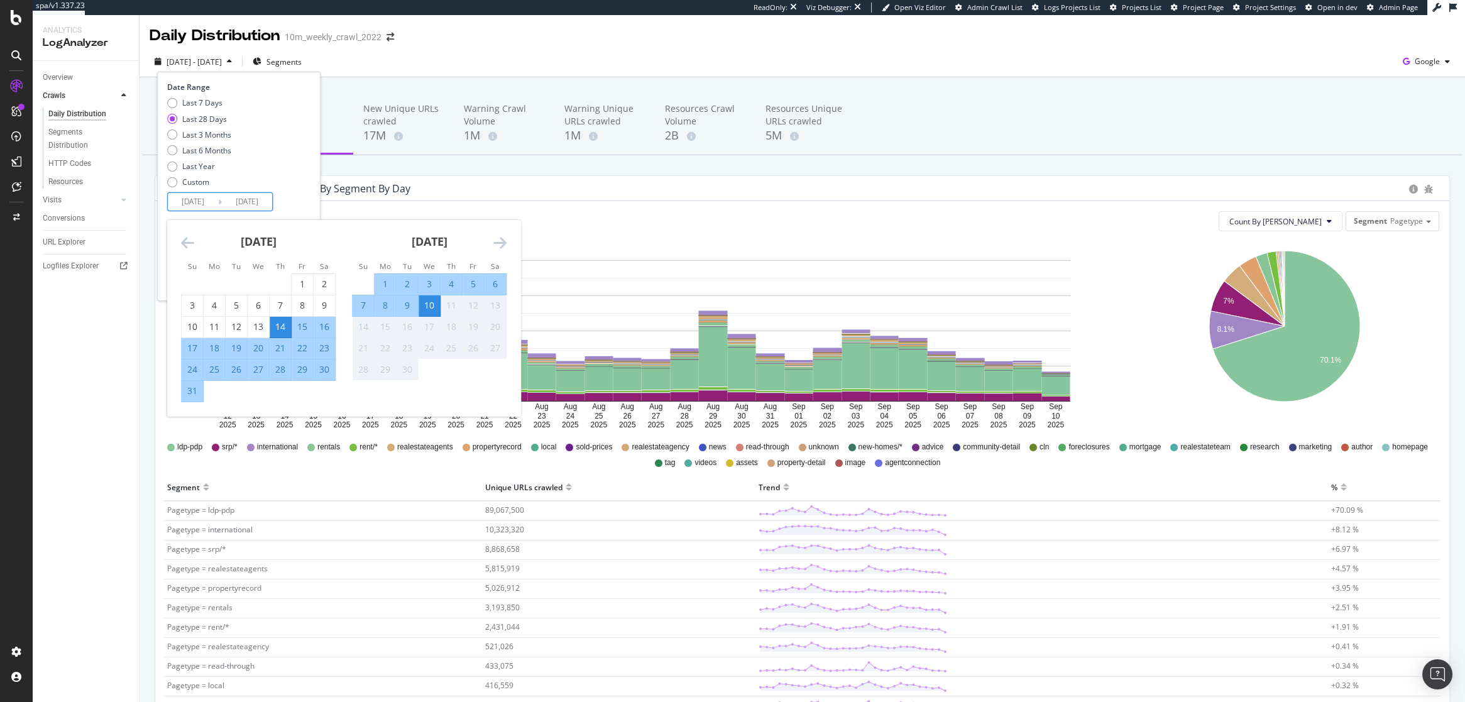
click at [402, 306] on div "9" at bounding box center [407, 305] width 21 height 13
type input "2025/09/09"
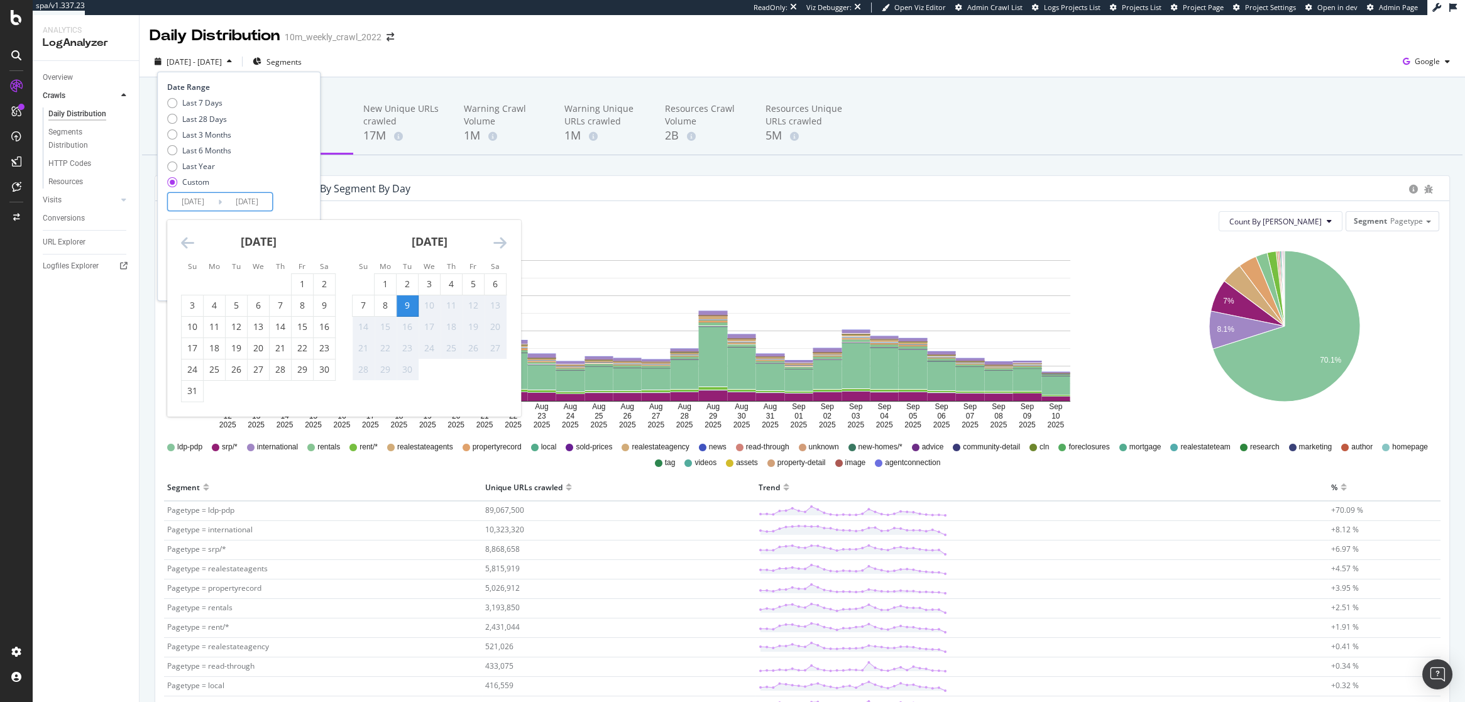
click at [402, 306] on div "9" at bounding box center [407, 305] width 21 height 13
type input "2025/09/09"
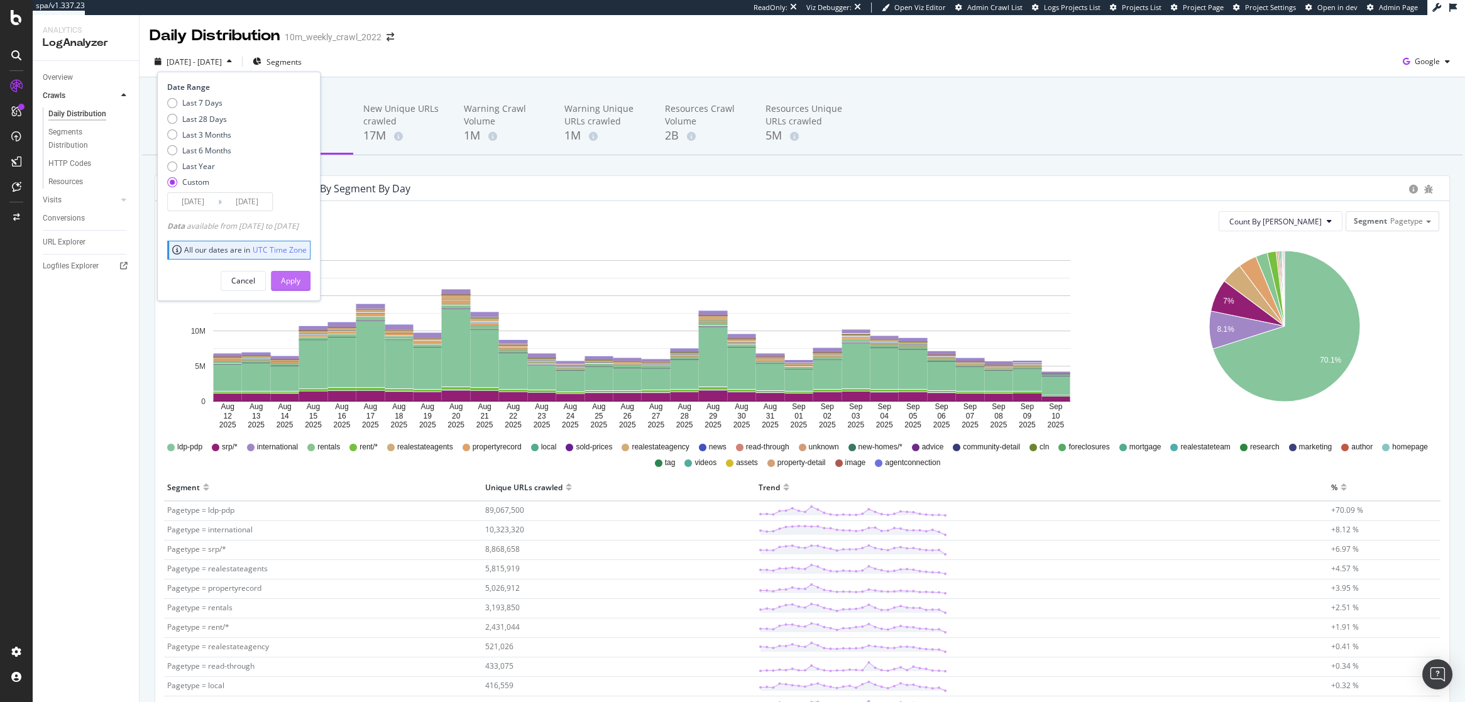
click at [301, 280] on div "Apply" at bounding box center [290, 280] width 19 height 11
